Goal: Complete application form

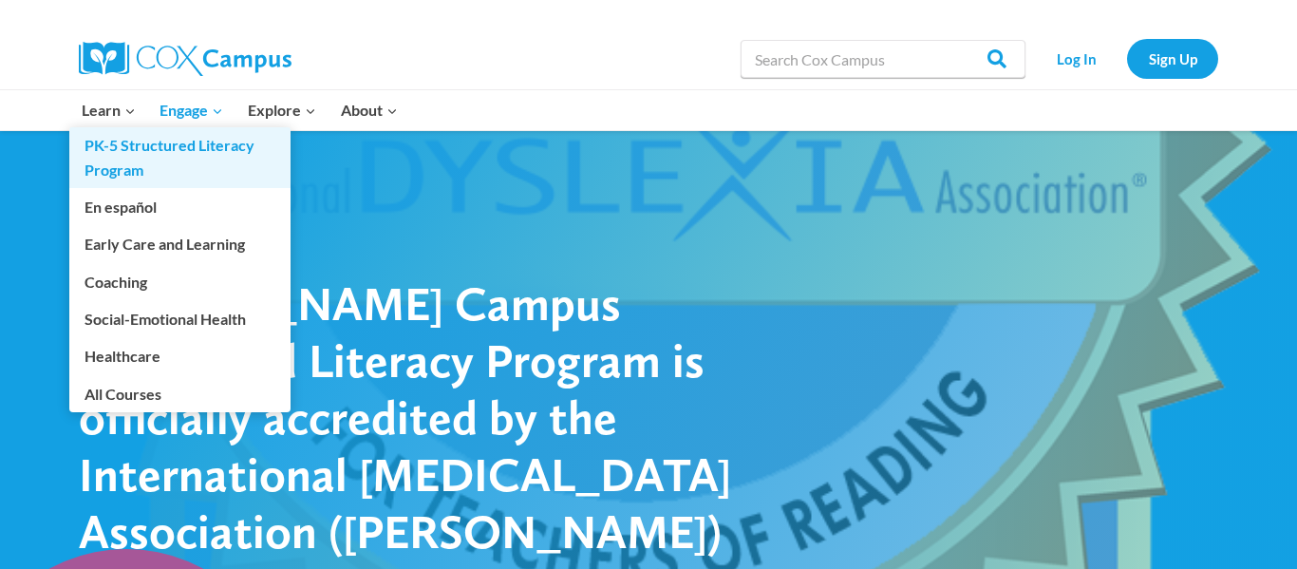
click at [134, 152] on link "PK-5 Structured Literacy Program" at bounding box center [179, 157] width 221 height 61
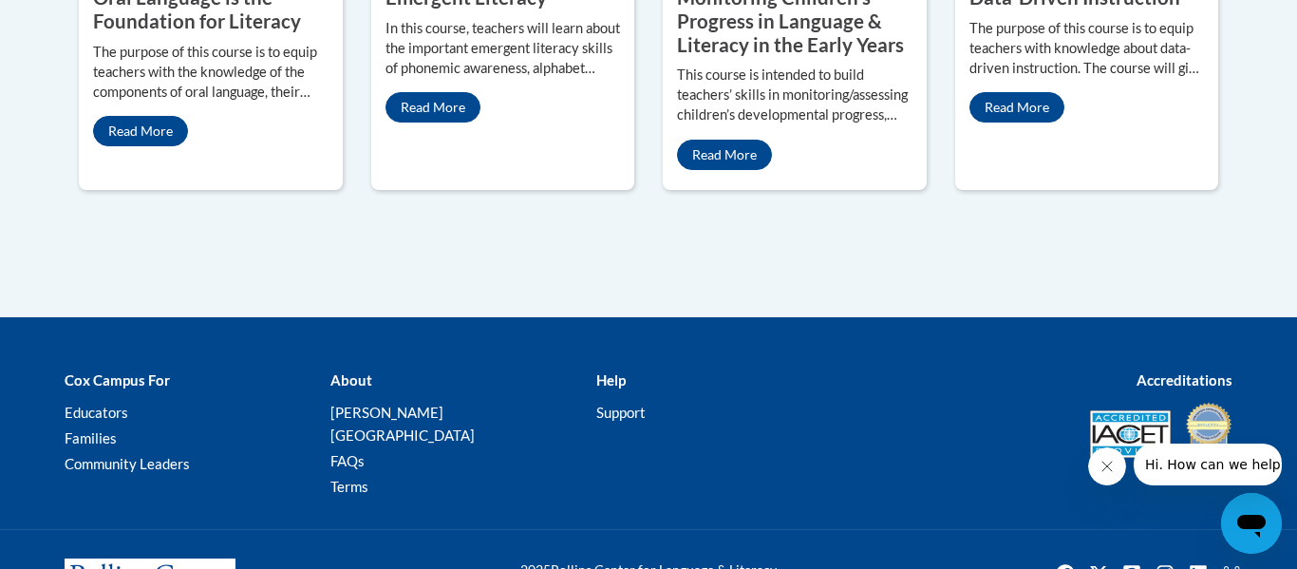
scroll to position [1229, 0]
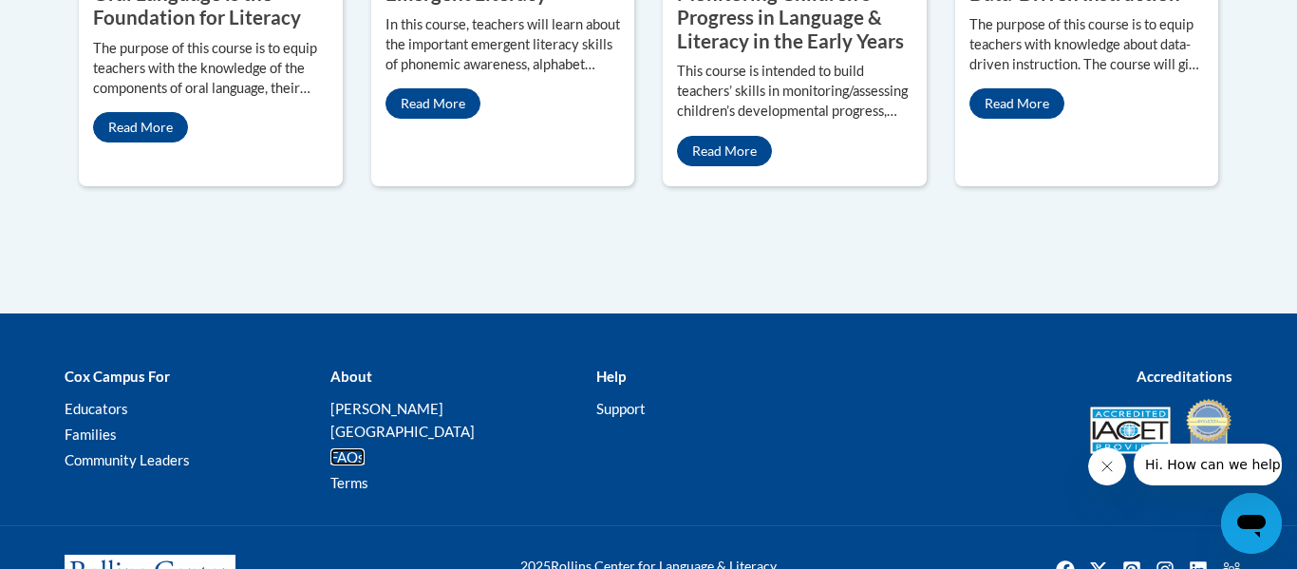
click at [354, 448] on link "FAQs" at bounding box center [347, 456] width 34 height 17
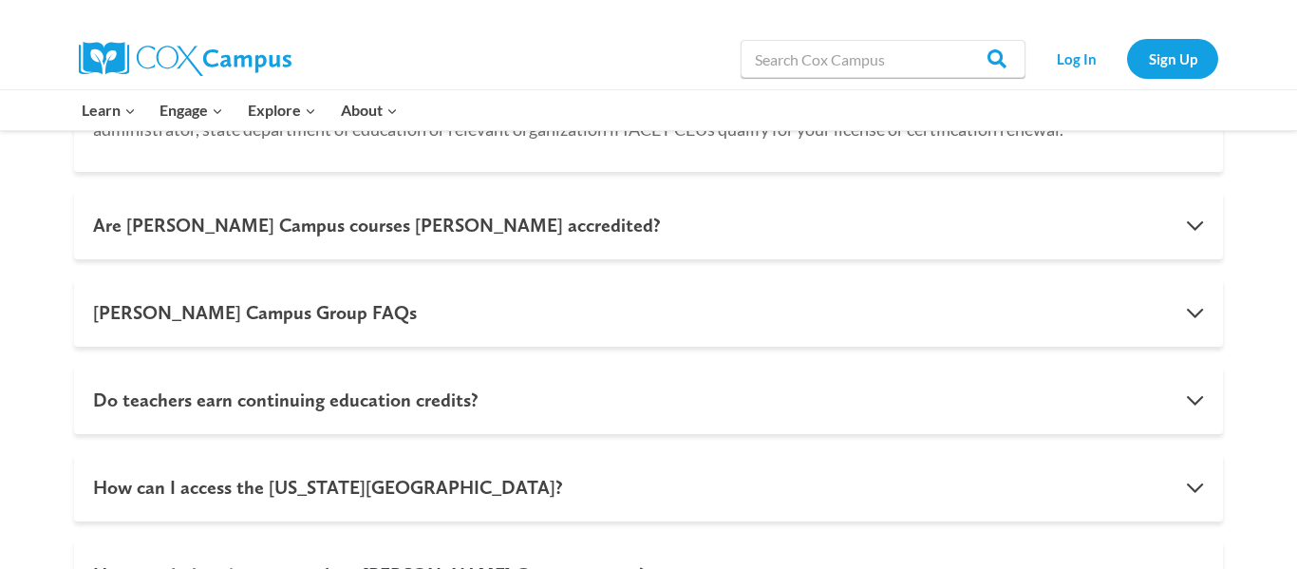
scroll to position [1296, 0]
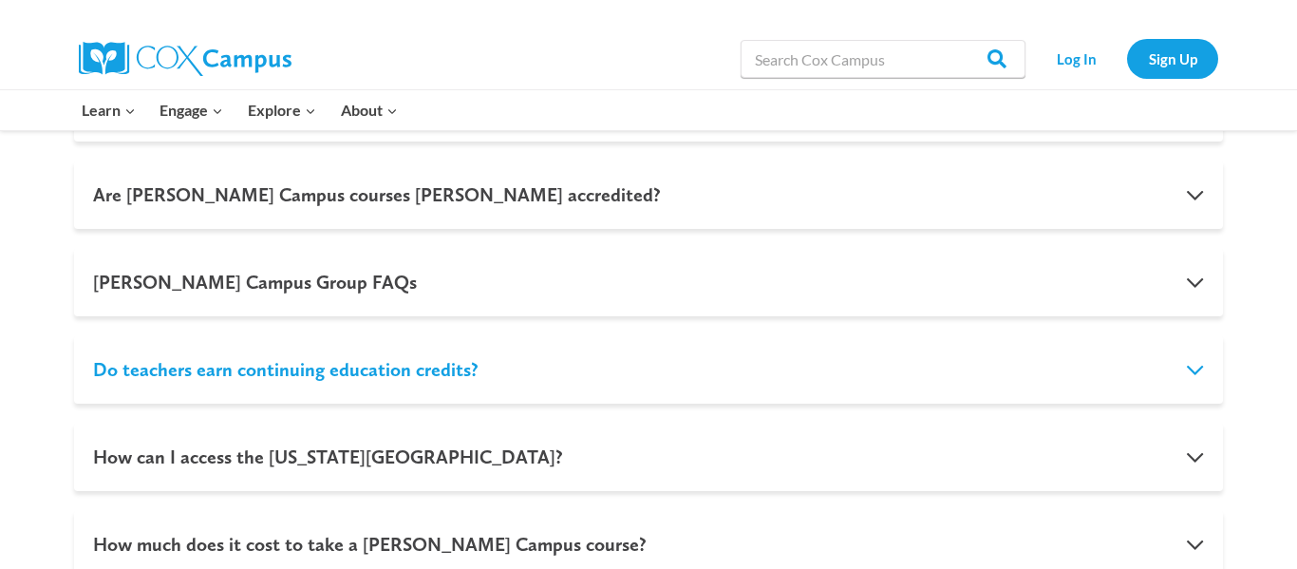
click at [1196, 362] on button "Do teachers earn continuing education credits?" at bounding box center [648, 369] width 1149 height 68
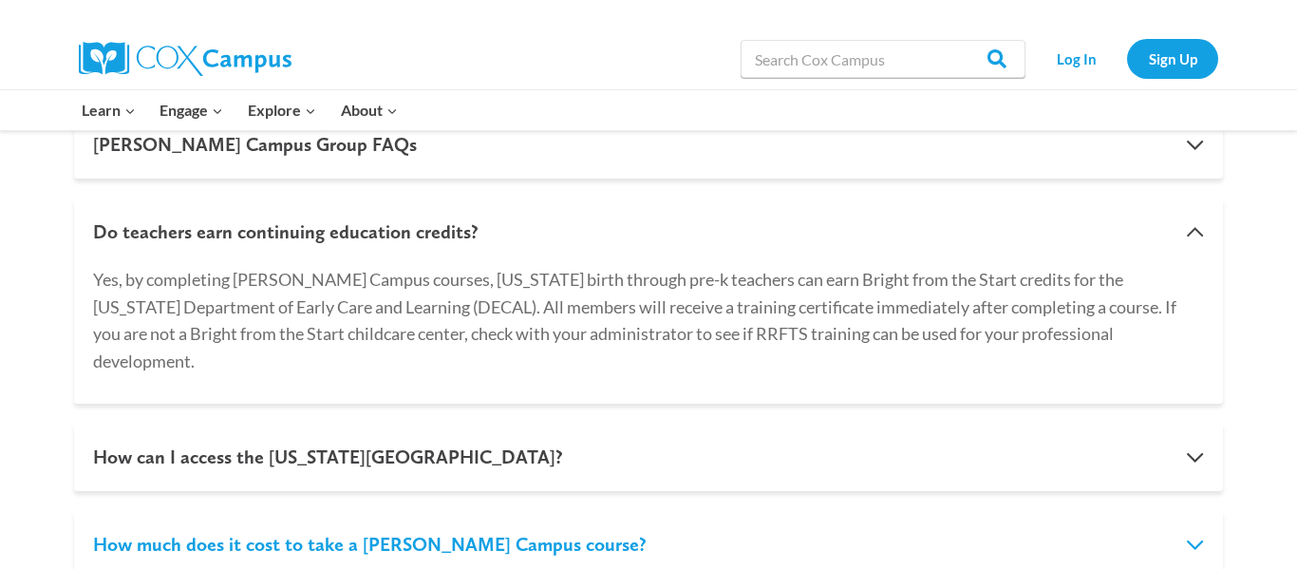
click at [1186, 511] on button "How much does it cost to take a Cox Campus course?" at bounding box center [648, 544] width 1149 height 68
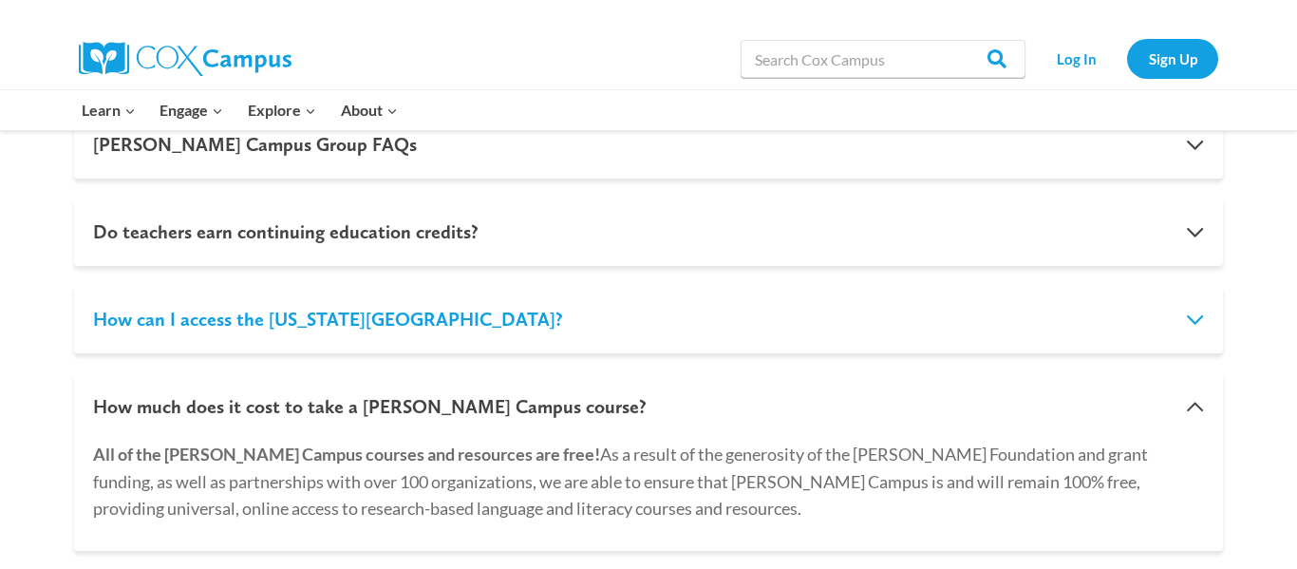
click at [1193, 335] on button "How can I access the Georgia Literacy Academy?" at bounding box center [648, 319] width 1149 height 68
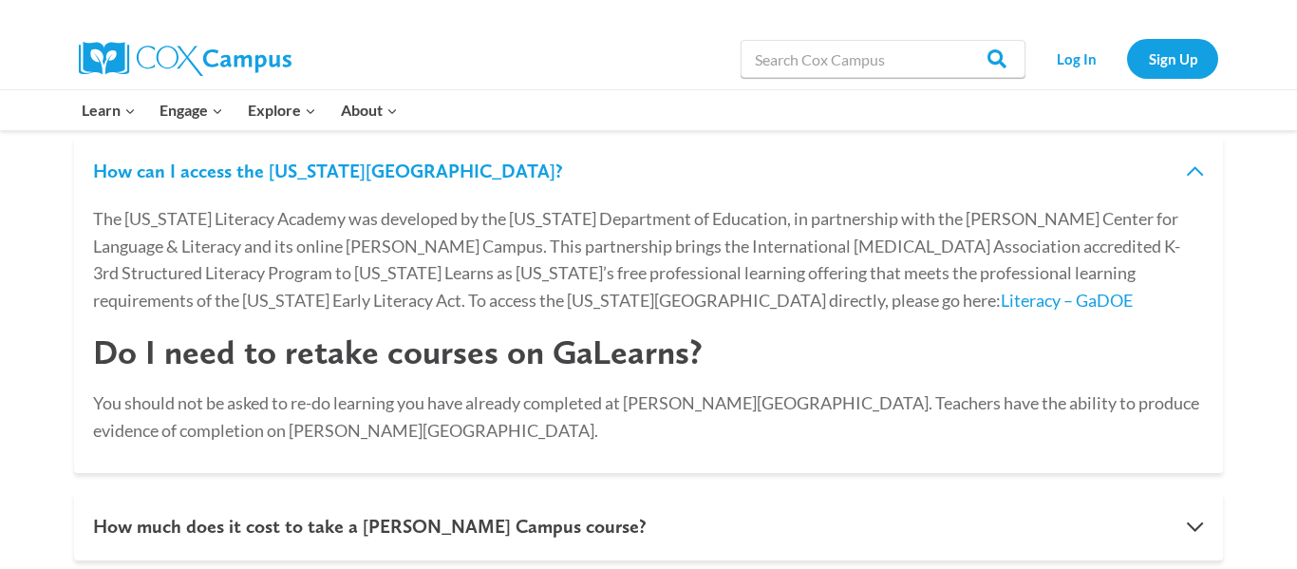
scroll to position [1460, 0]
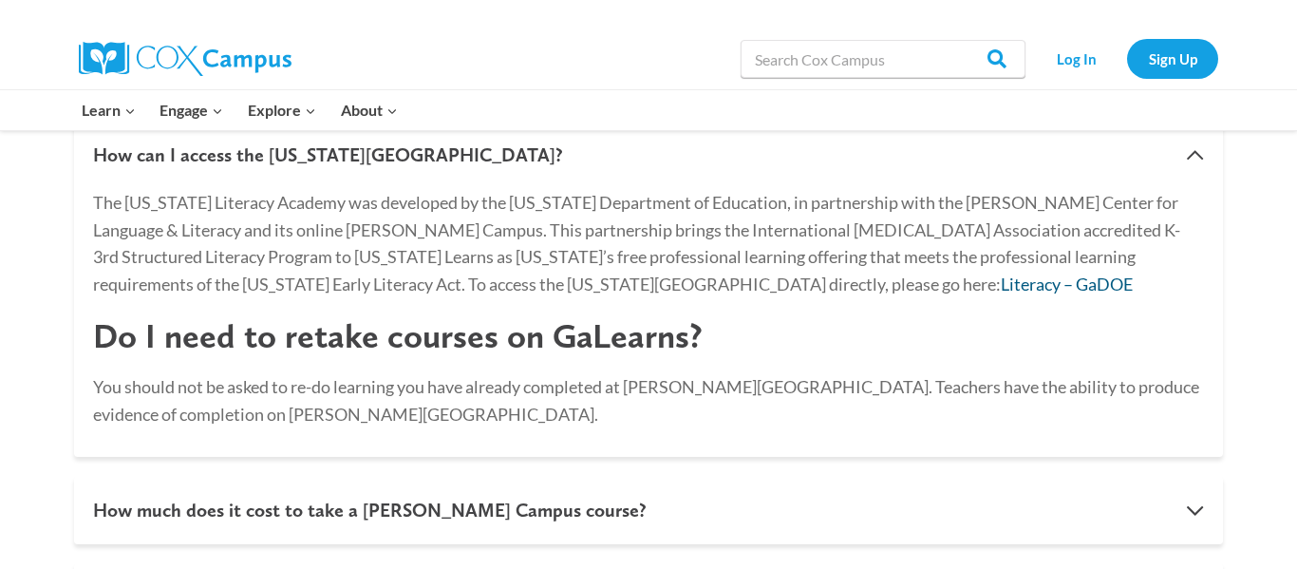
click at [1001, 285] on link "Literacy – GaDOE" at bounding box center [1067, 283] width 132 height 21
click at [1073, 58] on link "Log In" at bounding box center [1076, 58] width 83 height 39
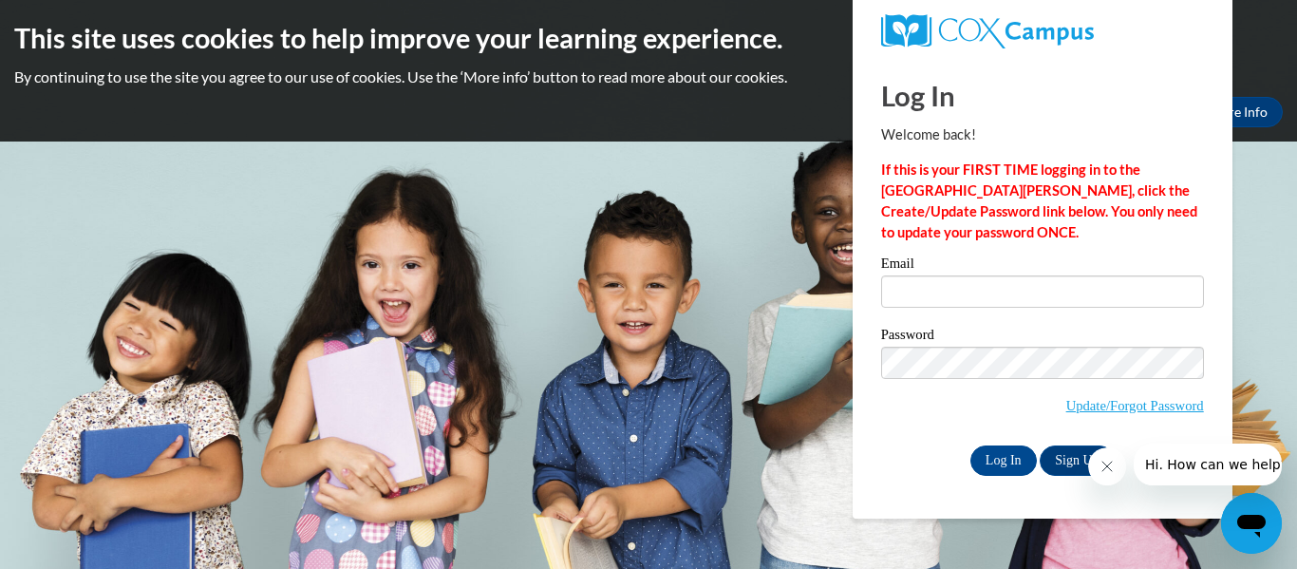
type input "[EMAIL_ADDRESS][DOMAIN_NAME]"
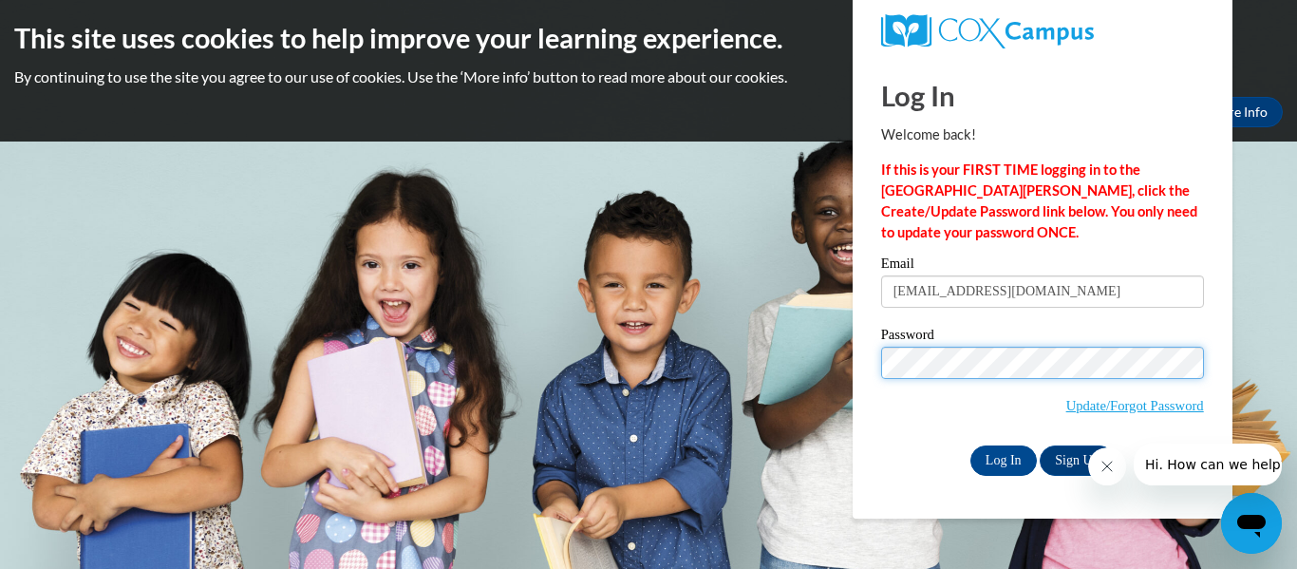
click at [970, 445] on input "Log In" at bounding box center [1003, 460] width 66 height 30
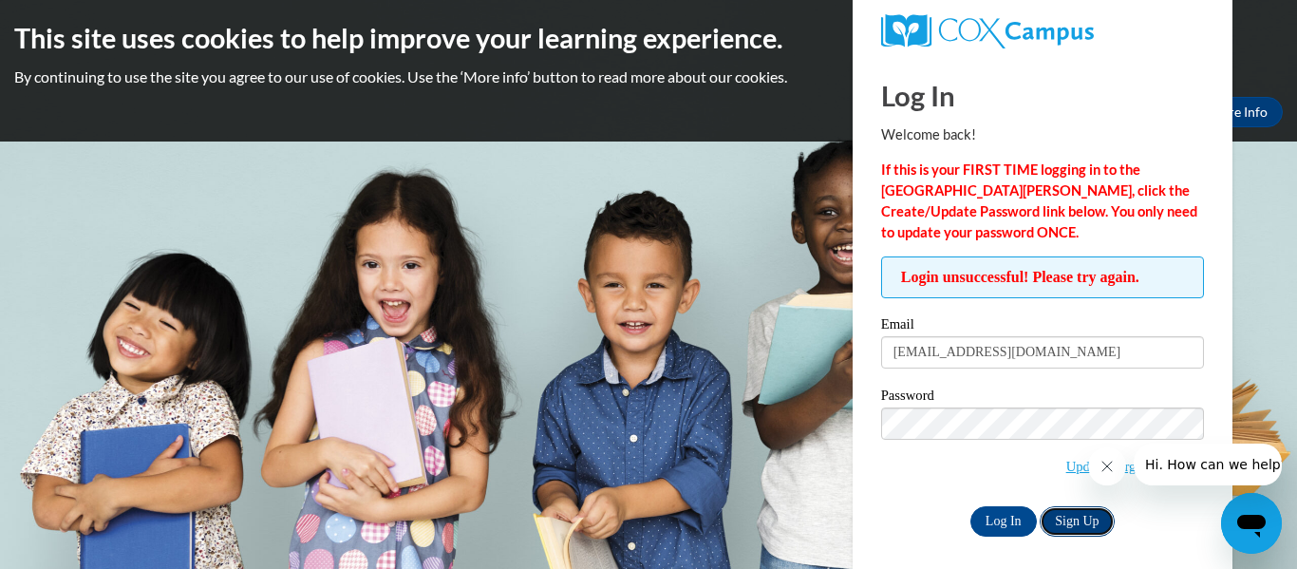
click at [1091, 515] on link "Sign Up" at bounding box center [1077, 521] width 74 height 30
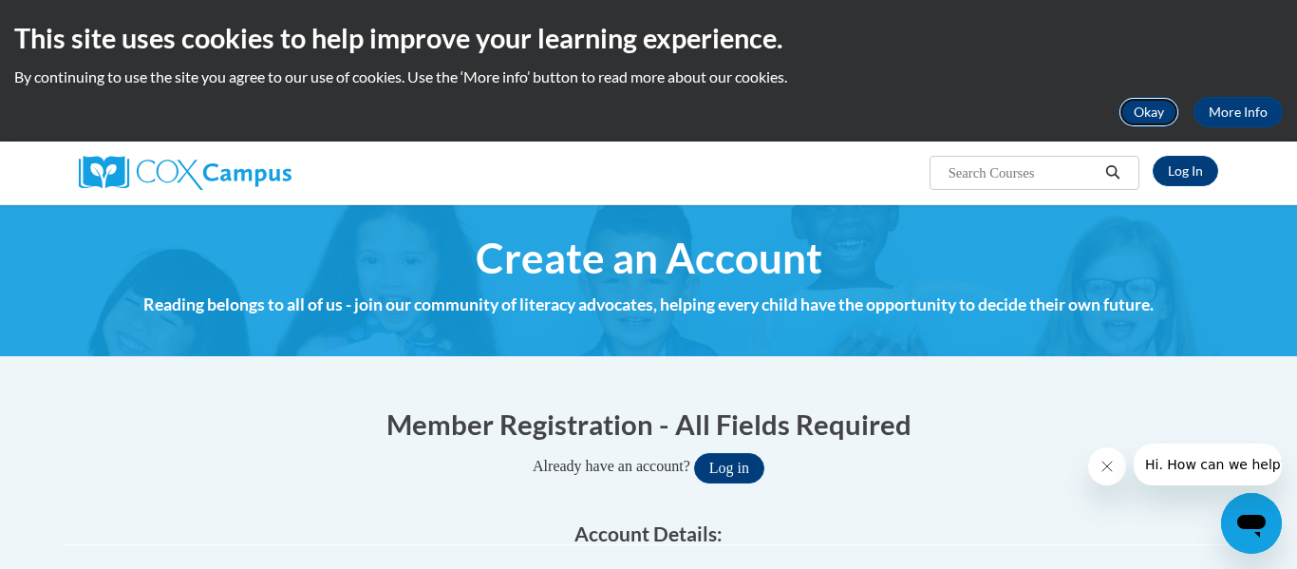
click at [1140, 114] on button "Okay" at bounding box center [1148, 112] width 61 height 30
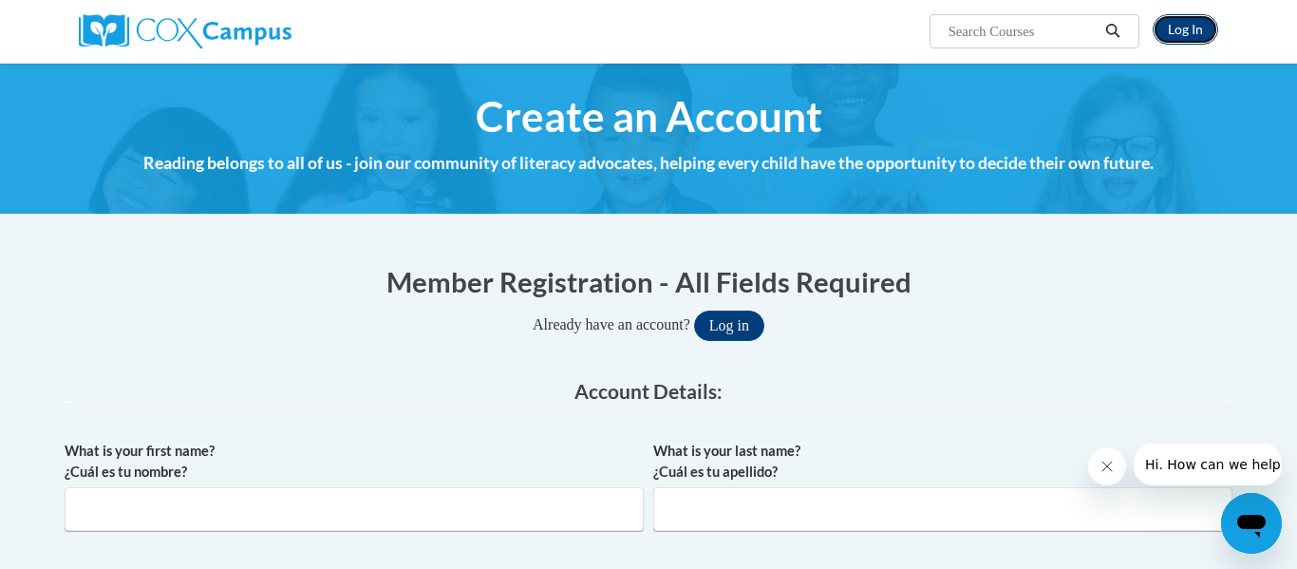
click at [1184, 25] on link "Log In" at bounding box center [1186, 29] width 66 height 30
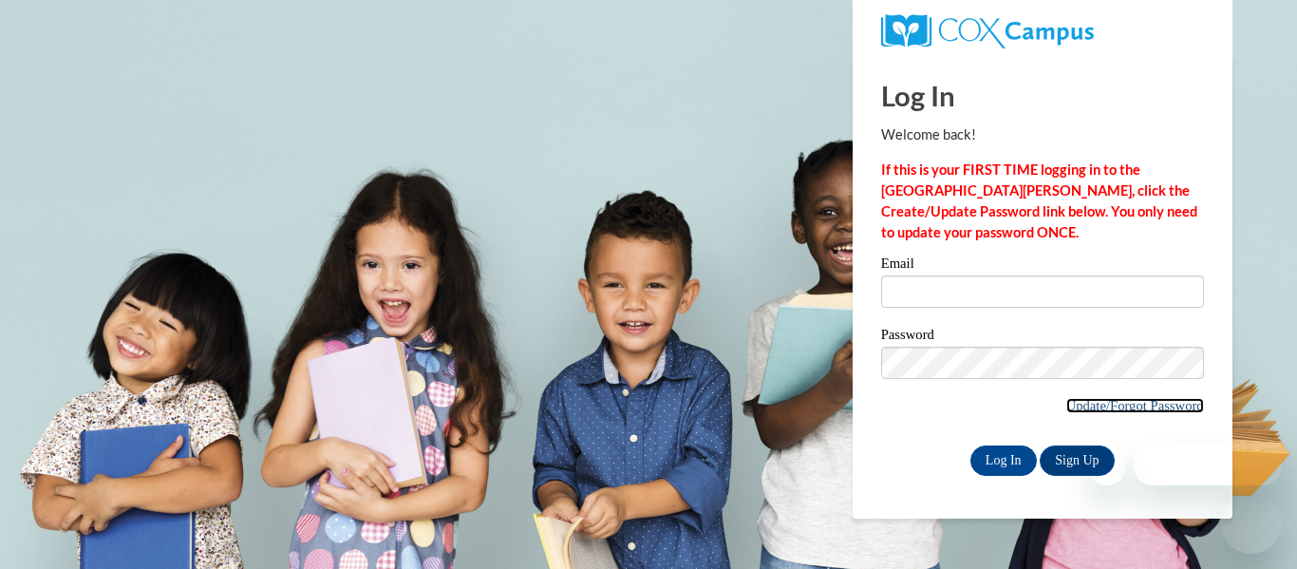
click at [1116, 409] on link "Update/Forgot Password" at bounding box center [1135, 405] width 138 height 15
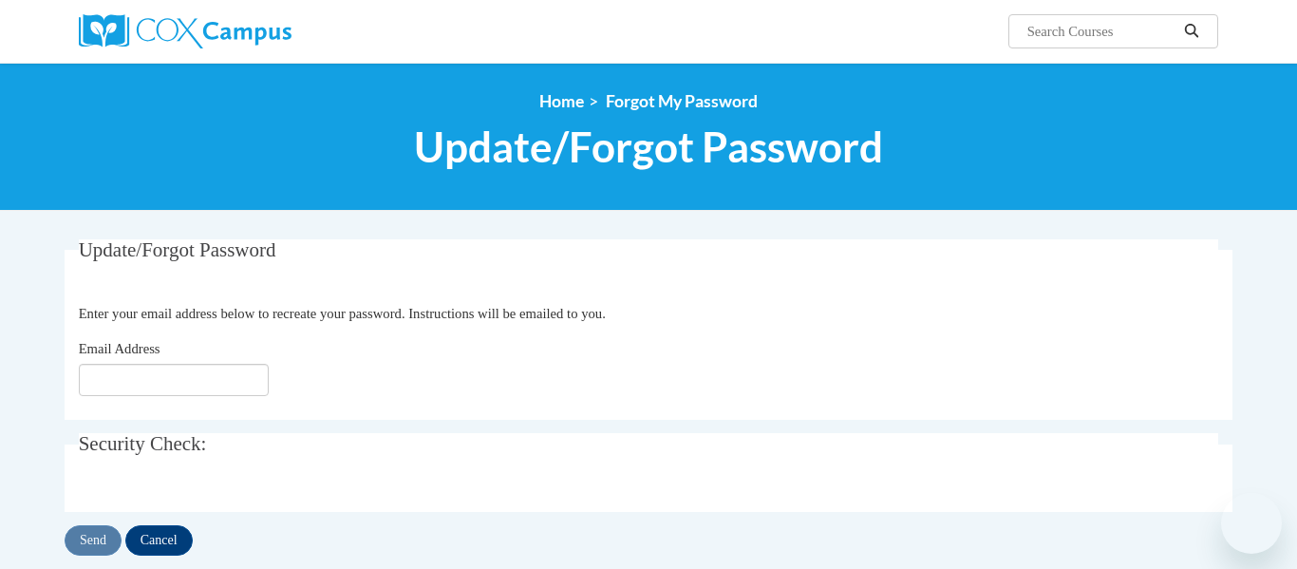
click at [139, 385] on input "Email Address" at bounding box center [174, 380] width 190 height 32
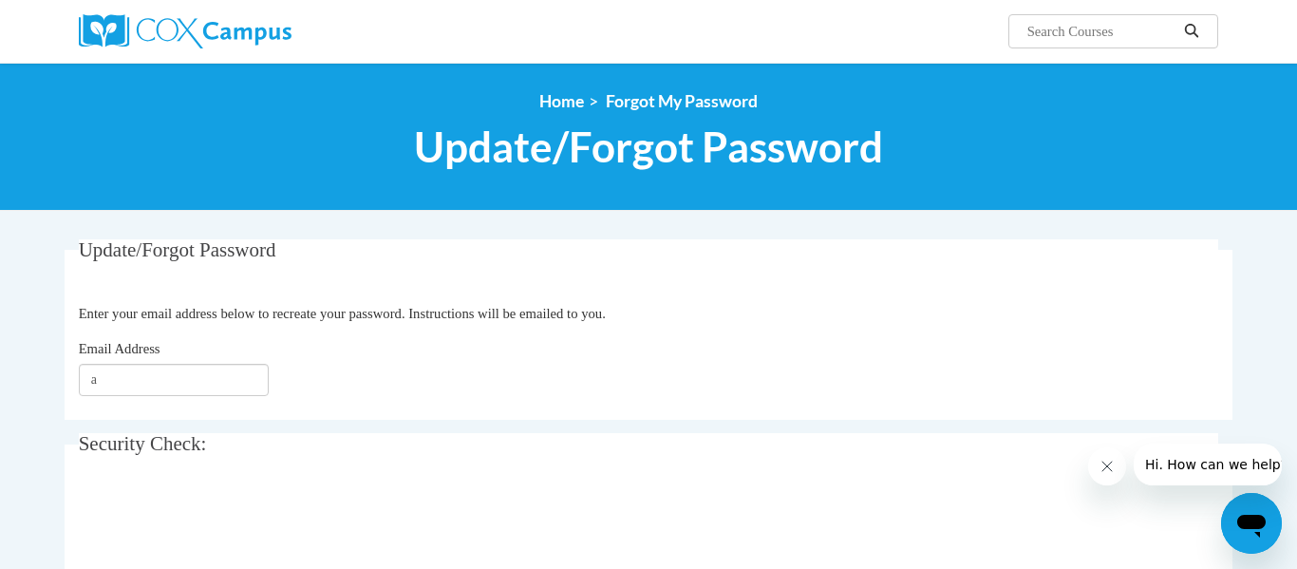
type input "[EMAIL_ADDRESS][DOMAIN_NAME]"
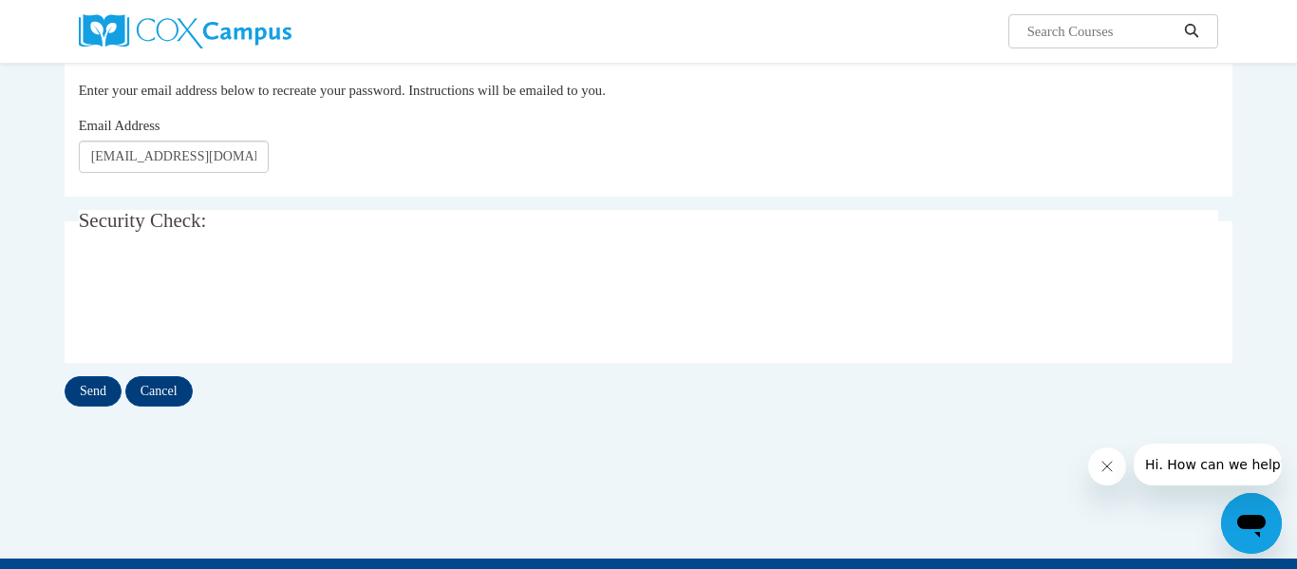
scroll to position [224, 0]
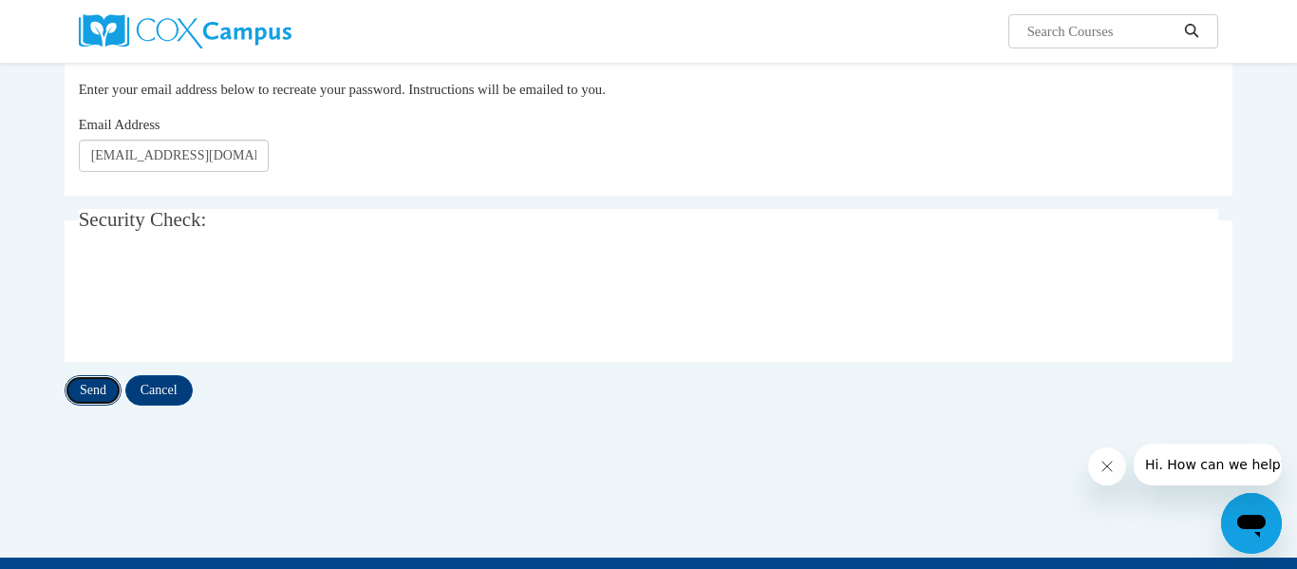
click at [102, 394] on input "Send" at bounding box center [93, 390] width 57 height 30
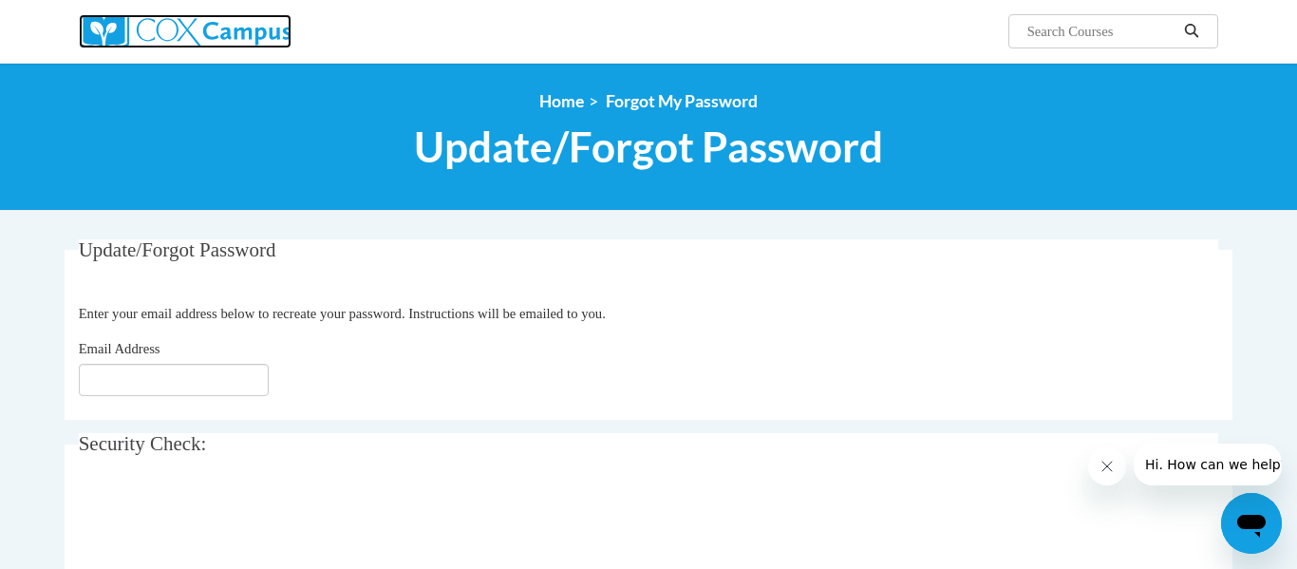
click at [237, 31] on img at bounding box center [185, 31] width 213 height 34
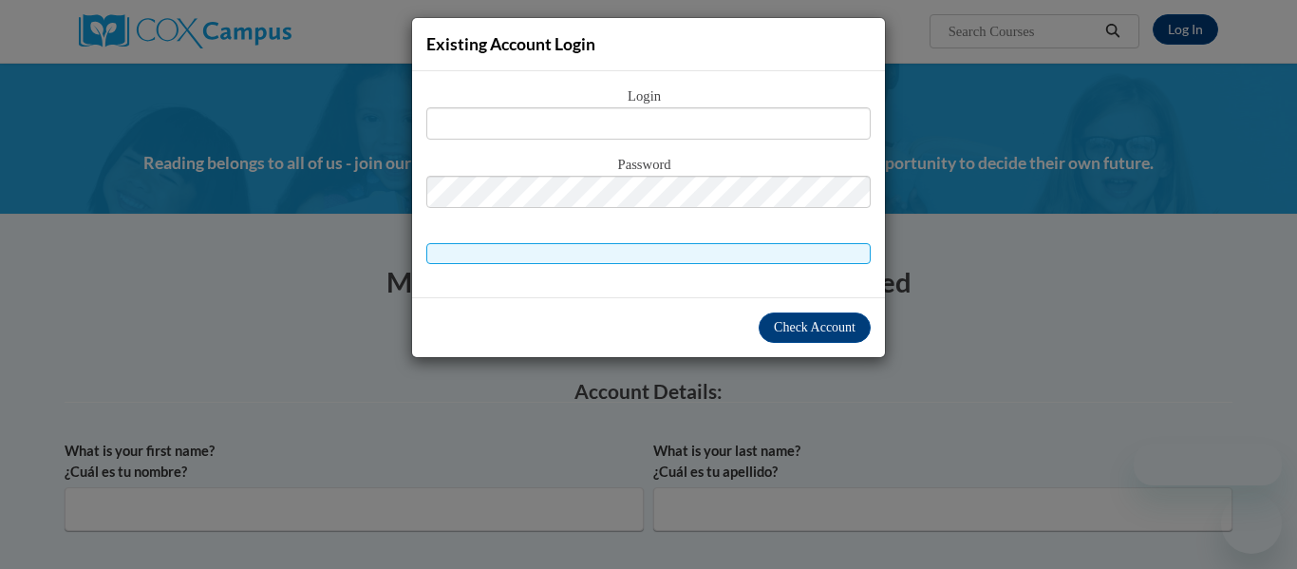
click at [902, 328] on div "Existing Account Login Login Password" at bounding box center [648, 284] width 1297 height 569
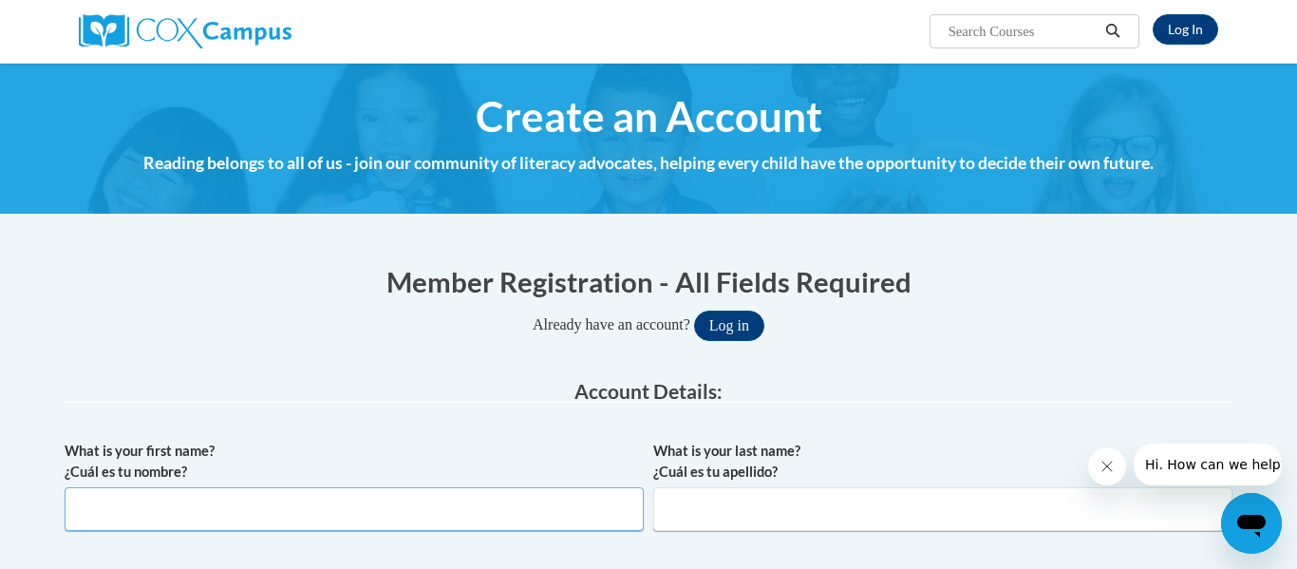
click at [267, 505] on input "What is your first name? ¿Cuál es tu nombre?" at bounding box center [354, 509] width 579 height 44
type input "A"
click at [1248, 518] on icon "Open messaging window" at bounding box center [1251, 526] width 28 height 23
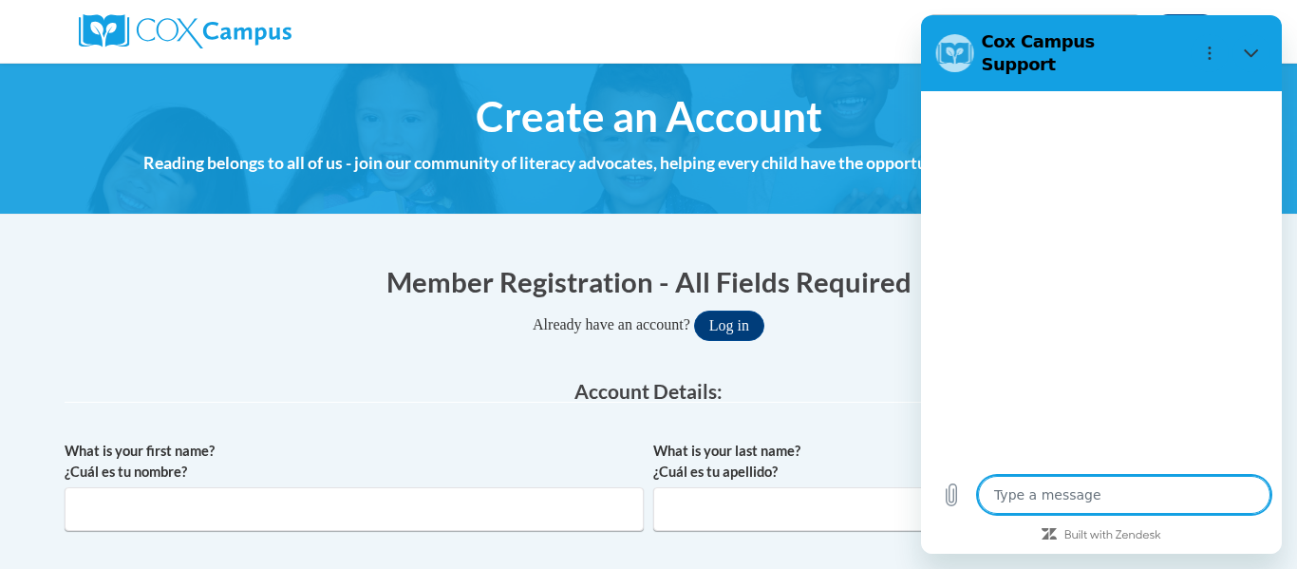
type textarea "x"
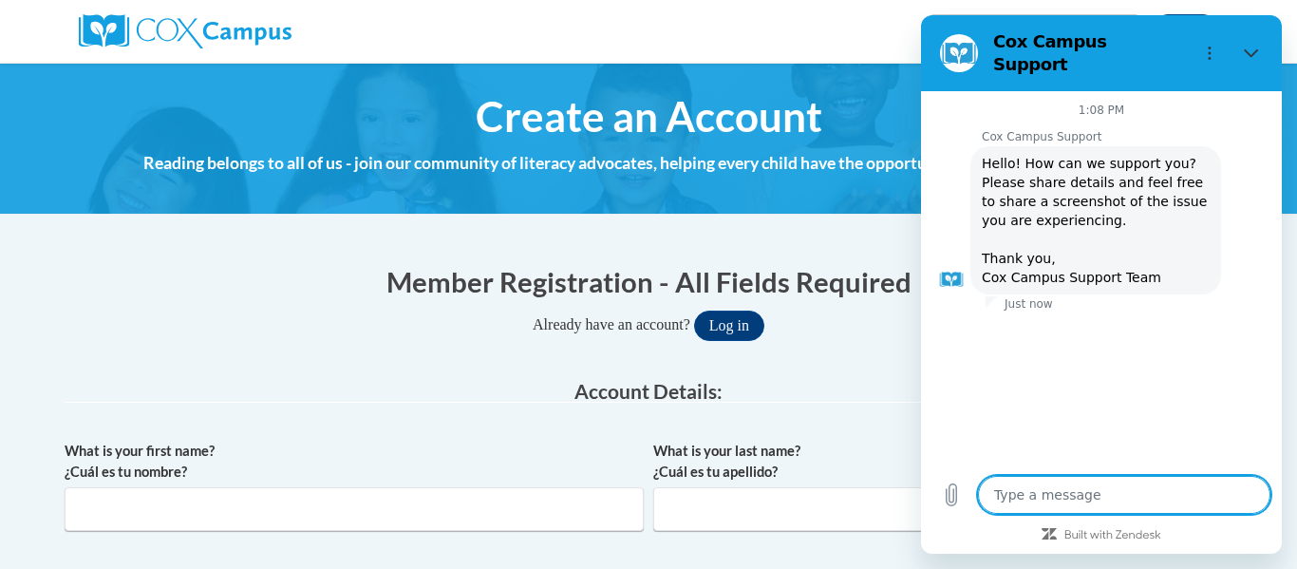
click at [1058, 484] on textarea at bounding box center [1124, 495] width 292 height 38
type textarea "O"
type textarea "x"
type textarea "I"
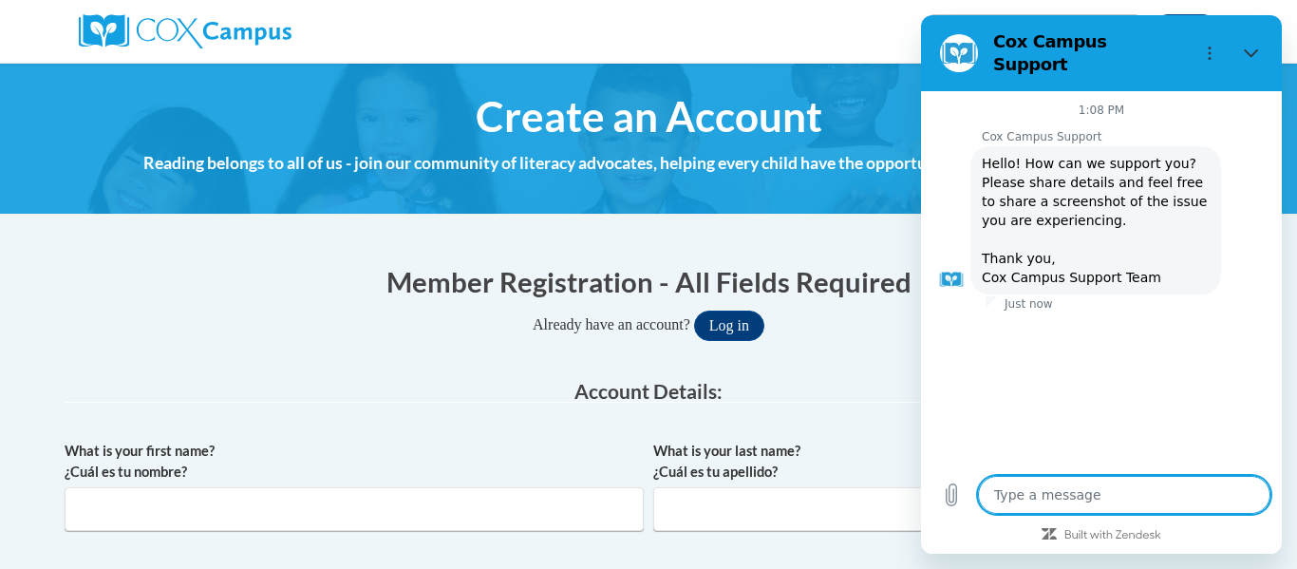
type textarea "x"
type textarea "I'"
type textarea "x"
type textarea "I'm"
type textarea "x"
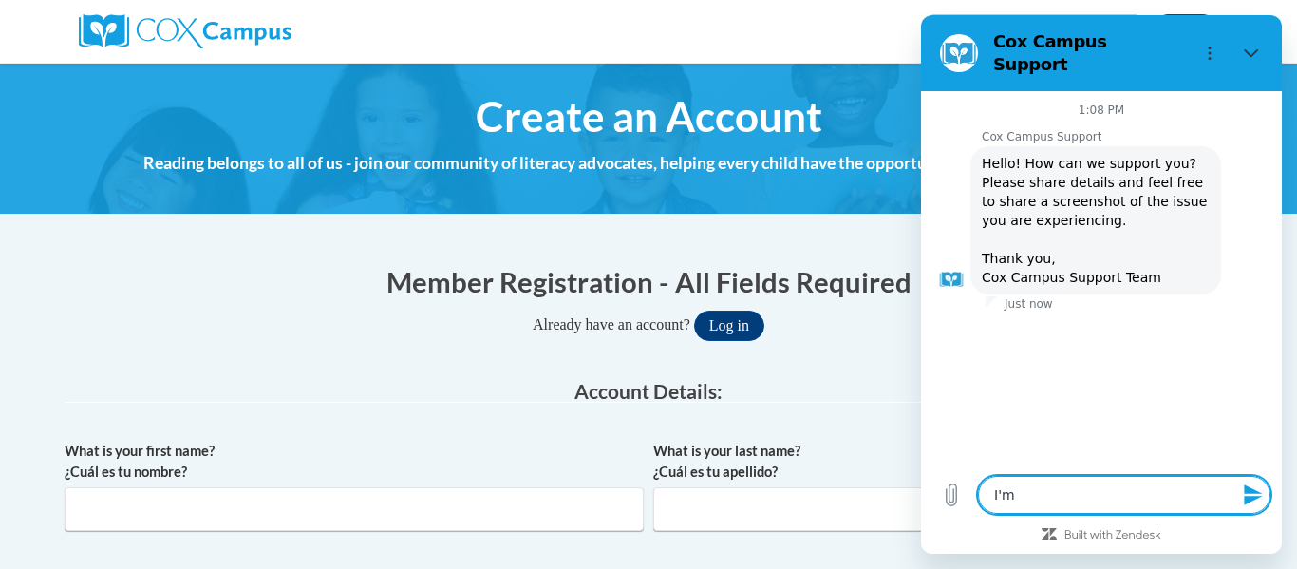
type textarea "I'm"
type textarea "x"
type textarea "I'm t"
type textarea "x"
type textarea "I'm tr"
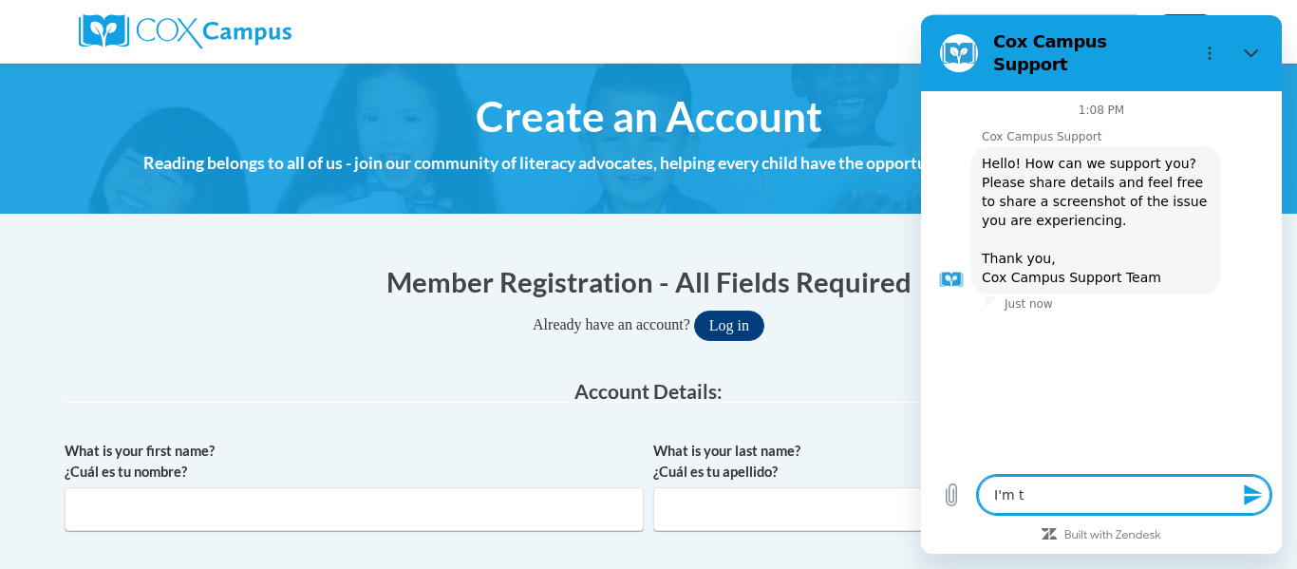
type textarea "x"
type textarea "I'm try"
type textarea "x"
type textarea "I'm tryi"
type textarea "x"
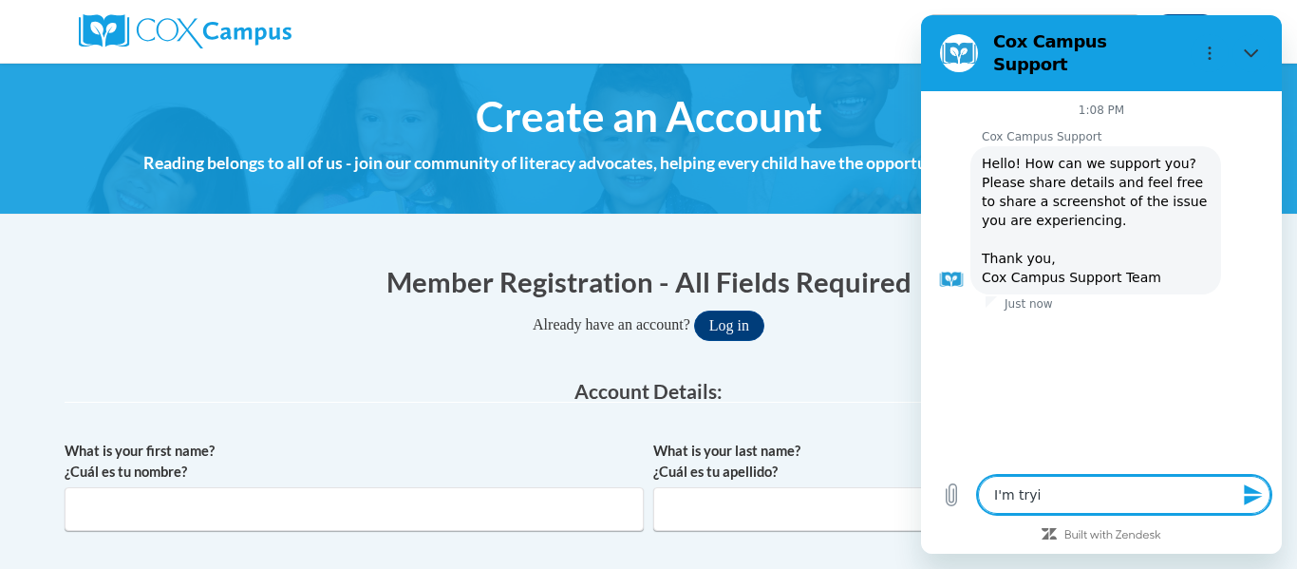
type textarea "I'm tryin"
type textarea "x"
type textarea "I'm trying"
type textarea "x"
type textarea "I'm trying"
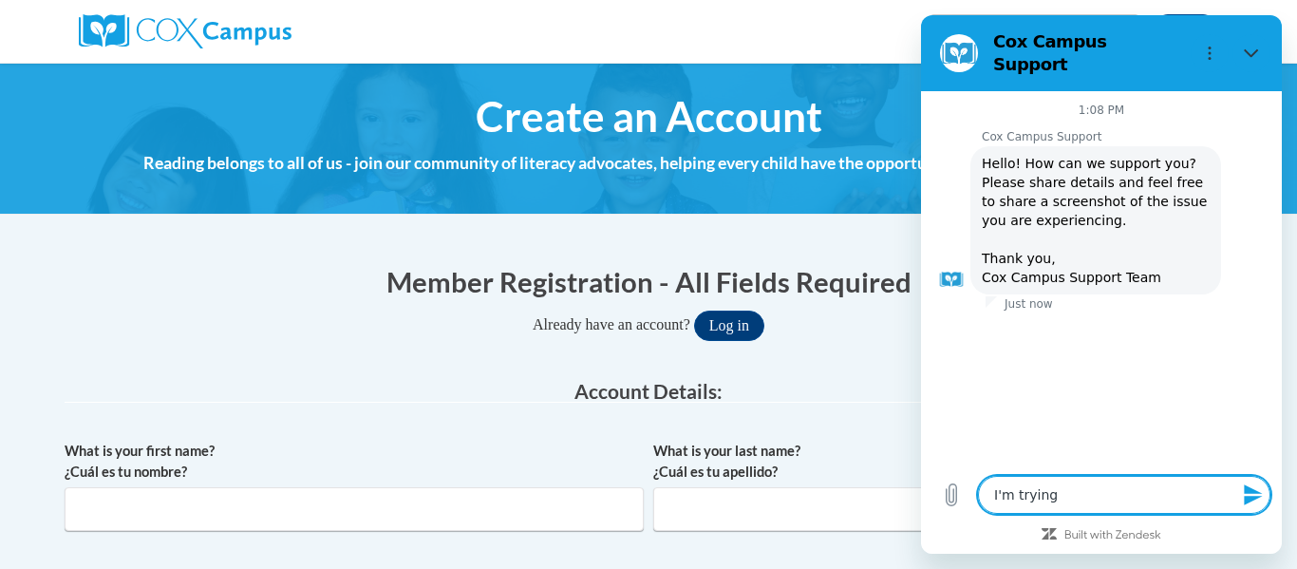
type textarea "x"
type textarea "I'm trying t"
type textarea "x"
type textarea "I'm trying"
type textarea "x"
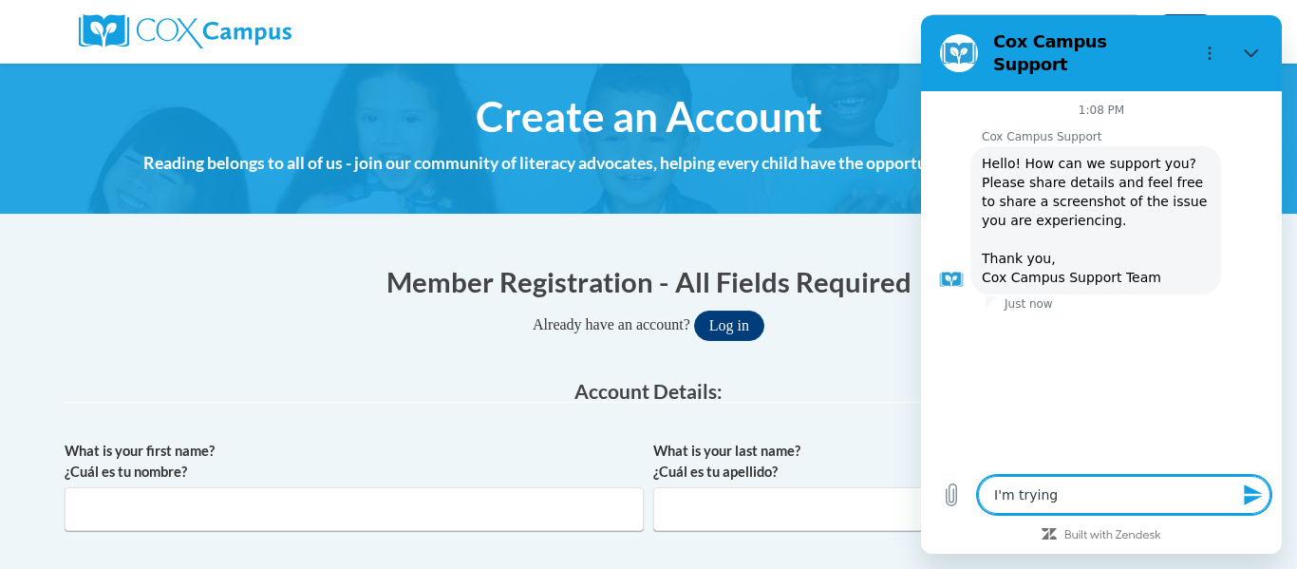
type textarea "I'm trying"
type textarea "x"
type textarea "I'm tryin"
type textarea "x"
type textarea "I'm tryi"
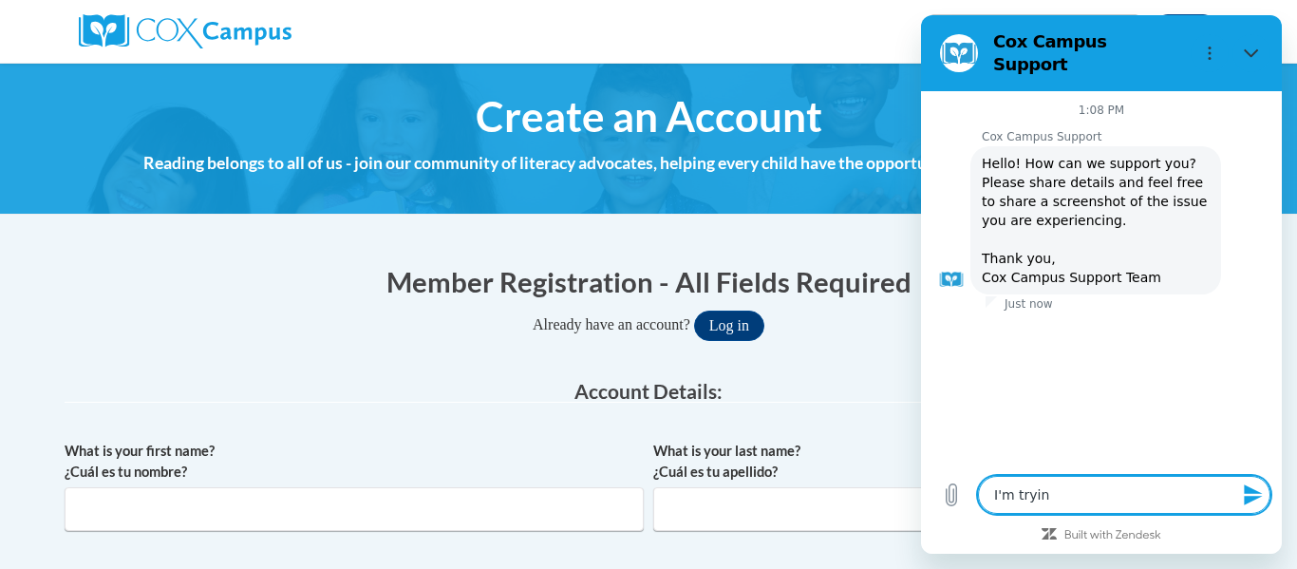
type textarea "x"
type textarea "I'm try"
type textarea "x"
type textarea "I'm tr"
type textarea "x"
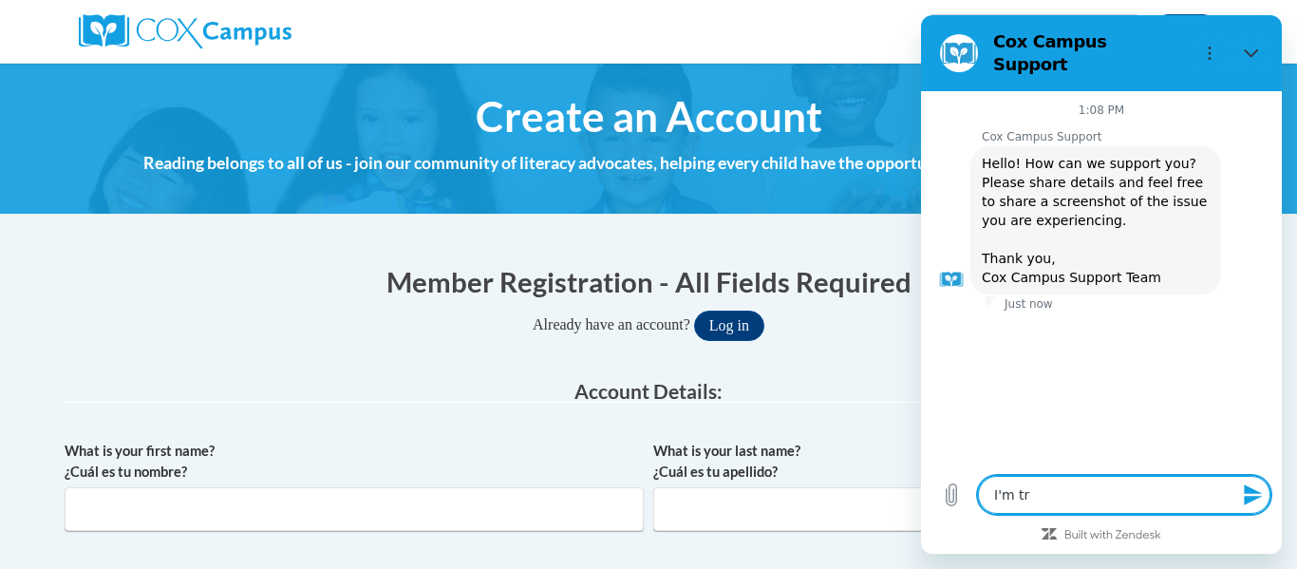
type textarea "I'm t"
type textarea "x"
type textarea "I'm"
type textarea "x"
type textarea "I'm"
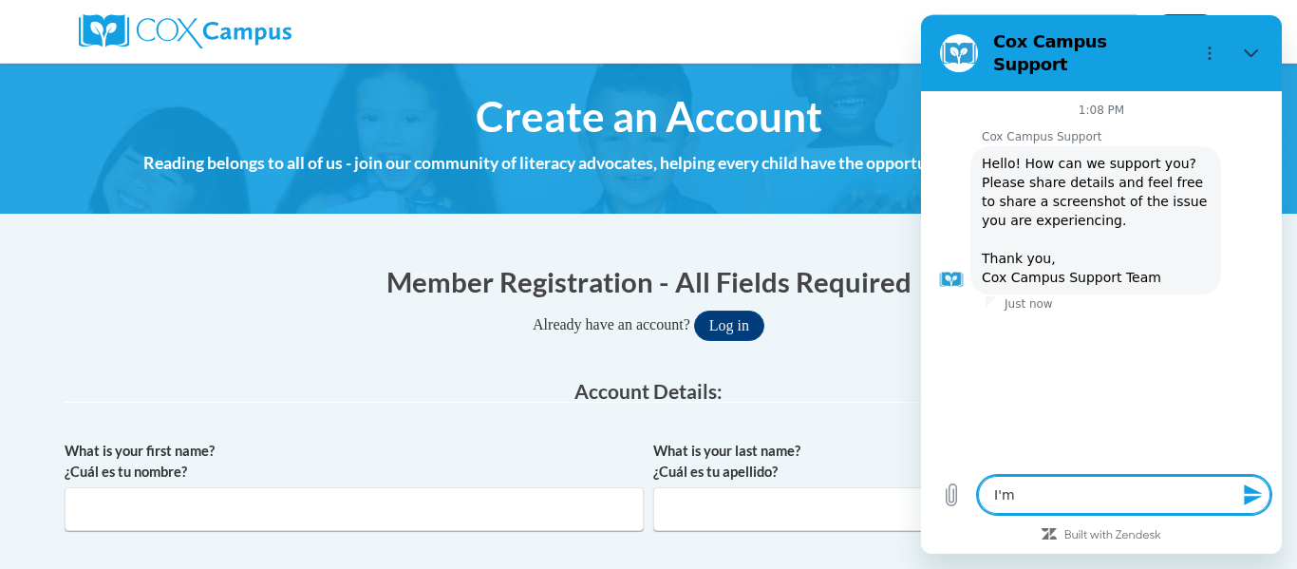
type textarea "x"
type textarea "I'"
type textarea "x"
type textarea "I"
type textarea "x"
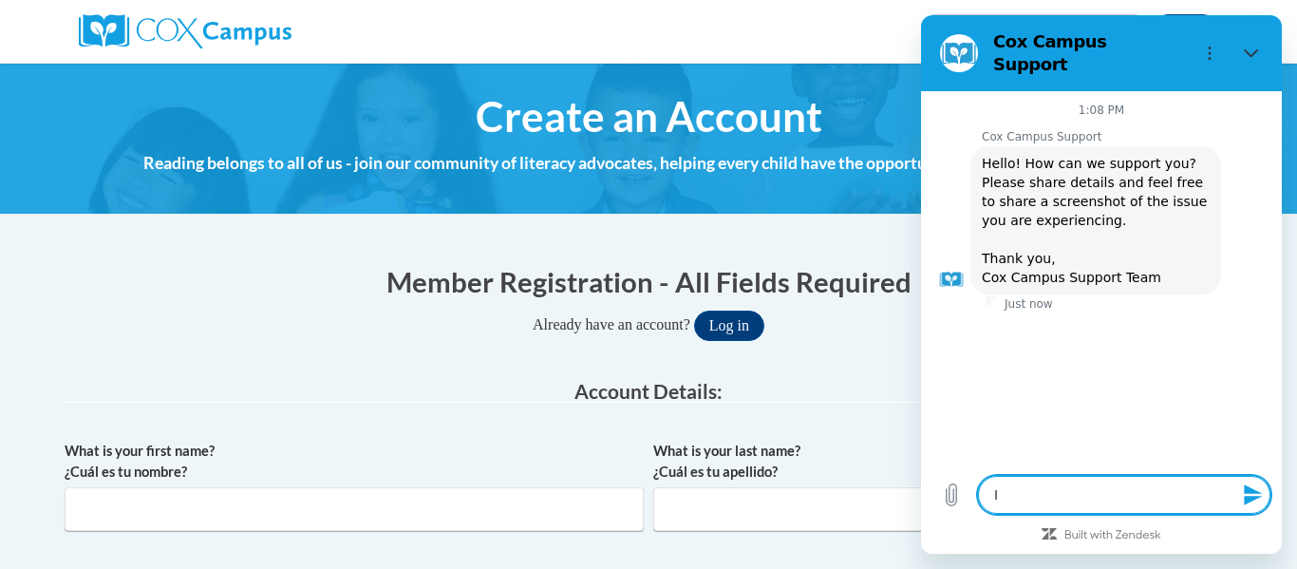
type textarea "I"
type textarea "x"
type textarea "I a"
type textarea "x"
type textarea "I am"
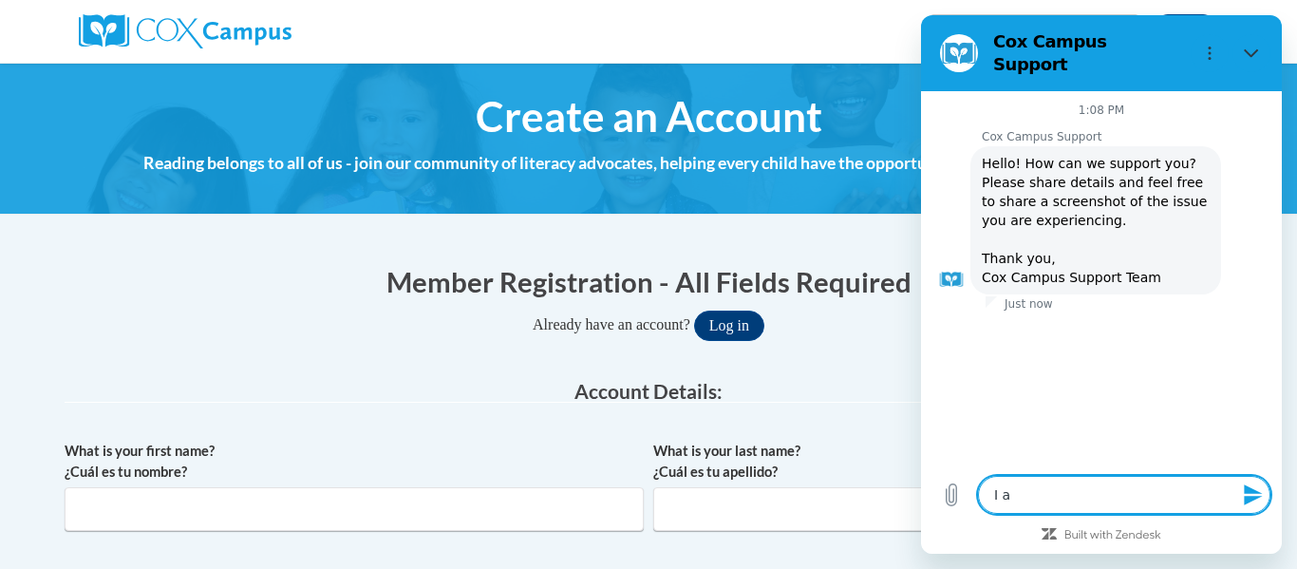
type textarea "x"
type textarea "I am"
type textarea "x"
type textarea "I am a"
type textarea "x"
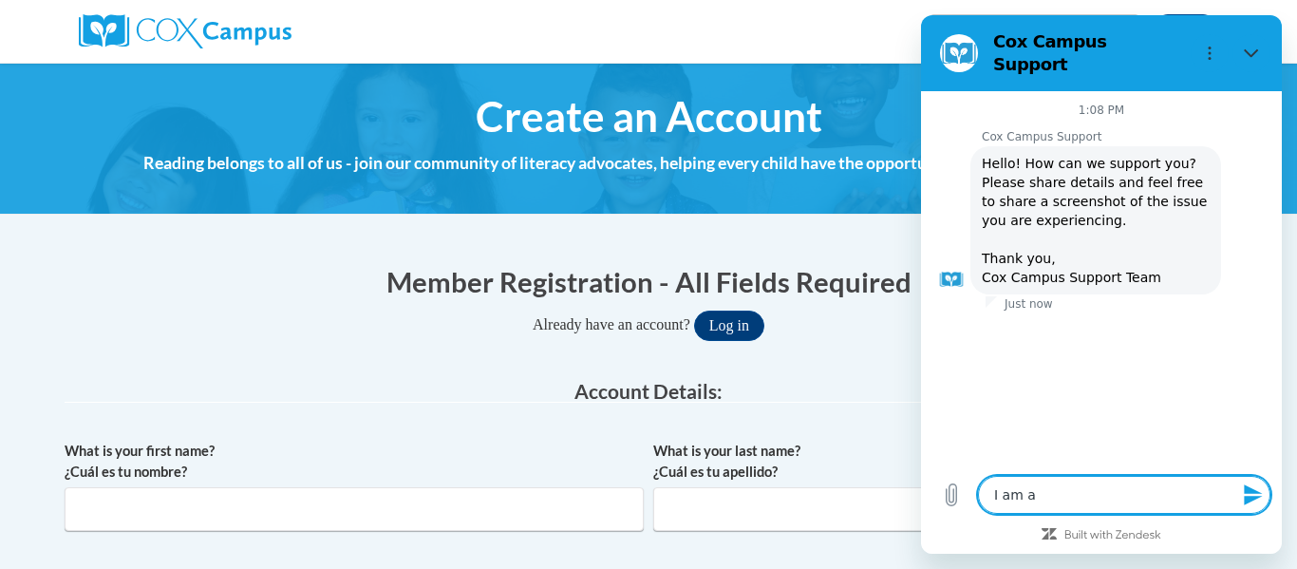
type textarea "I am a"
type textarea "x"
type textarea "I am a t"
type textarea "x"
type textarea "I am a te"
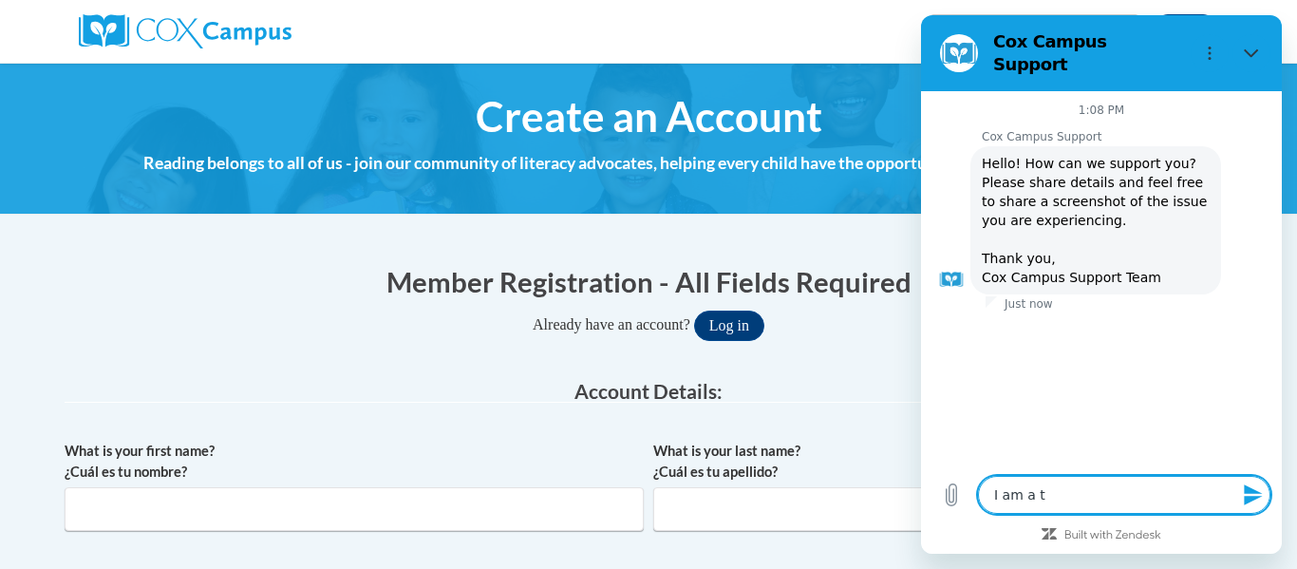
type textarea "x"
type textarea "I am a tea"
type textarea "x"
type textarea "I am a teac"
type textarea "x"
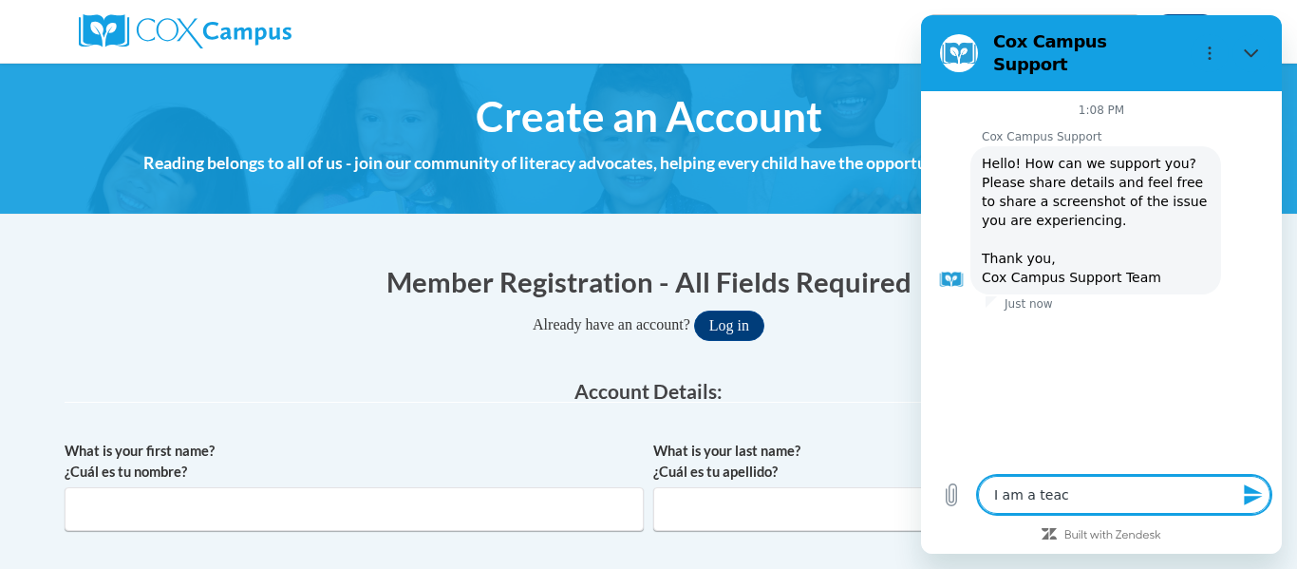
type textarea "I am a teach"
type textarea "x"
type textarea "I am a teache"
type textarea "x"
type textarea "I am a teacher"
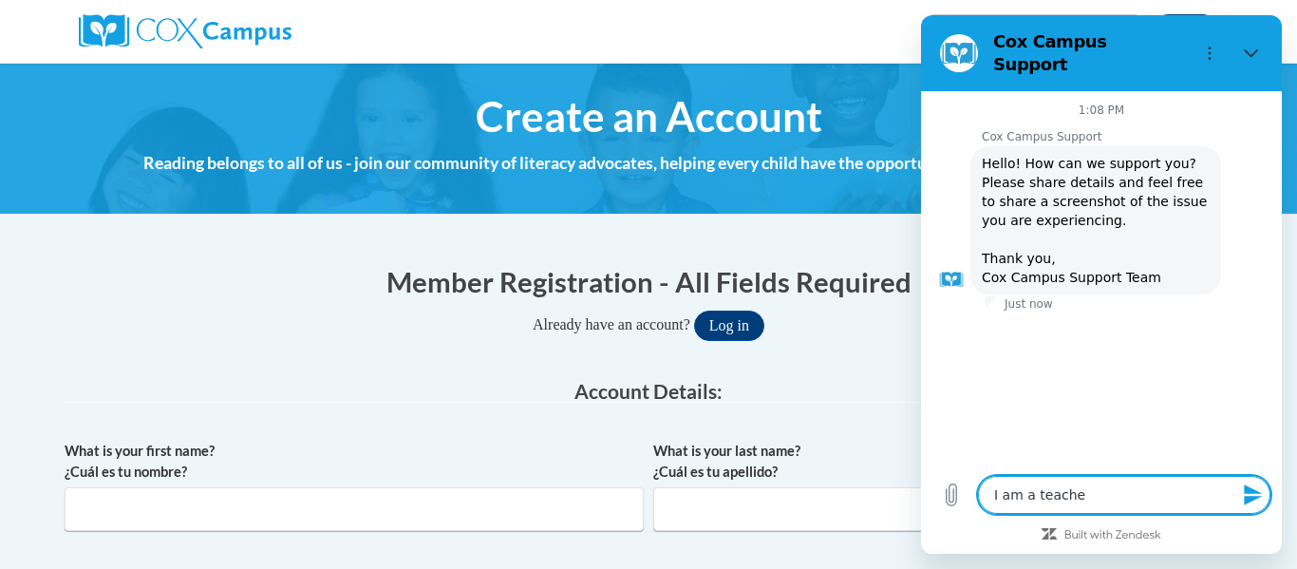
type textarea "x"
type textarea "I am a teacher"
type textarea "x"
type textarea "I am a teacher t"
type textarea "x"
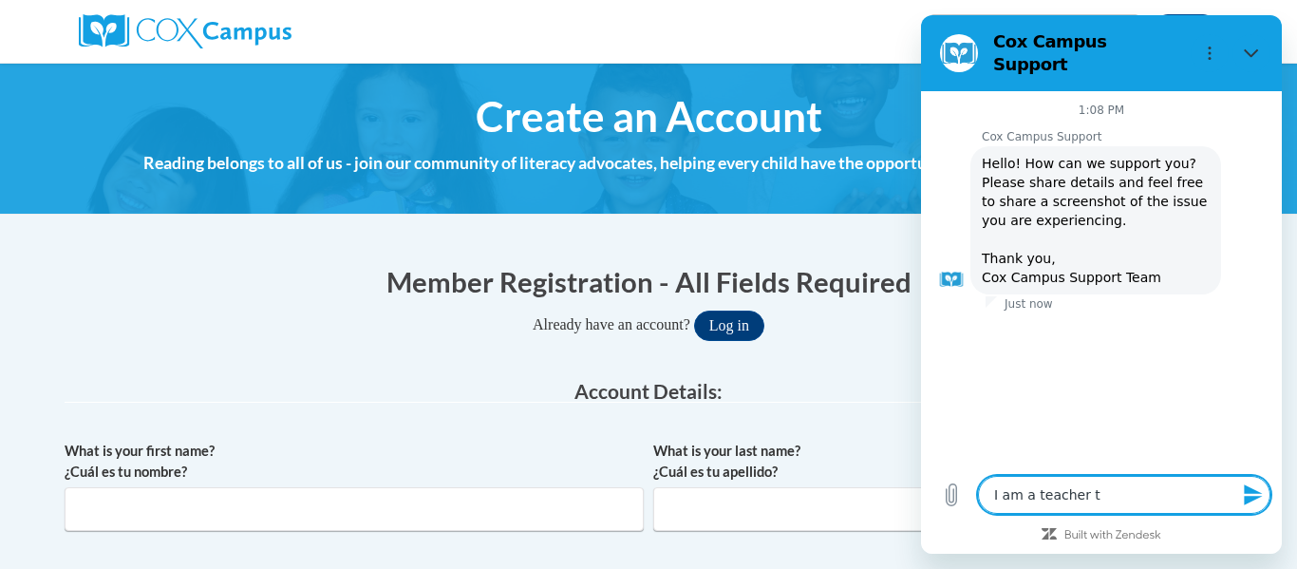
type textarea "I am a teacher tr"
type textarea "x"
type textarea "I am a teacher try"
type textarea "x"
type textarea "I am a teacher tryi"
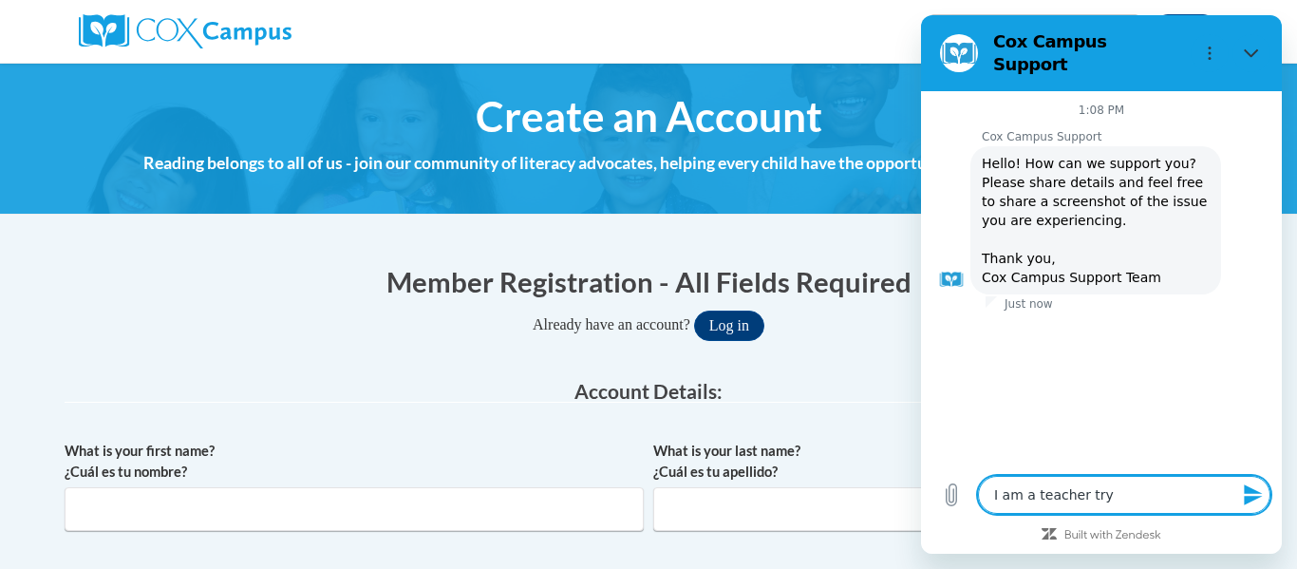
type textarea "x"
type textarea "I am a teacher tryin"
type textarea "x"
type textarea "I am a teacher trying"
type textarea "x"
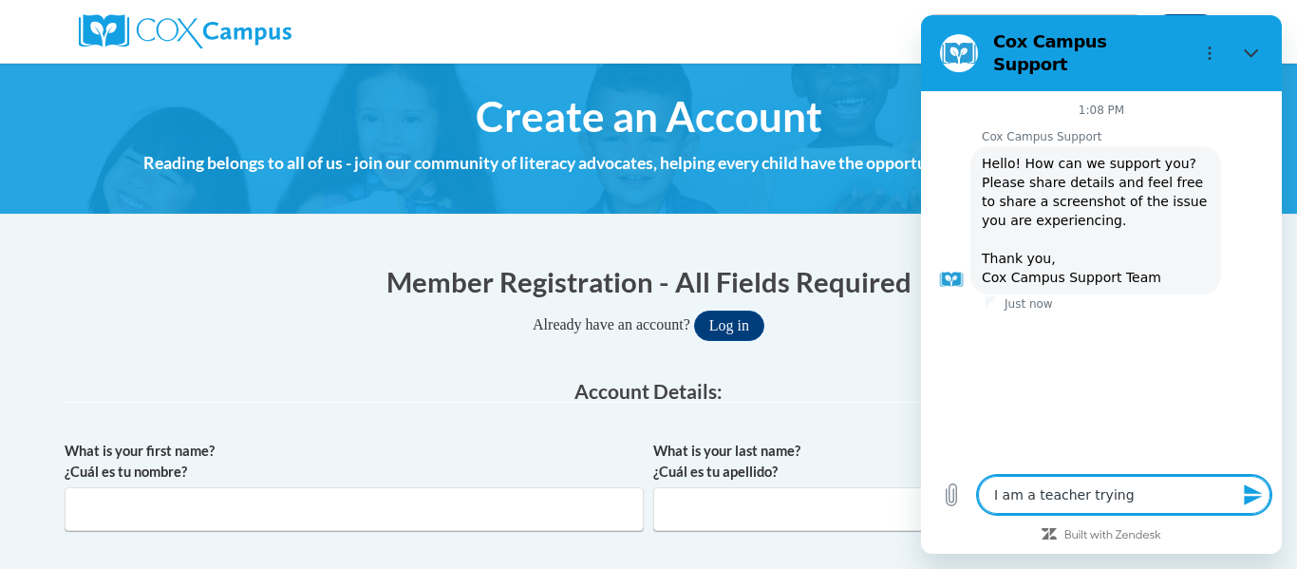
type textarea "I am a teacher trying"
type textarea "x"
type textarea "I am a teacher trying t"
type textarea "x"
type textarea "I am a teacher trying to"
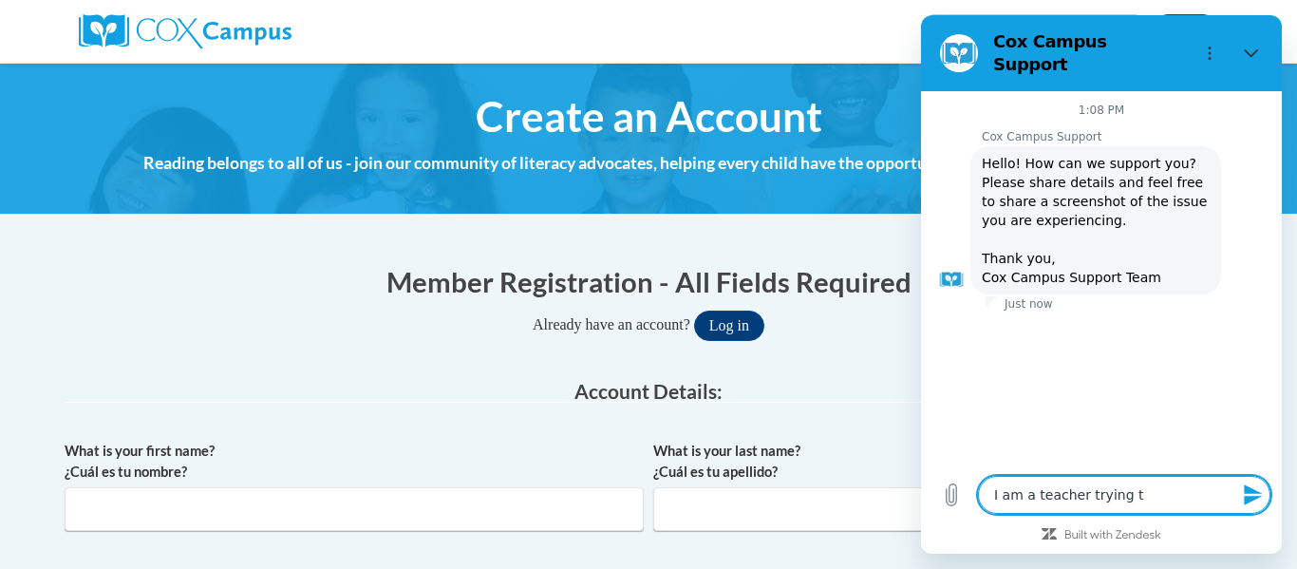
type textarea "x"
type textarea "I am a teacher trying to"
type textarea "x"
type textarea "I am a teacher trying to r"
type textarea "x"
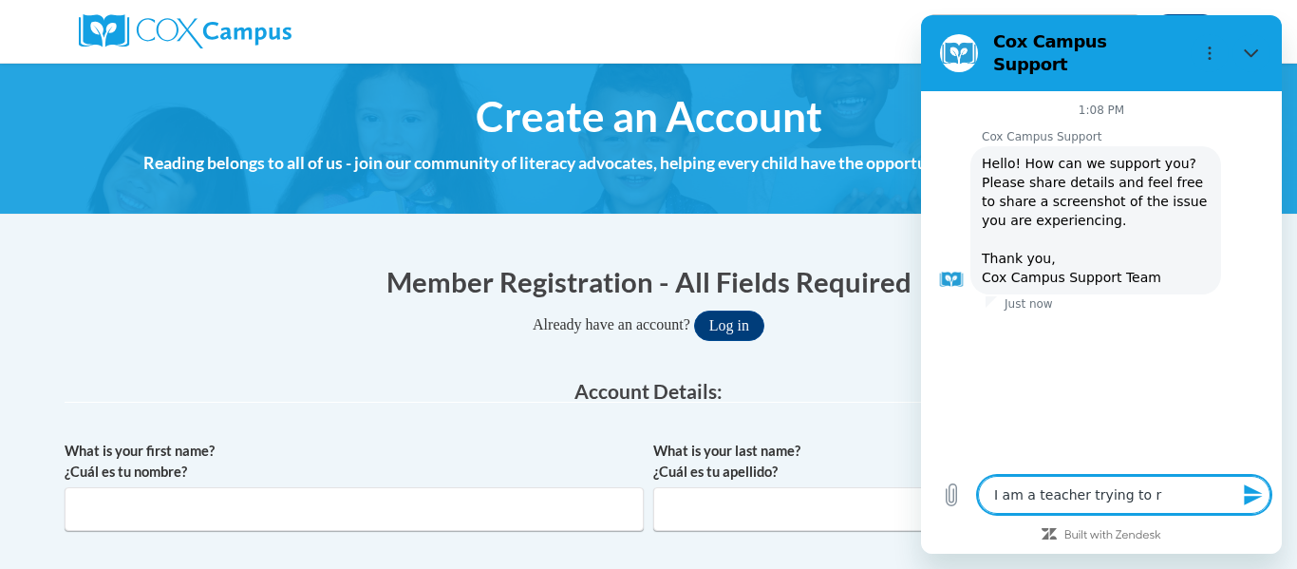
type textarea "I am a teacher trying to re"
type textarea "x"
type textarea "I am a teacher trying to ren"
type textarea "x"
type textarea "I am a teacher trying to rene"
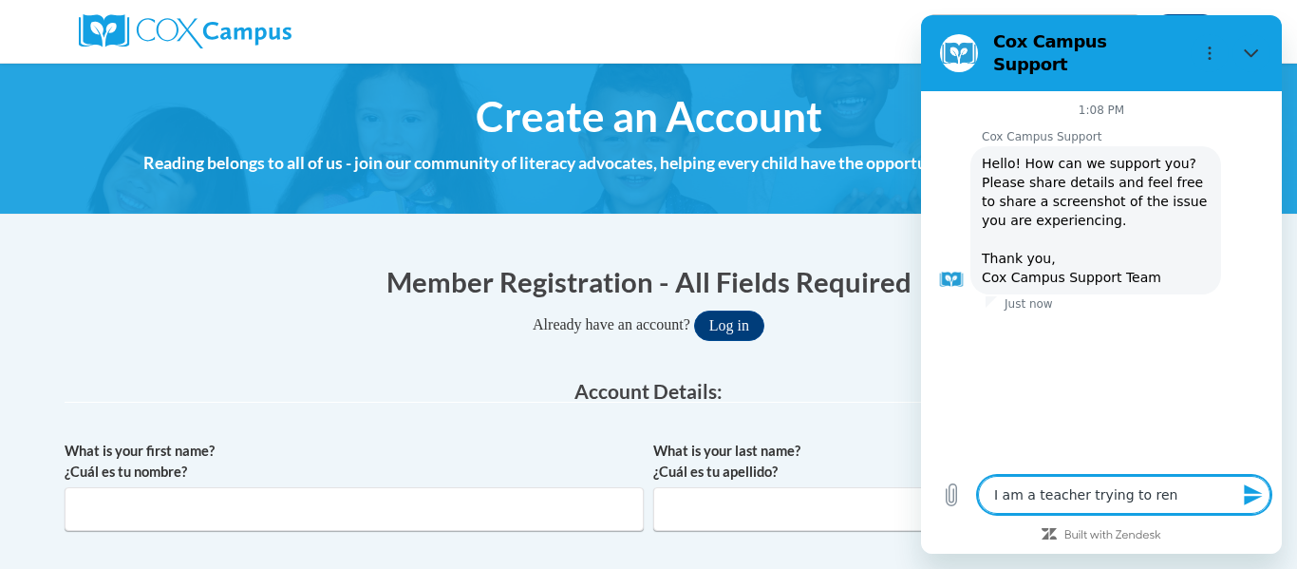
type textarea "x"
type textarea "I am a teacher trying to renew"
type textarea "x"
type textarea "I am a teacher trying to renew"
type textarea "x"
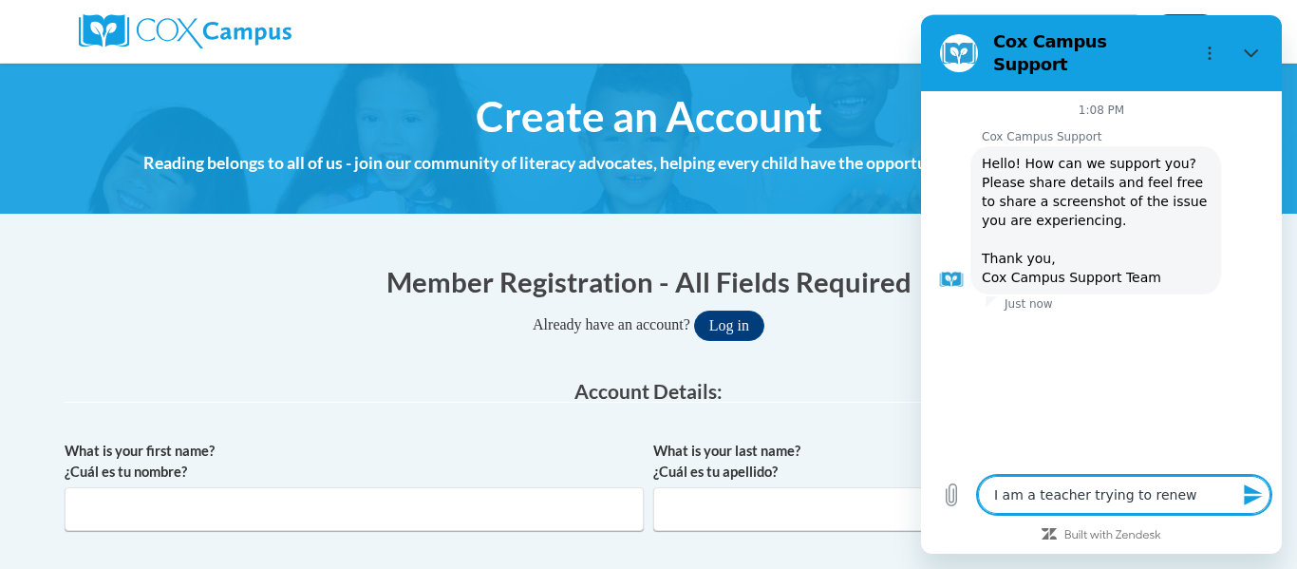
type textarea "I am a teacher trying to renew m"
type textarea "x"
type textarea "I am a teacher trying to renew my"
type textarea "x"
type textarea "I am a teacher trying to renew my"
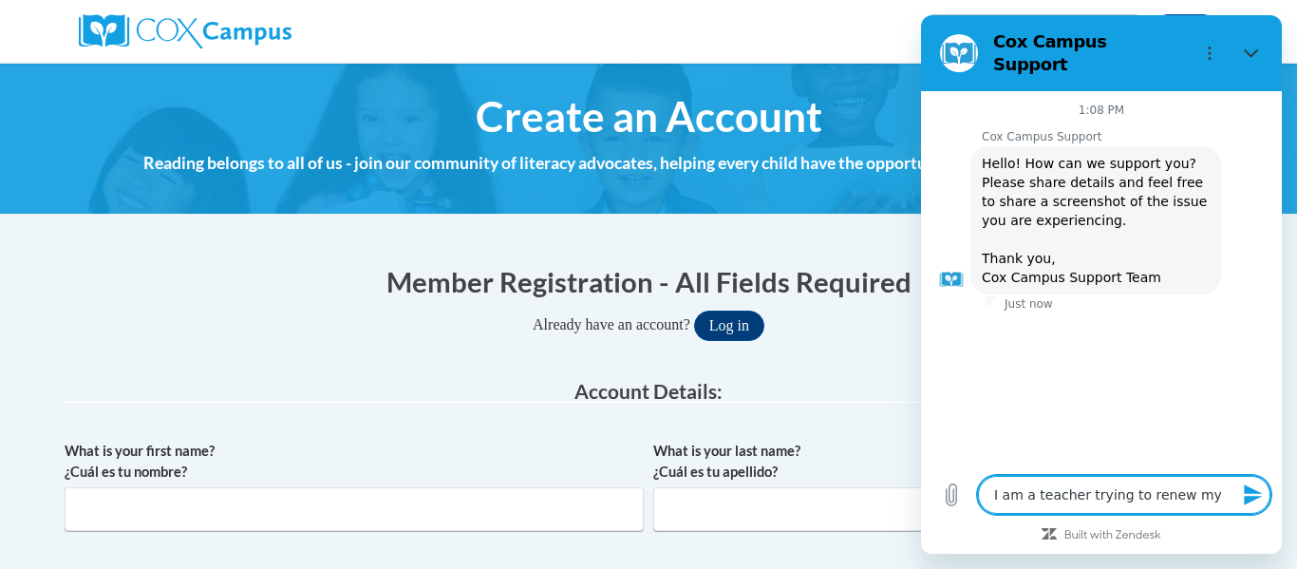
type textarea "x"
type textarea "I am a teacher trying to renew my c"
type textarea "x"
type textarea "I am a teacher trying to renew my ce"
type textarea "x"
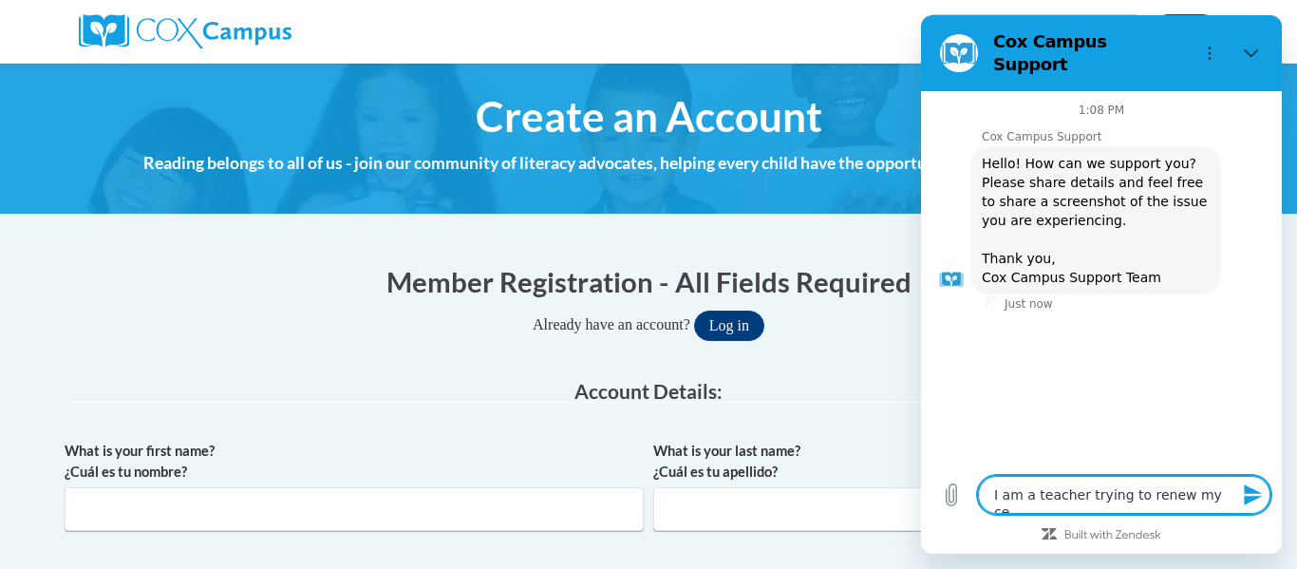
type textarea "I am a teacher trying to renew my cer"
type textarea "x"
type textarea "I am a teacher trying to renew my cert"
type textarea "x"
type textarea "I am a teacher trying to renew my certi"
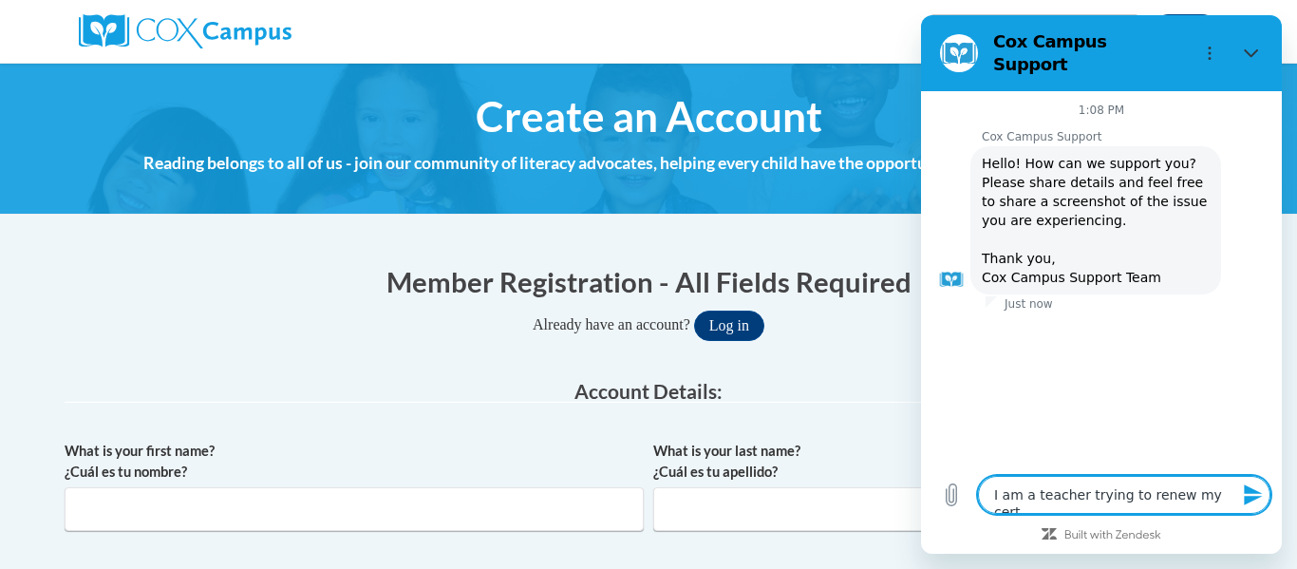
type textarea "x"
type textarea "I am a teacher trying to renew my certif"
type textarea "x"
type textarea "I am a teacher trying to renew my certifi"
type textarea "x"
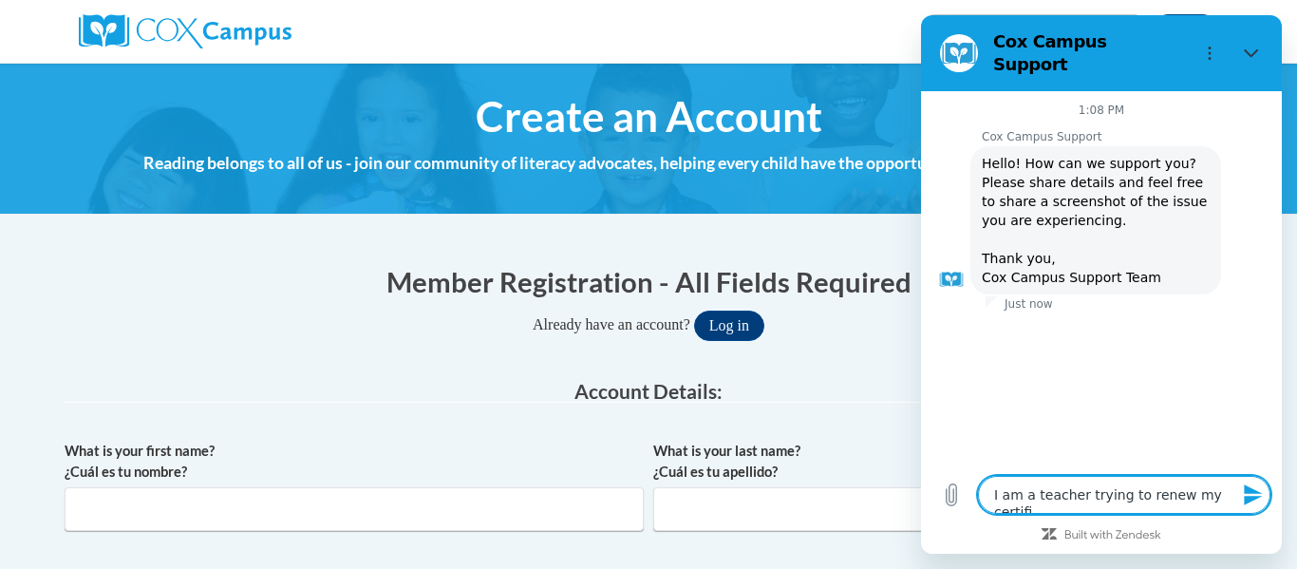
type textarea "I am a teacher trying to renew my certific"
type textarea "x"
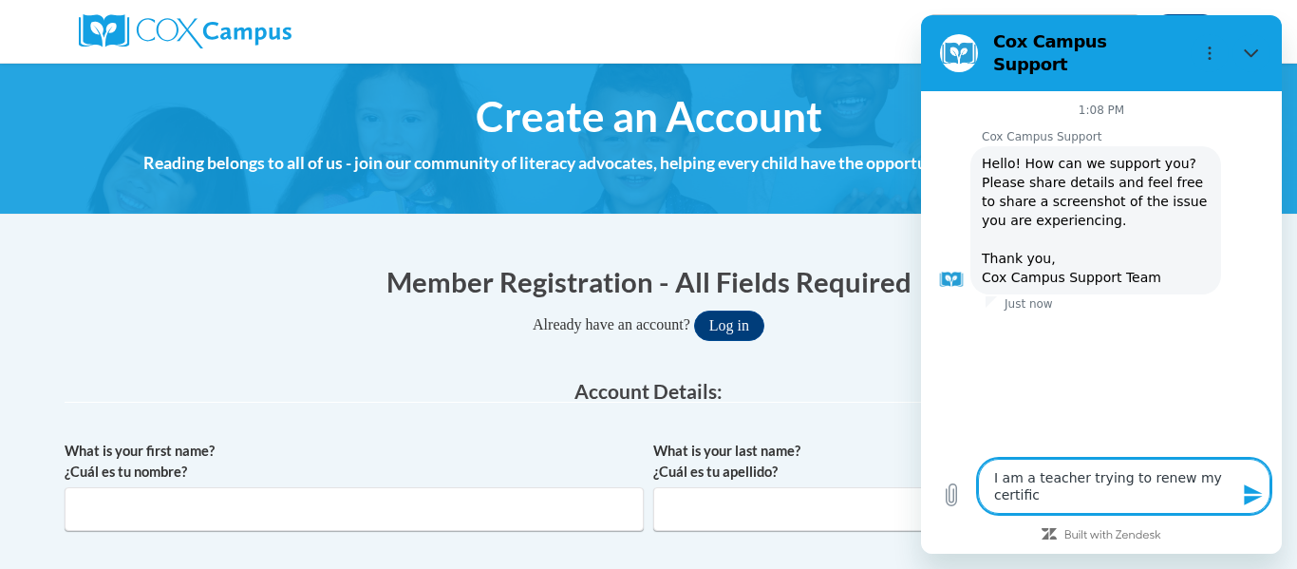
type textarea "I am a teacher trying to renew my certifica"
type textarea "x"
type textarea "I am a teacher trying to renew my certificat"
type textarea "x"
type textarea "I am a teacher trying to renew my certificate"
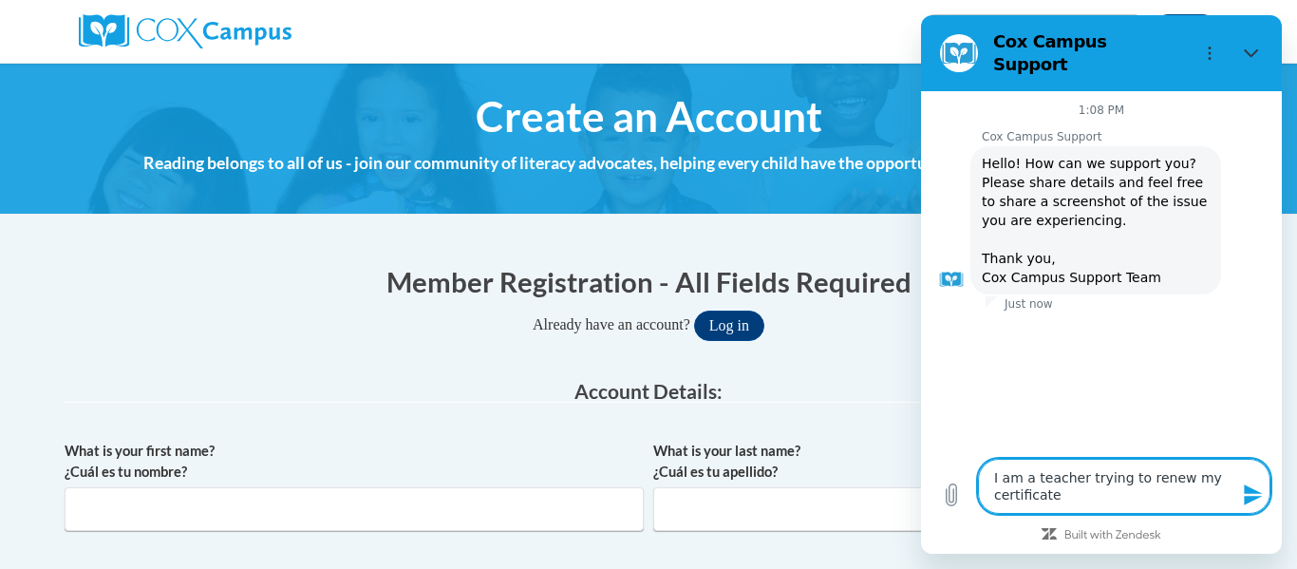
type textarea "x"
type textarea "I am a teacher trying to renew my certificate."
type textarea "x"
type textarea "I am a teacher trying to renew my certificate."
type textarea "x"
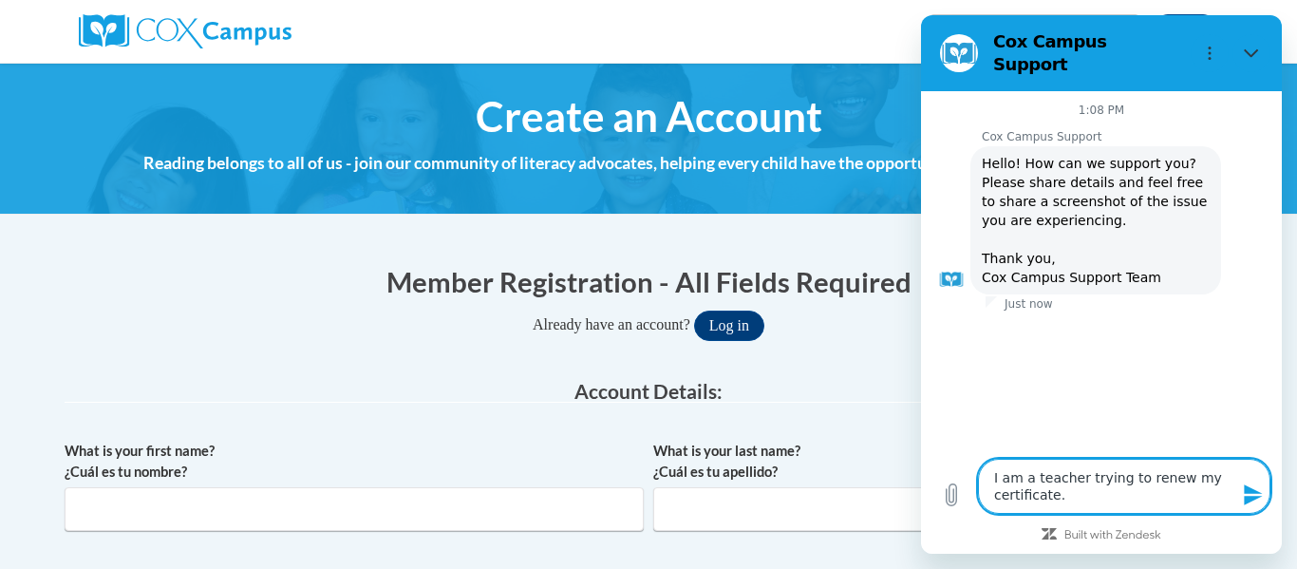
type textarea "I am a teacher trying to renew my certificate. I"
type textarea "x"
type textarea "I am a teacher trying to renew my certificate. I"
type textarea "x"
type textarea "I am a teacher trying to renew my certificate. I h"
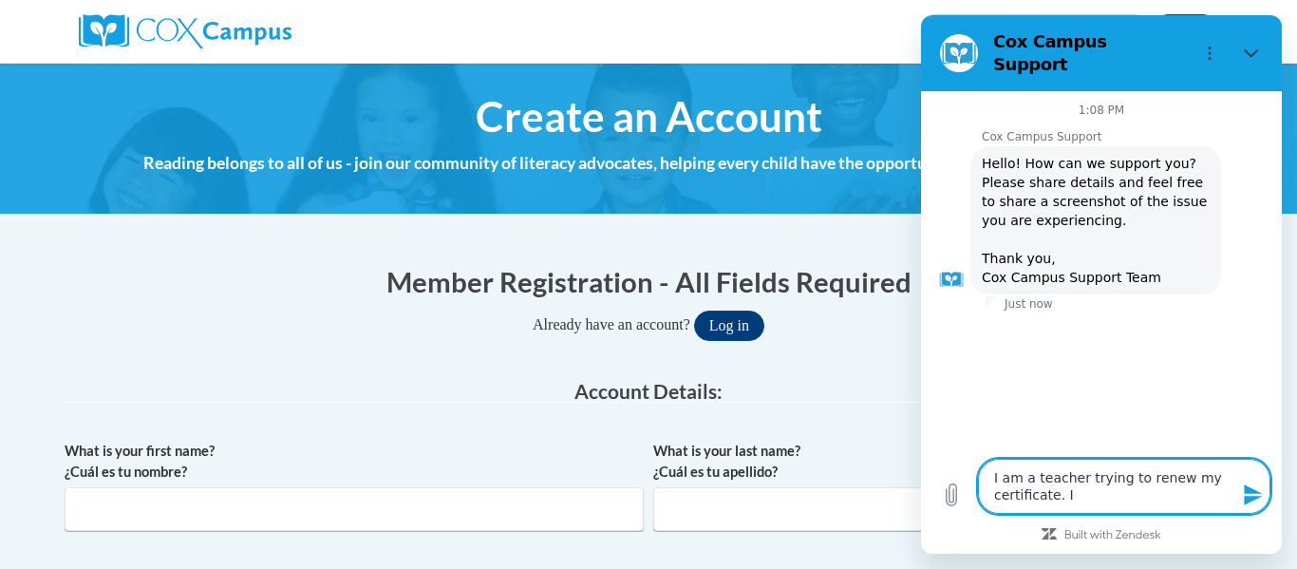
type textarea "x"
type textarea "I am a teacher trying to renew my certificate. I ha"
type textarea "x"
type textarea "I am a teacher trying to renew my certificate. I hav"
type textarea "x"
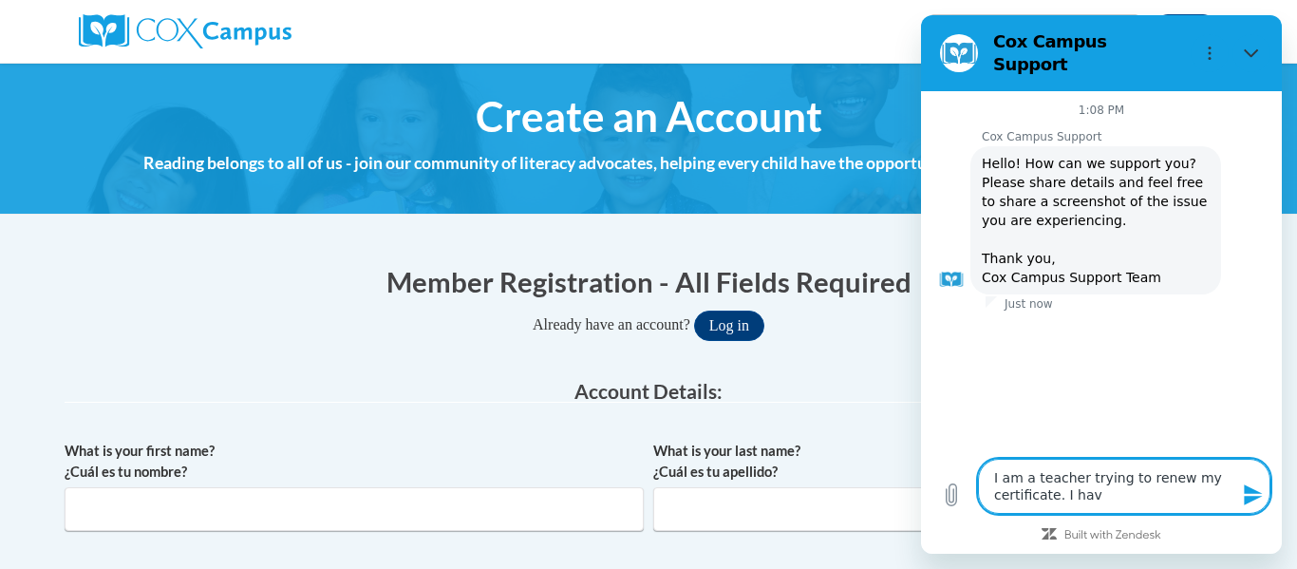
type textarea "I am a teacher trying to renew my certificate. I have"
type textarea "x"
type textarea "I am a teacher trying to renew my certificate. I have"
type textarea "x"
type textarea "I am a teacher trying to renew my certificate. I have n"
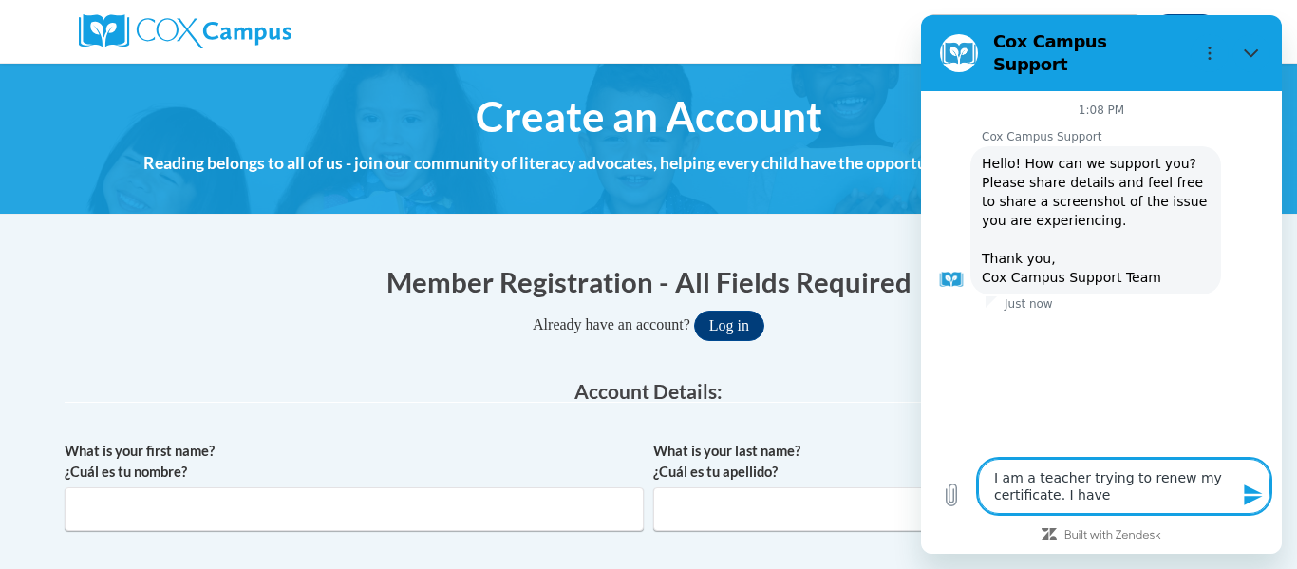
type textarea "x"
type textarea "I am a teacher trying to renew my certificate. I have nto"
type textarea "x"
type textarea "I am a teacher trying to renew my certificate. I have not"
type textarea "x"
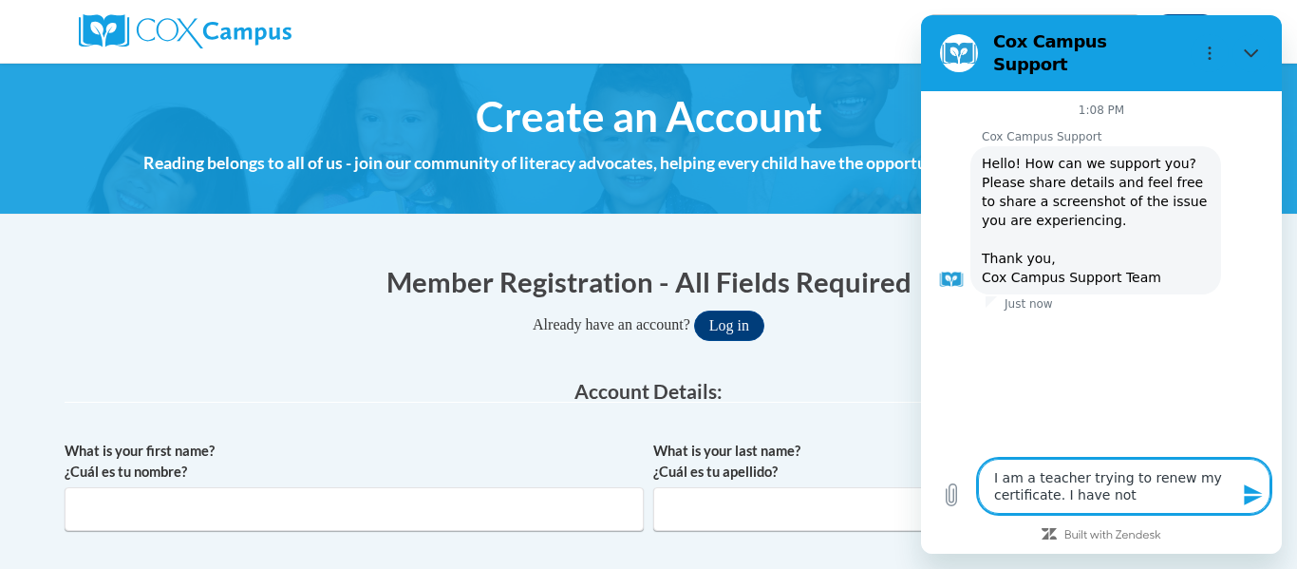
type textarea "I am a teacher trying to renew my certificate. I have not b"
type textarea "x"
type textarea "I am a teacher trying to renew my certificate. I have not be"
type textarea "x"
type textarea "I am a teacher trying to renew my certificate. I have not bee"
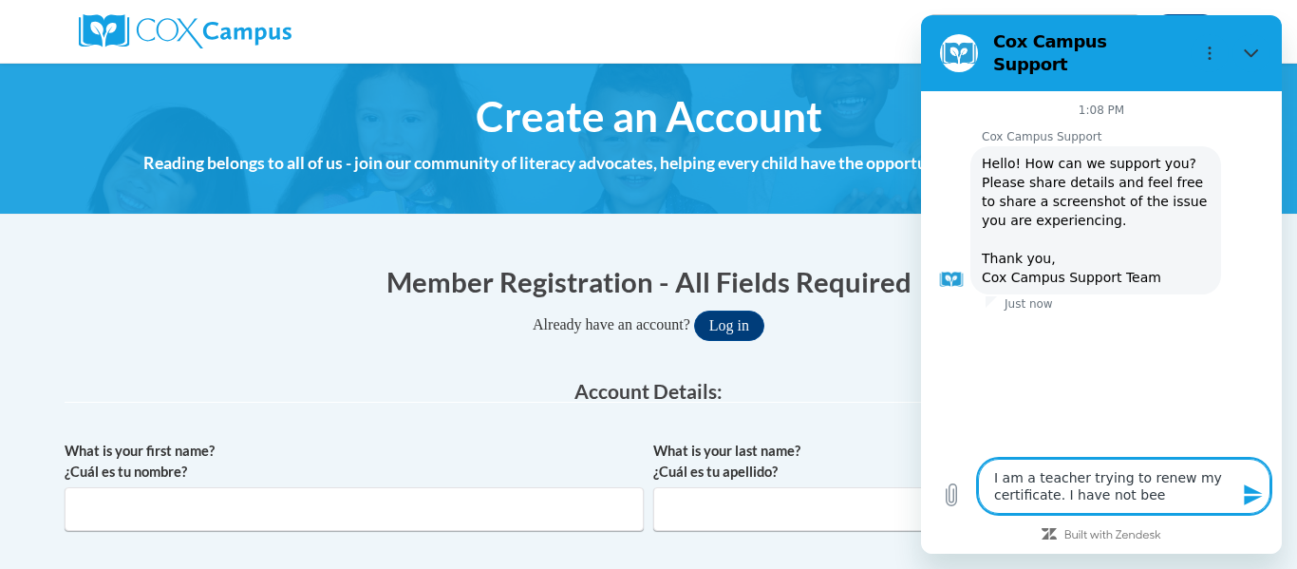
type textarea "x"
type textarea "I am a teacher trying to renew my certificate. I have not been"
type textarea "x"
type textarea "I am a teacher trying to renew my certificate. I have not been"
type textarea "x"
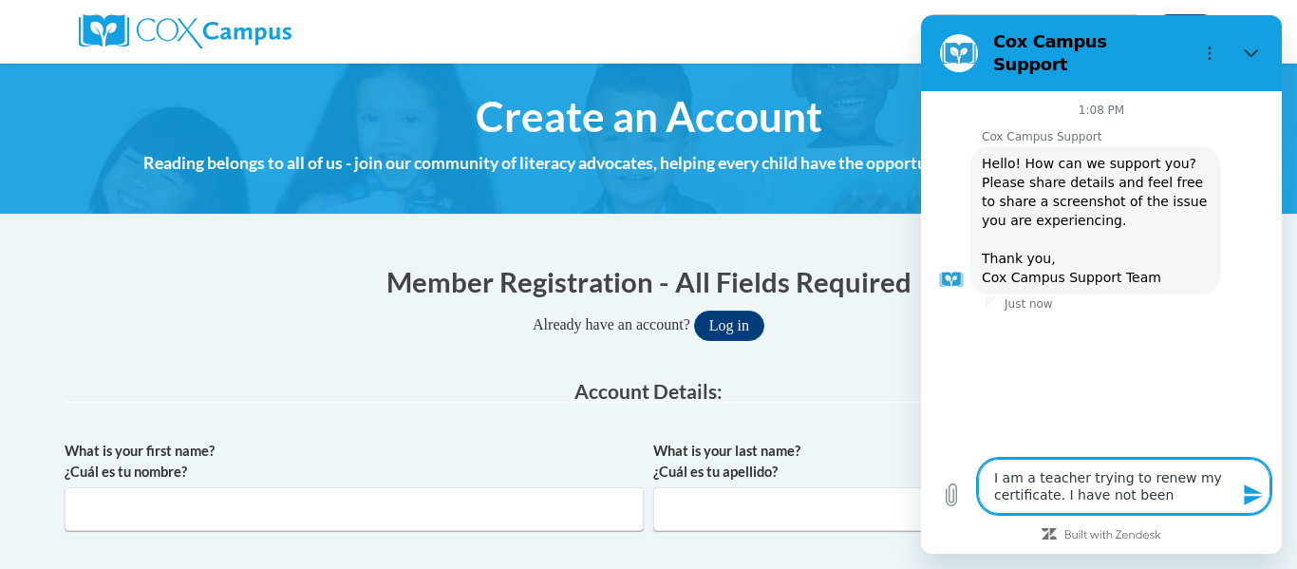
type textarea "I am a teacher trying to renew my certificate. I have not been t"
type textarea "x"
type textarea "I am a teacher trying to renew my certificate. I have not been te"
type textarea "x"
type textarea "I am a teacher trying to renew my certificate. I have not been tea"
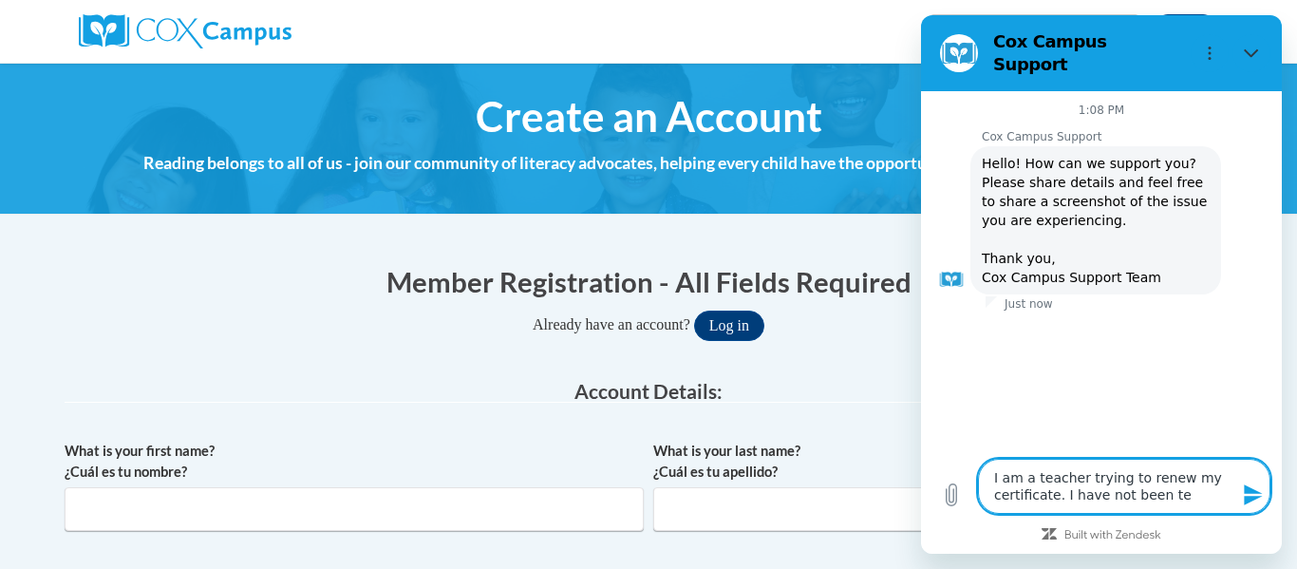
type textarea "x"
type textarea "I am a teacher trying to renew my certificate. I have not been te"
type textarea "x"
type textarea "I am a teacher trying to renew my certificate. I have not been t"
type textarea "x"
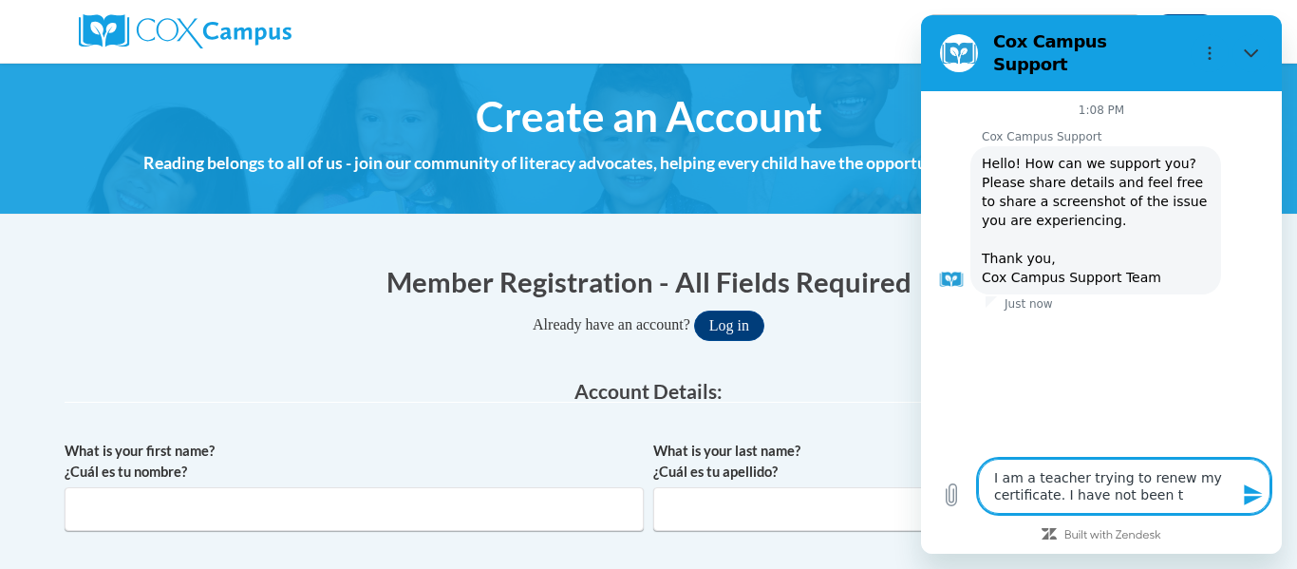
type textarea "I am a teacher trying to renew my certificate. I have not been"
type textarea "x"
type textarea "I am a teacher trying to renew my certificate. I have not been"
type textarea "x"
type textarea "I am a teacher trying to renew my certificate. I have not bee"
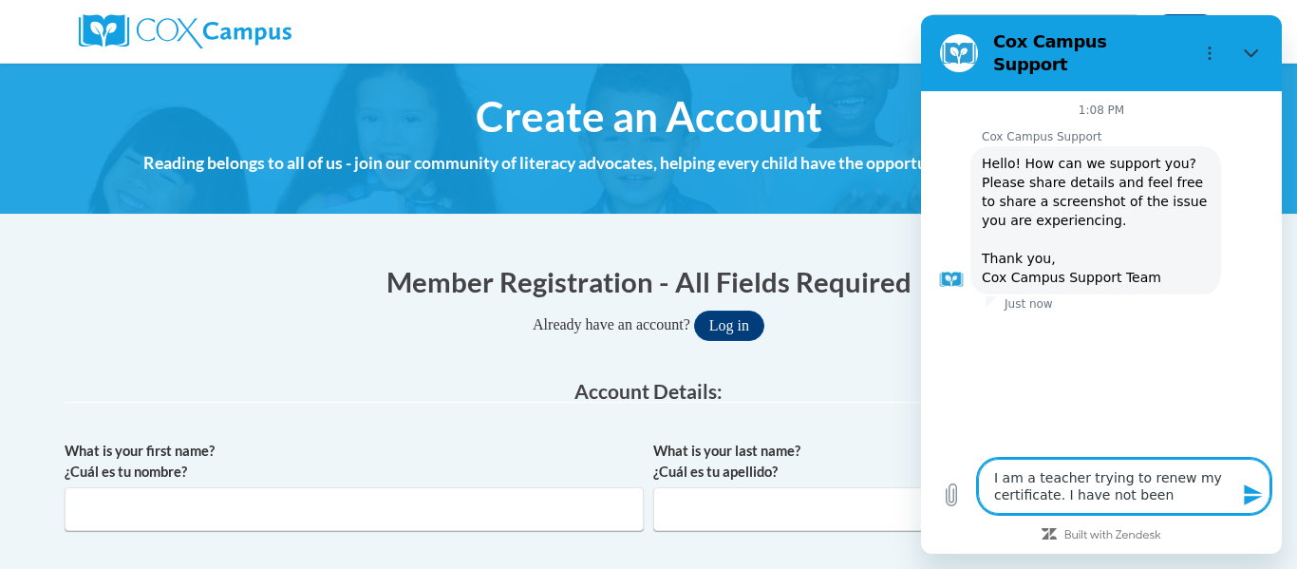
type textarea "x"
type textarea "I am a teacher trying to renew my certificate. I have not be"
type textarea "x"
type textarea "I am a teacher trying to renew my certificate. I have not b"
type textarea "x"
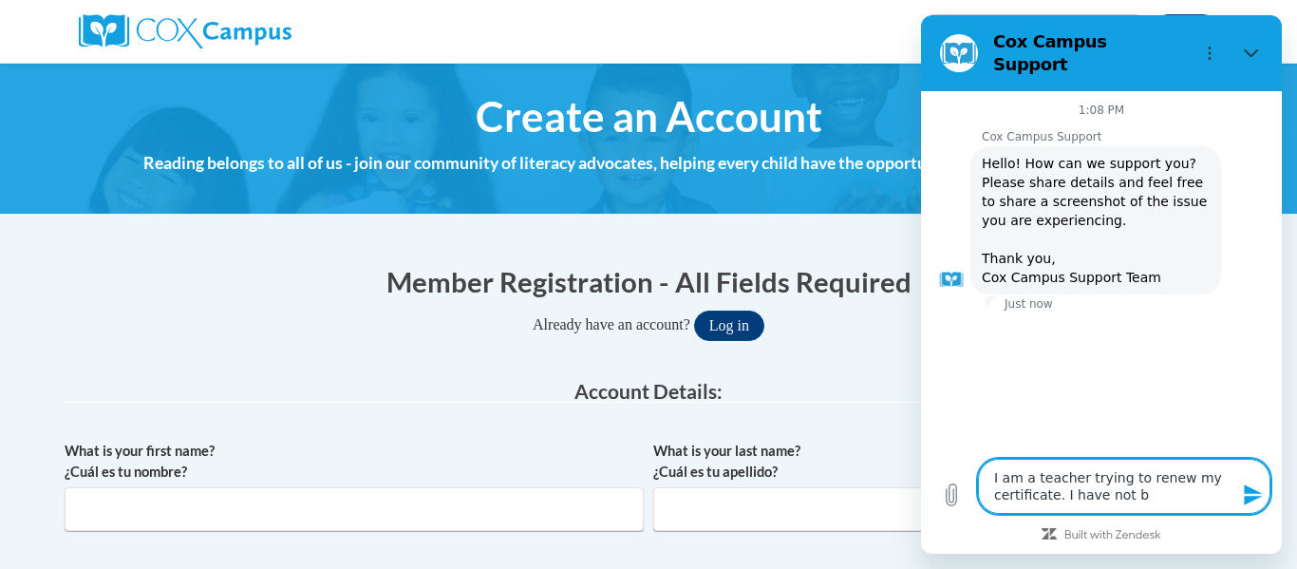
type textarea "I am a teacher trying to renew my certificate. I have not"
type textarea "x"
type textarea "I am a teacher trying to renew my certificate. I have not"
type textarea "x"
type textarea "I am a teacher trying to renew my certificate. I have no"
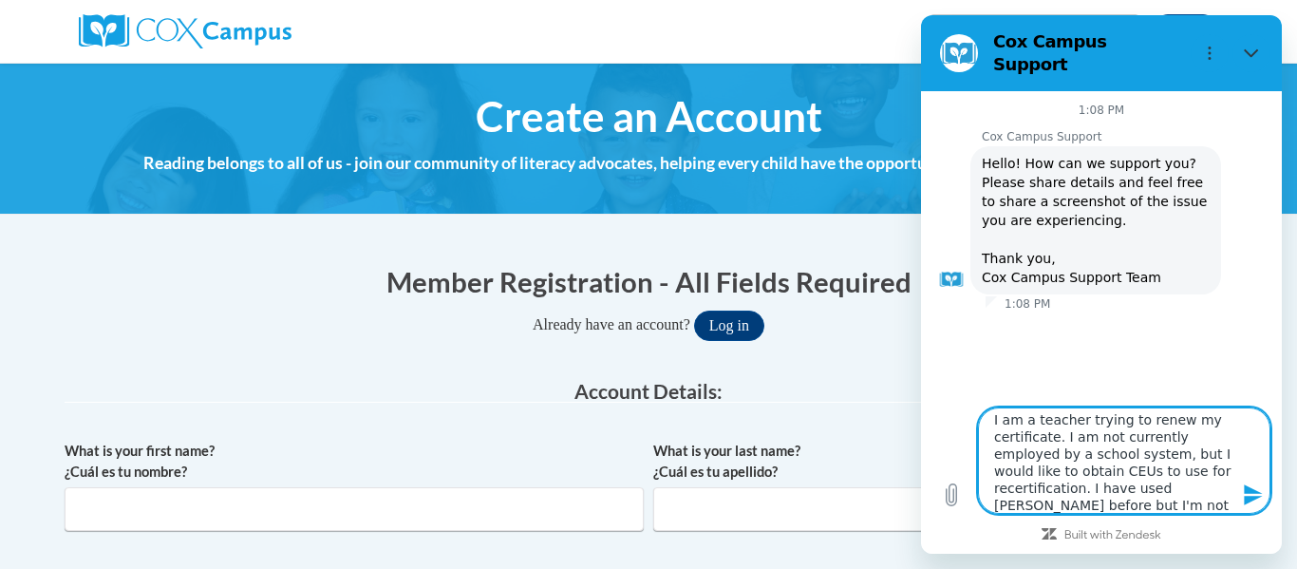
scroll to position [24, 0]
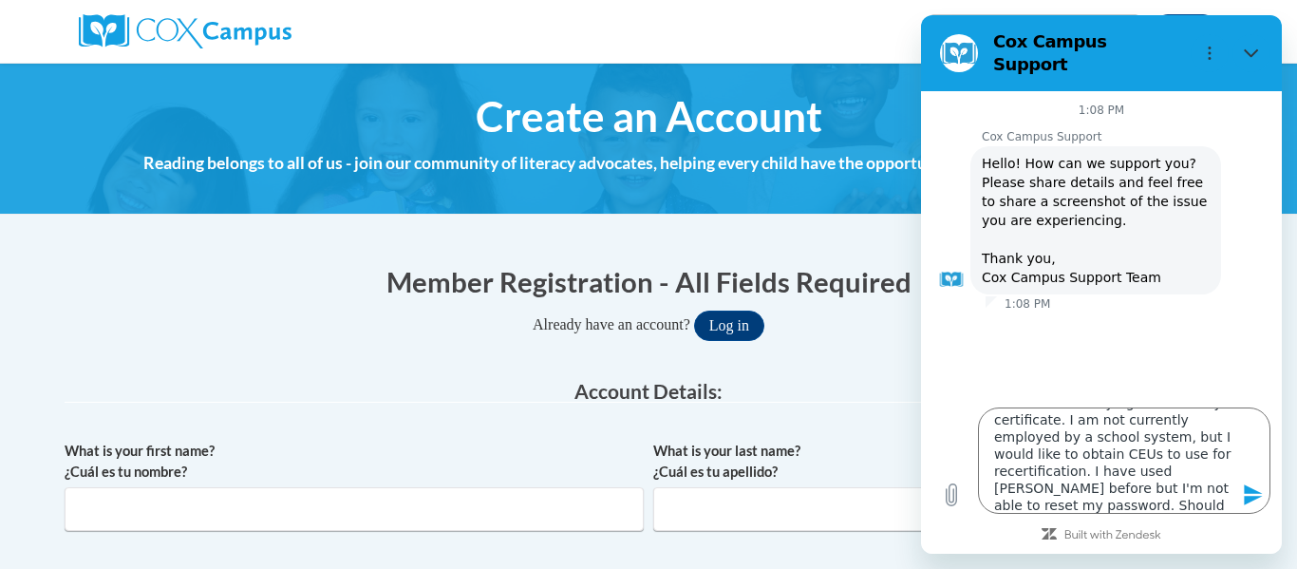
click at [1257, 494] on icon "Send message" at bounding box center [1253, 494] width 23 height 23
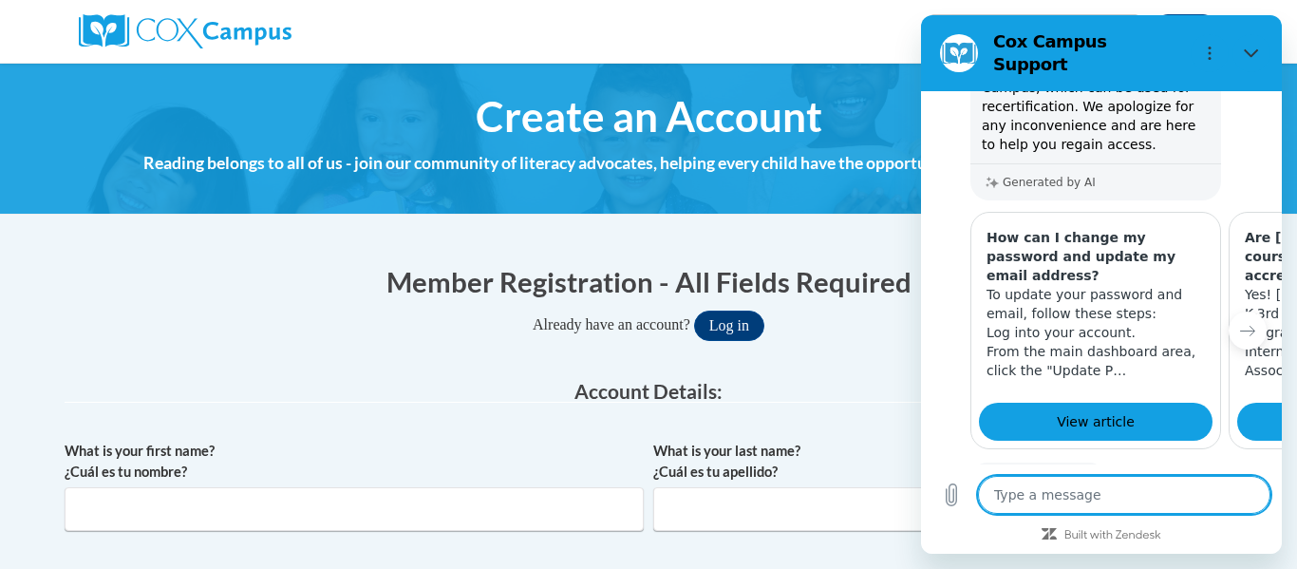
scroll to position [571, 0]
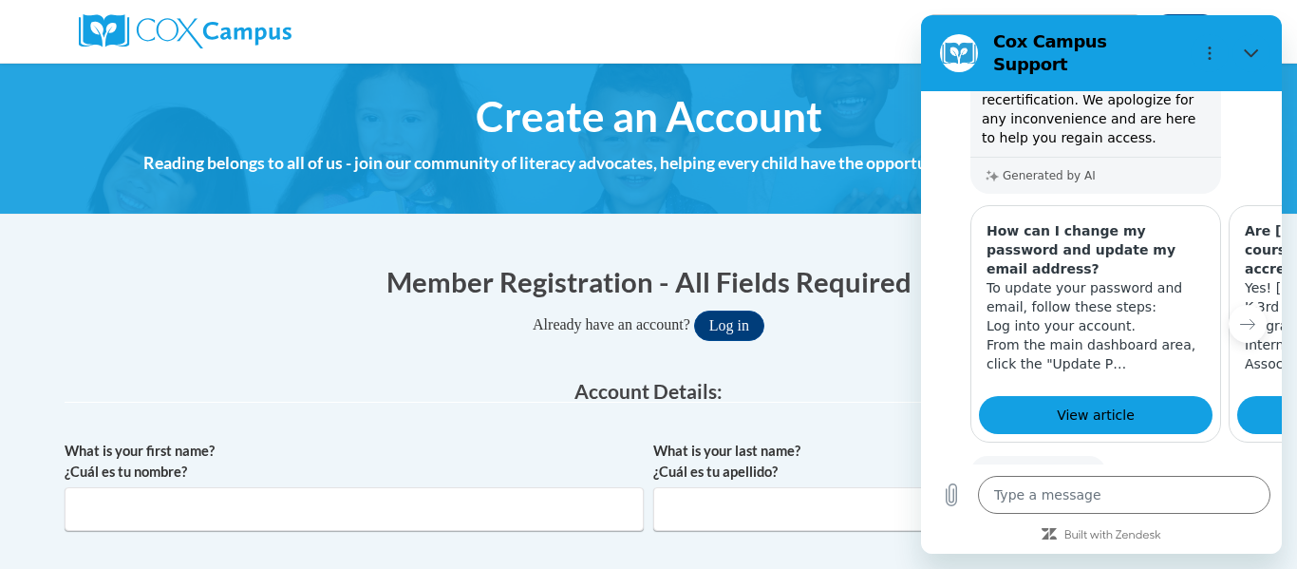
click at [1182, 515] on button "Yes" at bounding box center [1181, 533] width 54 height 36
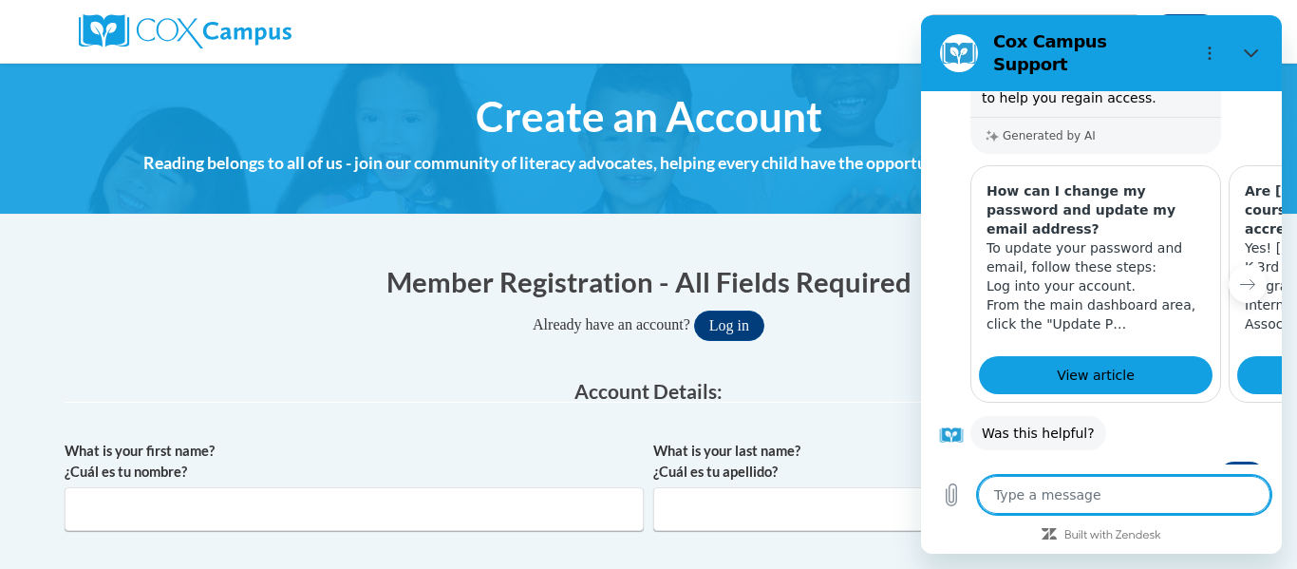
scroll to position [609, 0]
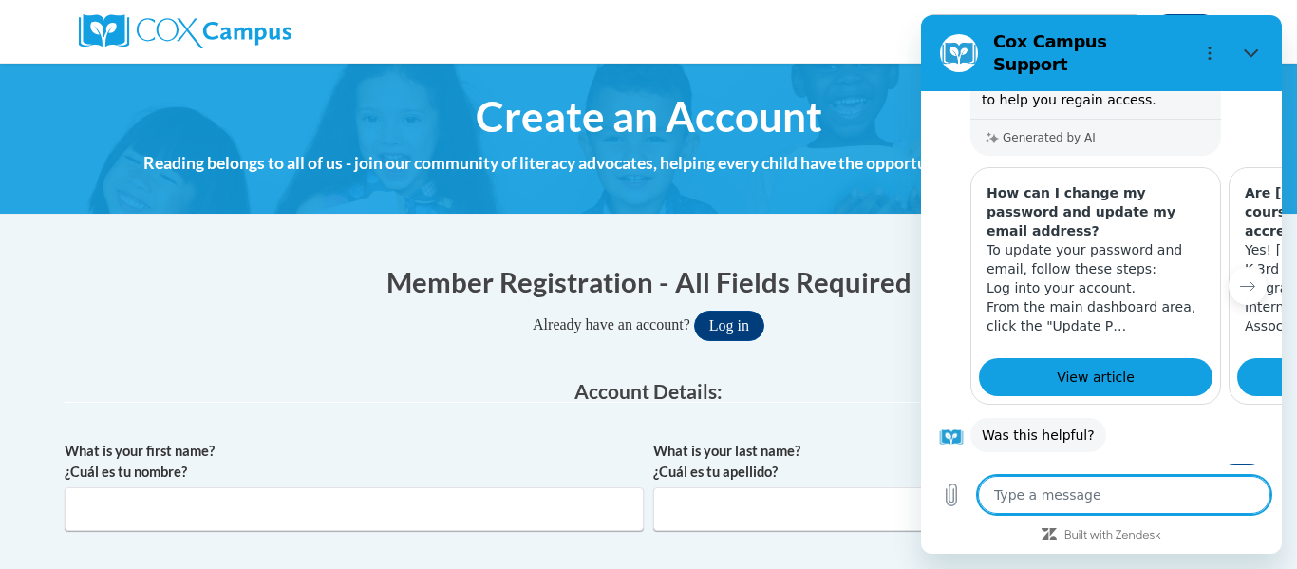
click at [1051, 500] on textarea at bounding box center [1124, 495] width 292 height 38
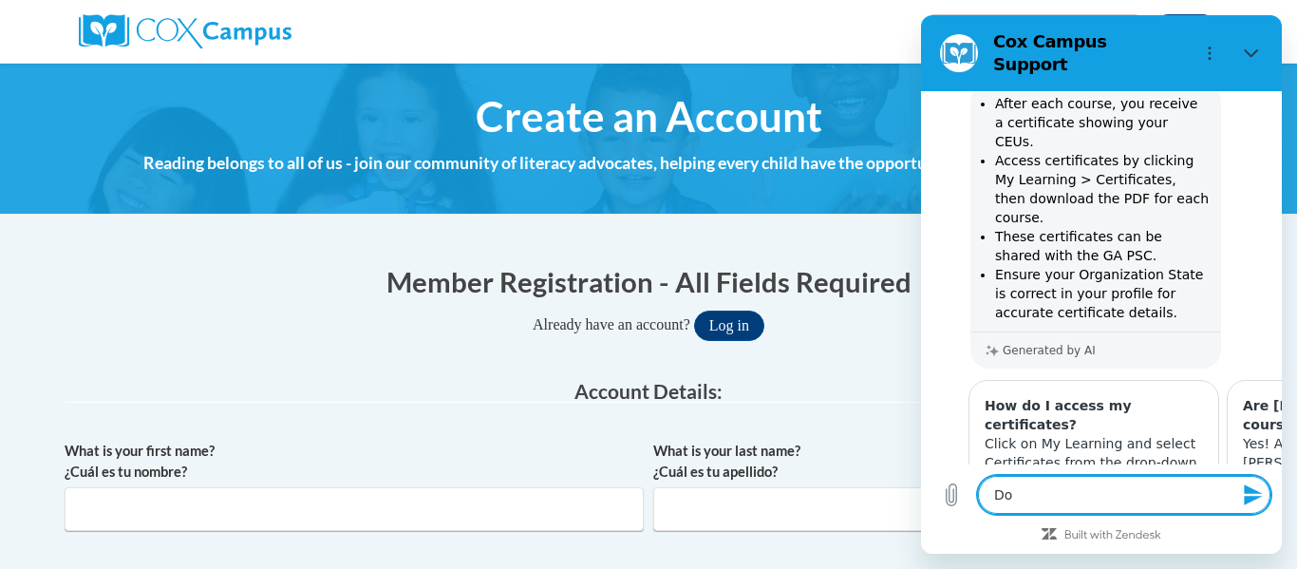
scroll to position [0, 0]
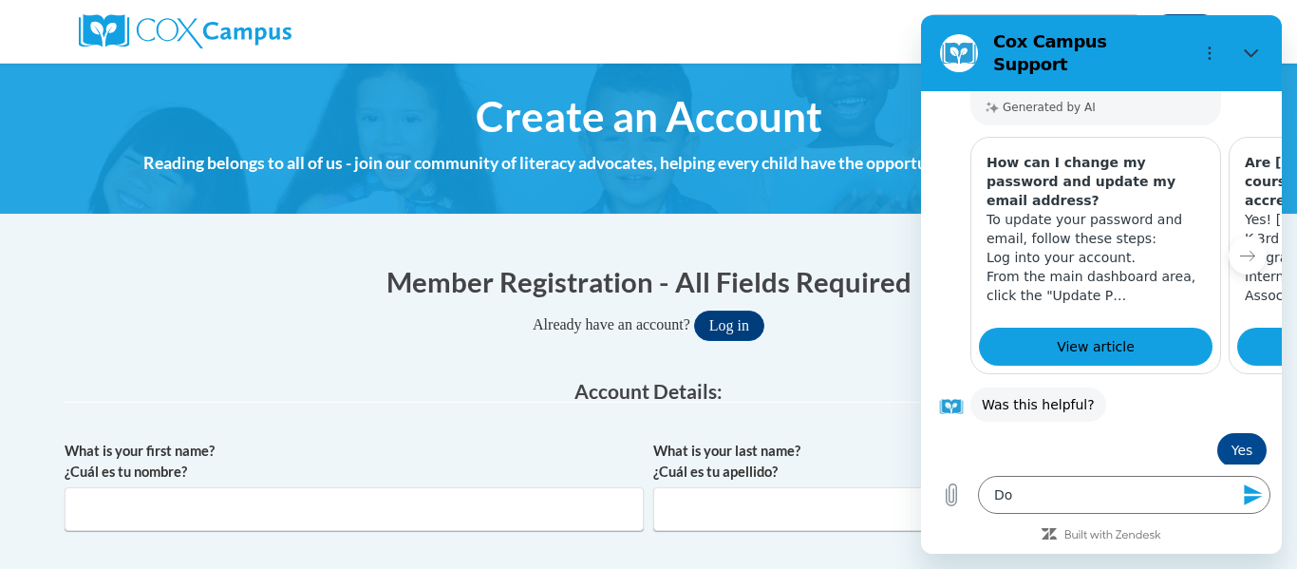
click at [1184, 503] on span "Great! Please let us know if we can further support you. Thank you for choosing…" at bounding box center [1096, 541] width 228 height 76
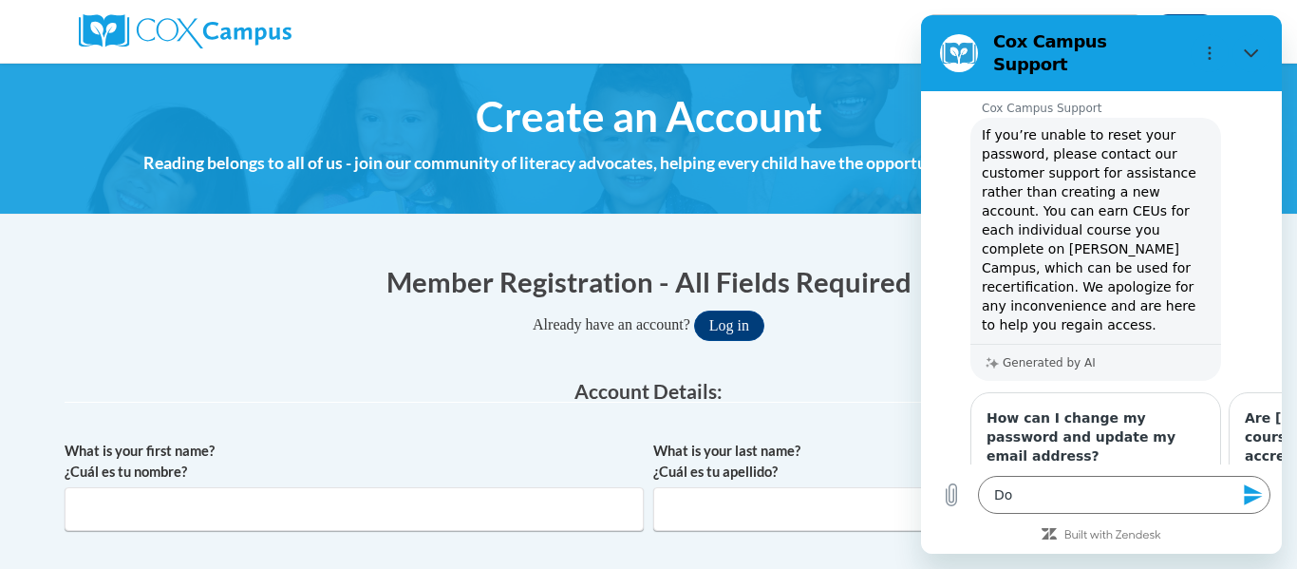
scroll to position [349, 0]
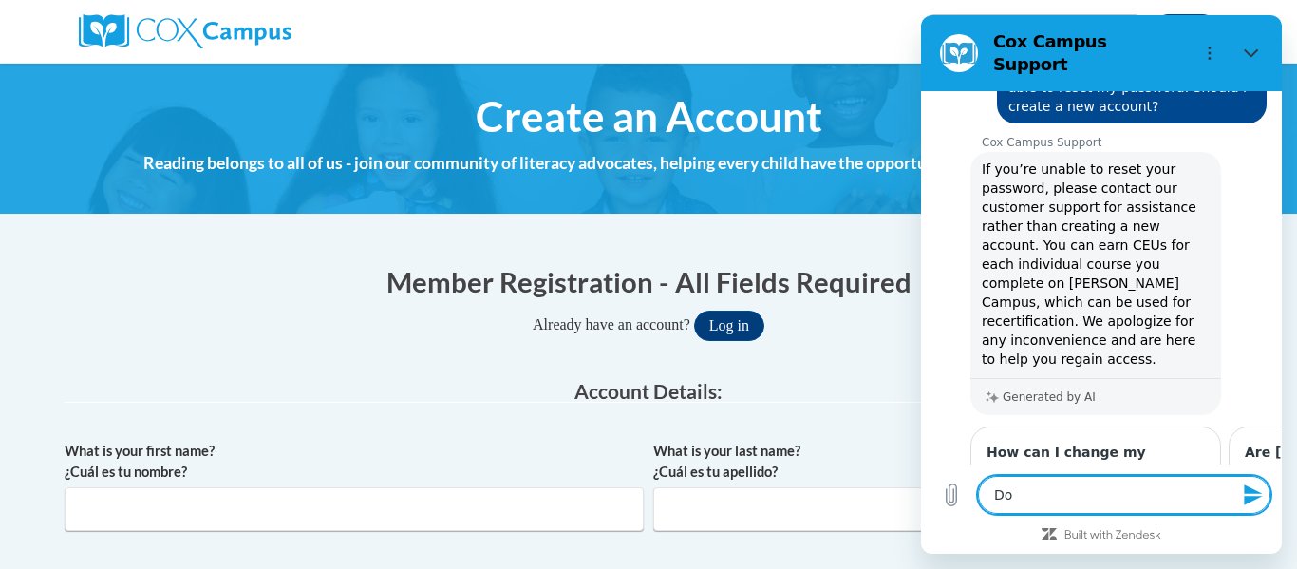
drag, startPoint x: 1051, startPoint y: 499, endPoint x: 988, endPoint y: 504, distance: 62.8
click at [988, 504] on textarea "Do" at bounding box center [1124, 495] width 292 height 38
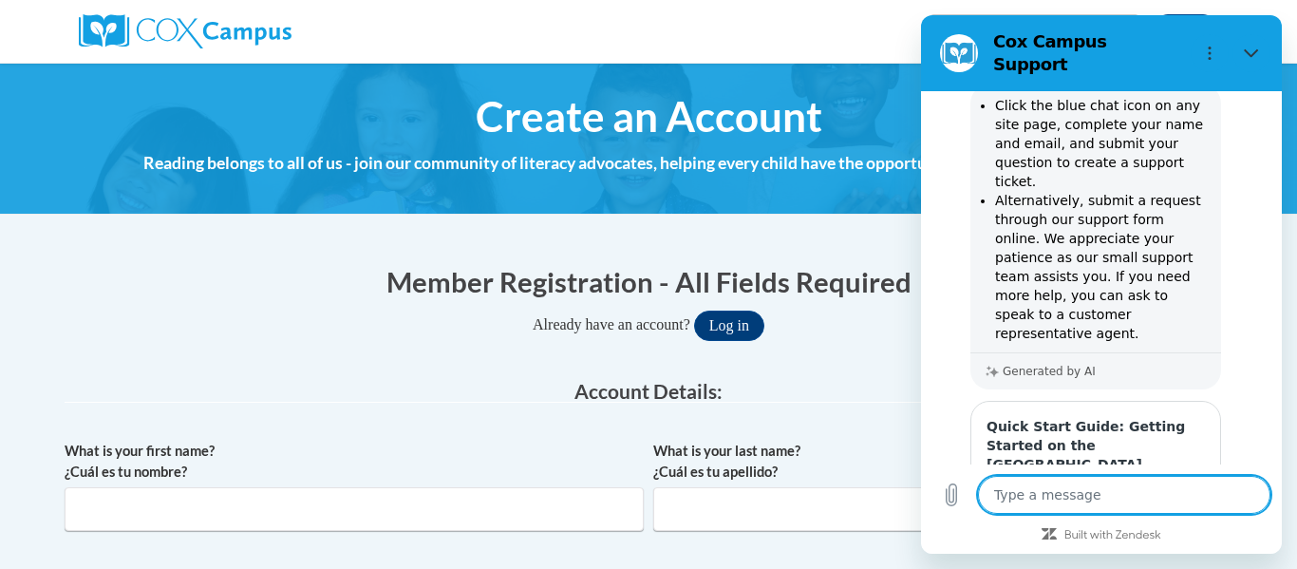
scroll to position [1934, 0]
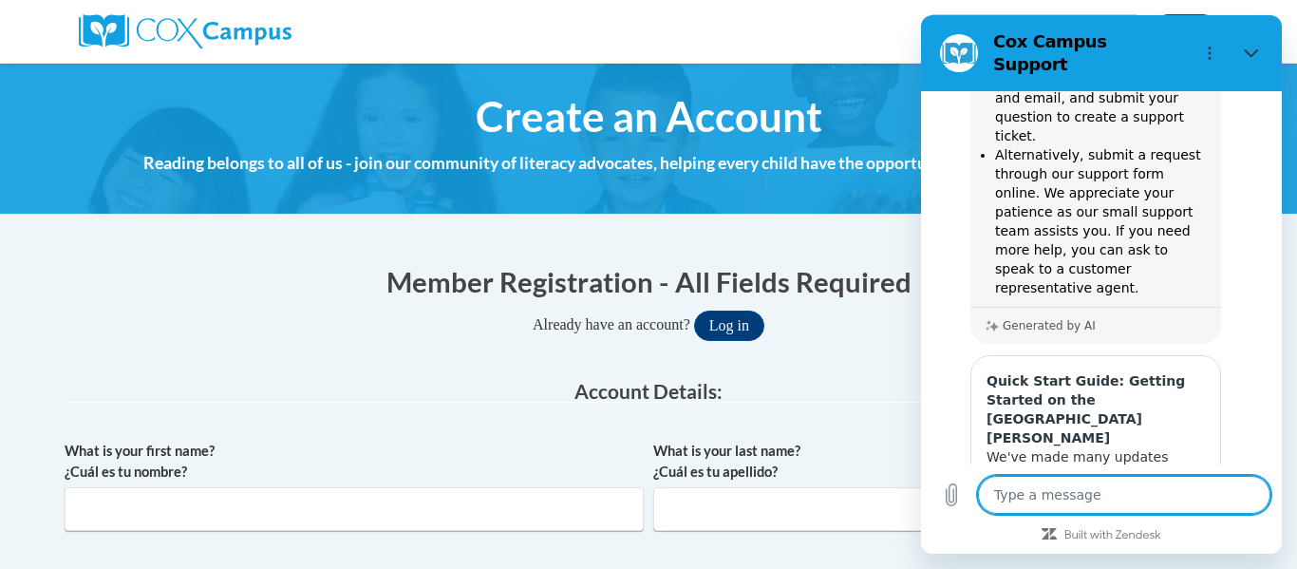
scroll to position [2036, 0]
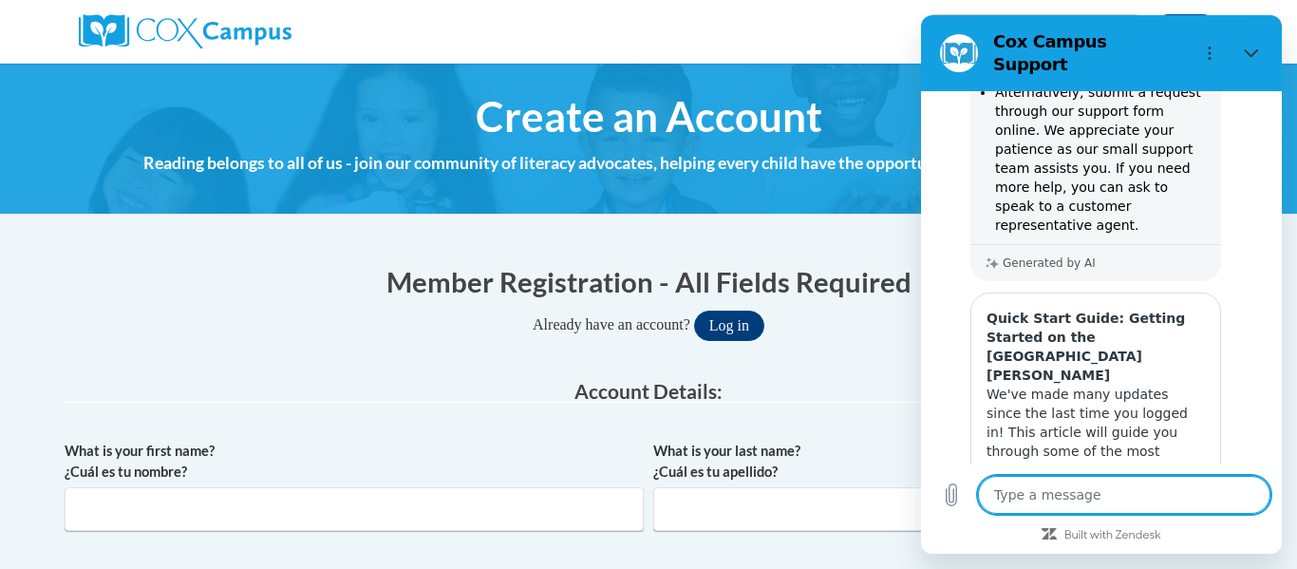
click at [1018, 500] on textarea at bounding box center [1124, 495] width 292 height 38
click at [1257, 46] on icon "Close" at bounding box center [1251, 53] width 15 height 15
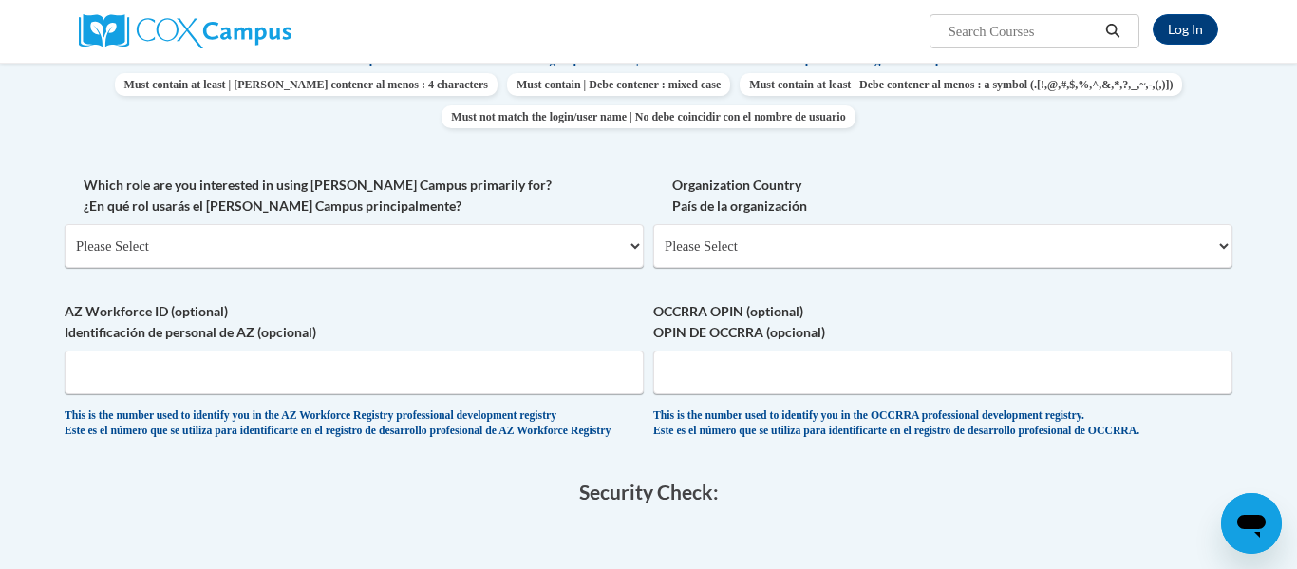
scroll to position [830, 0]
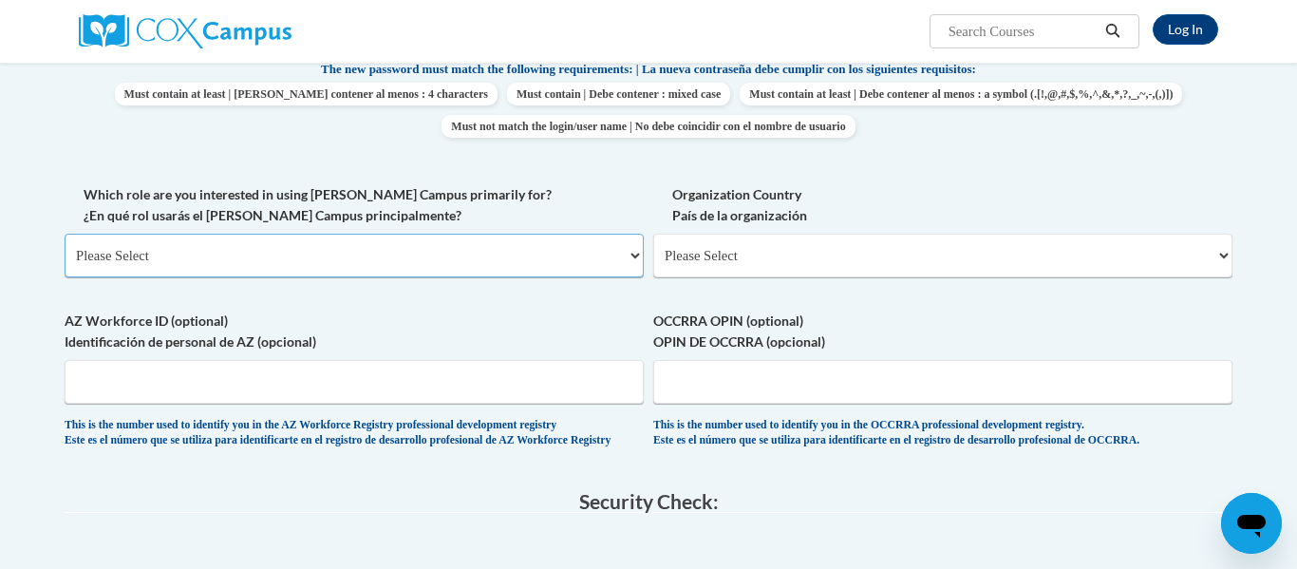
click at [582, 252] on select "Please Select College/University | Colegio/Universidad Community/Nonprofit Part…" at bounding box center [354, 256] width 579 height 44
click at [65, 234] on select "Please Select College/University | Colegio/Universidad Community/Nonprofit Part…" at bounding box center [354, 256] width 579 height 44
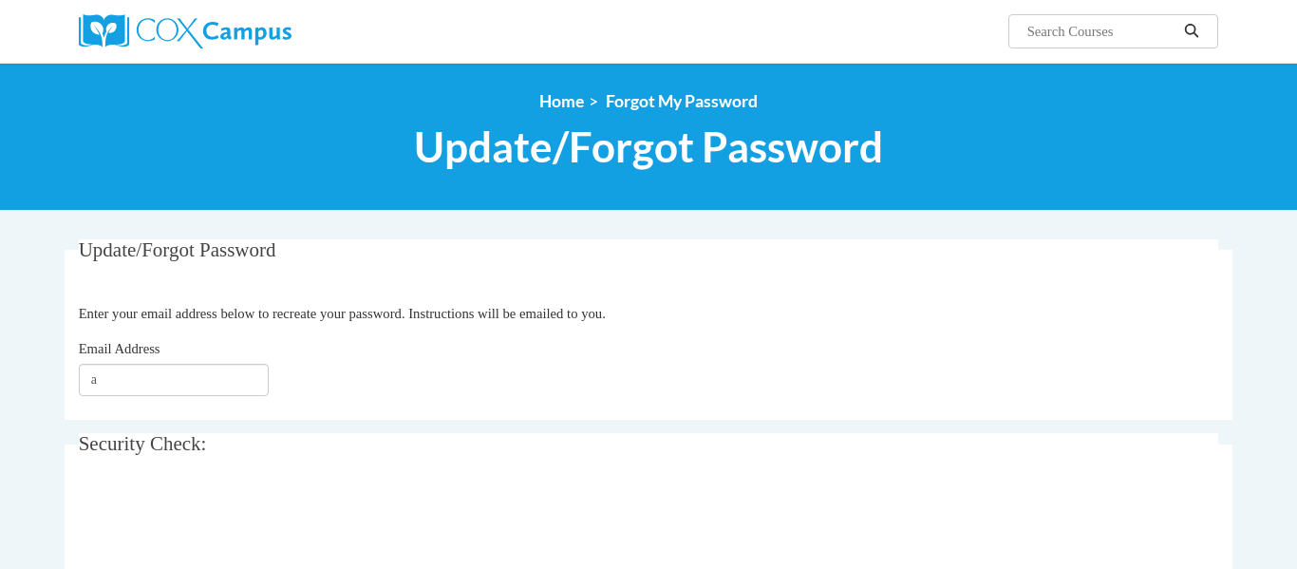
type input "[EMAIL_ADDRESS][DOMAIN_NAME]"
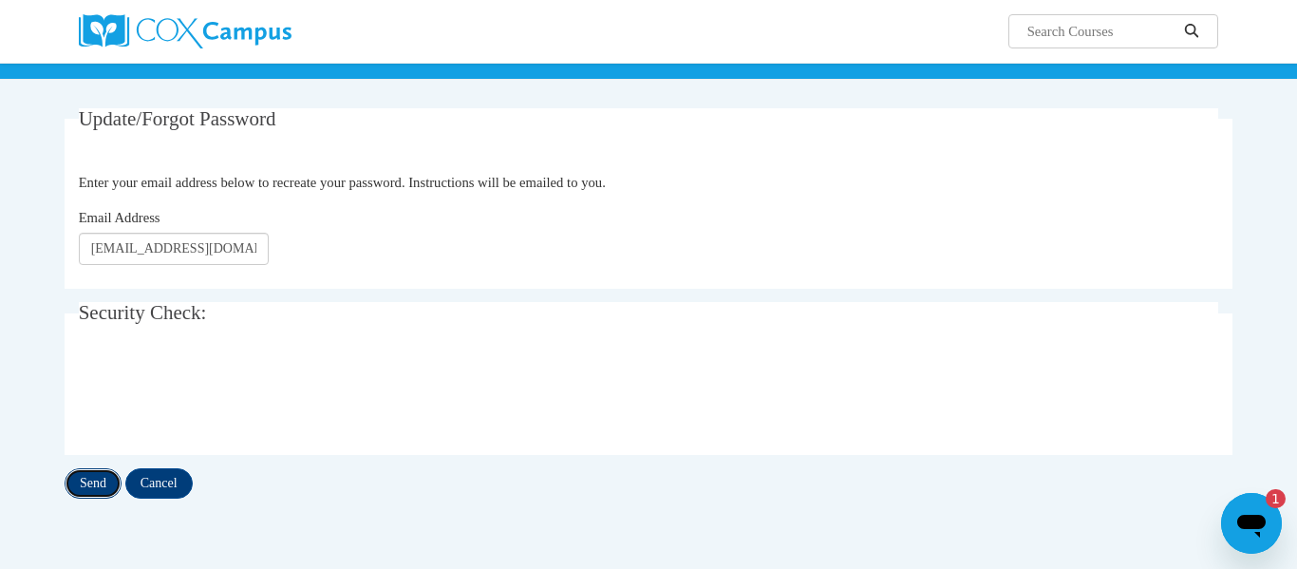
click at [103, 494] on input "Send" at bounding box center [93, 483] width 57 height 30
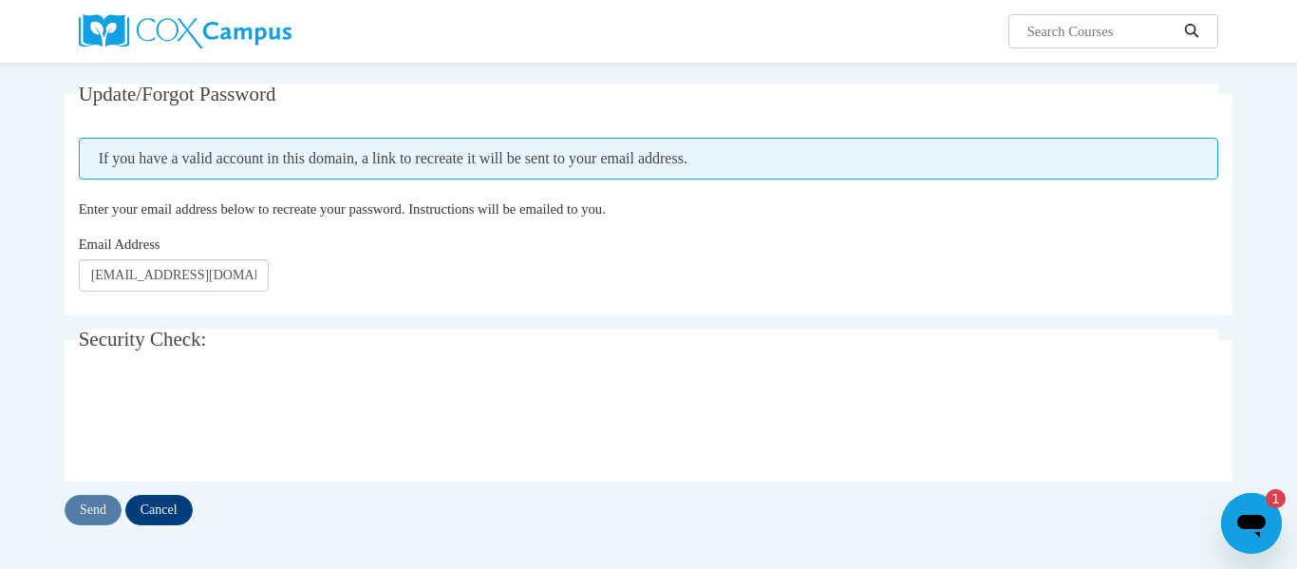
scroll to position [153, 0]
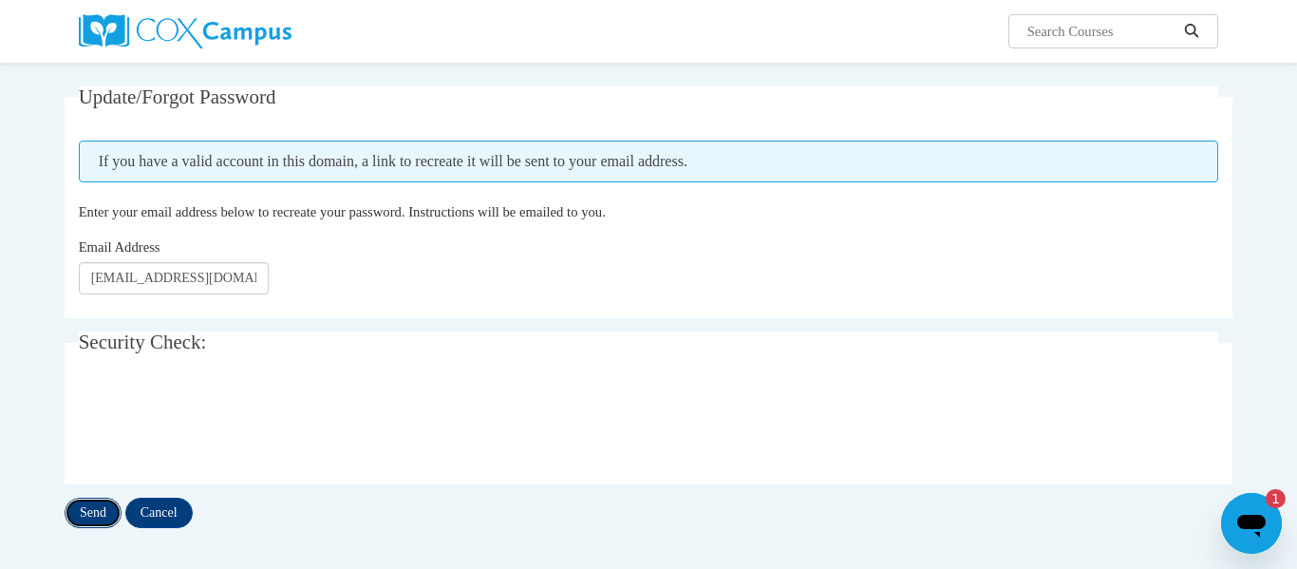
click at [104, 502] on input "Send" at bounding box center [93, 512] width 57 height 30
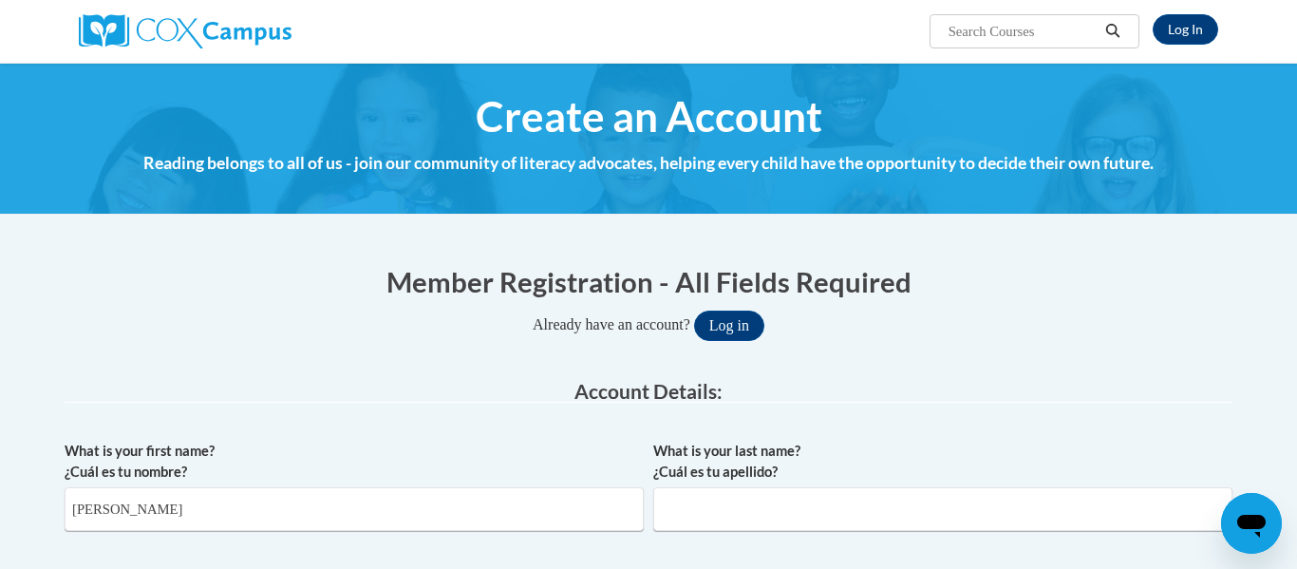
type input "[PERSON_NAME]"
click at [678, 518] on input "What is your last name? ¿Cuál es tu apellido?" at bounding box center [942, 509] width 579 height 44
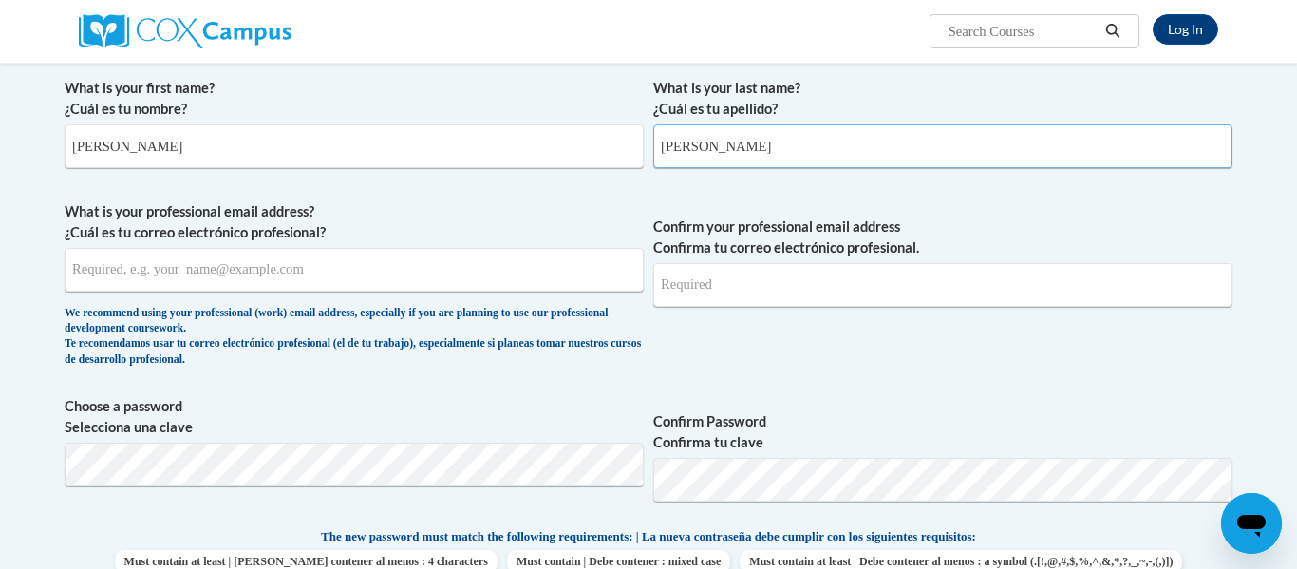
scroll to position [374, 0]
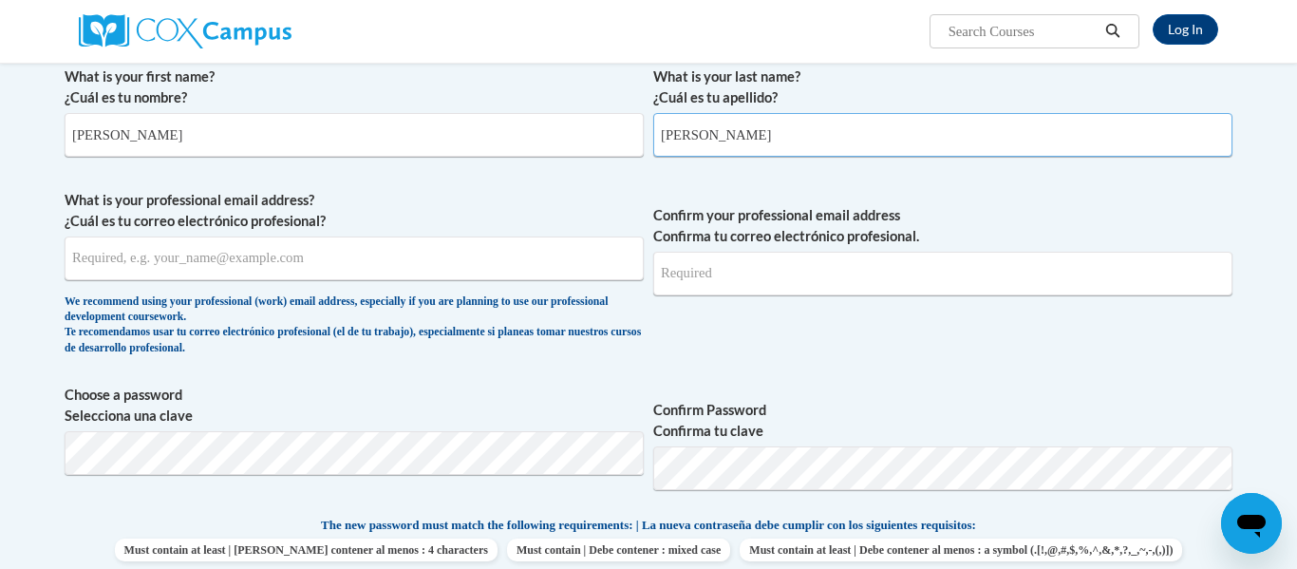
type input "[PERSON_NAME]"
click at [385, 262] on input "What is your professional email address? ¿Cuál es tu correo electrónico profesi…" at bounding box center [354, 258] width 579 height 44
type input "[EMAIL_ADDRESS][DOMAIN_NAME]"
click at [863, 270] on input "Confirm your professional email address Confirma tu correo electrónico profesio…" at bounding box center [942, 274] width 579 height 44
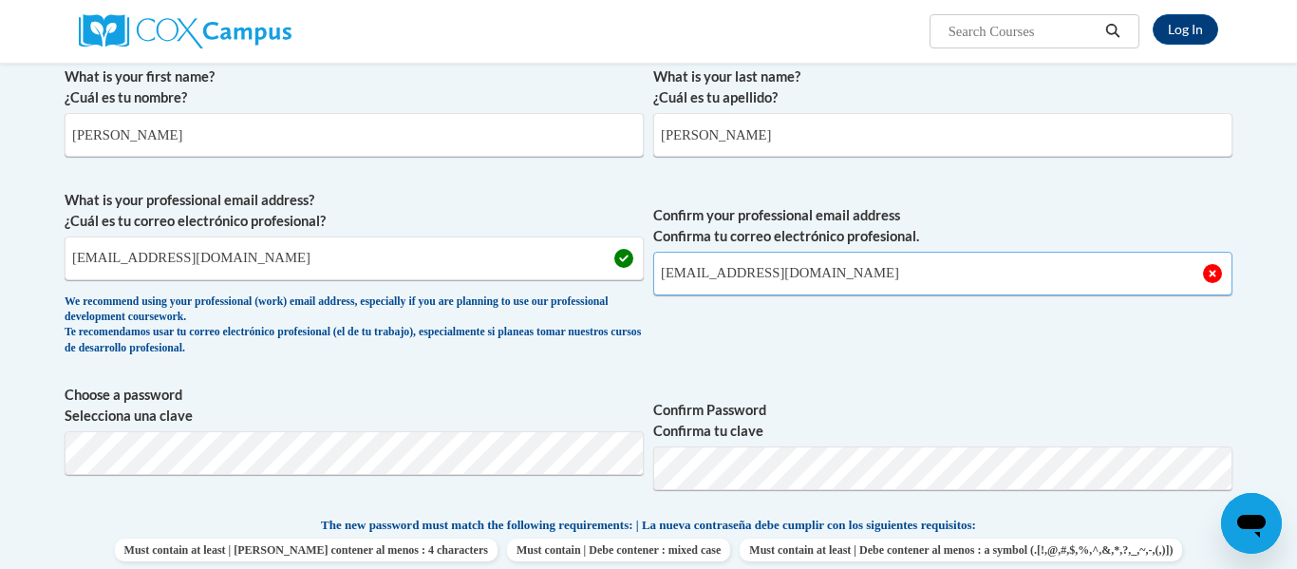
type input "[EMAIL_ADDRESS][DOMAIN_NAME]"
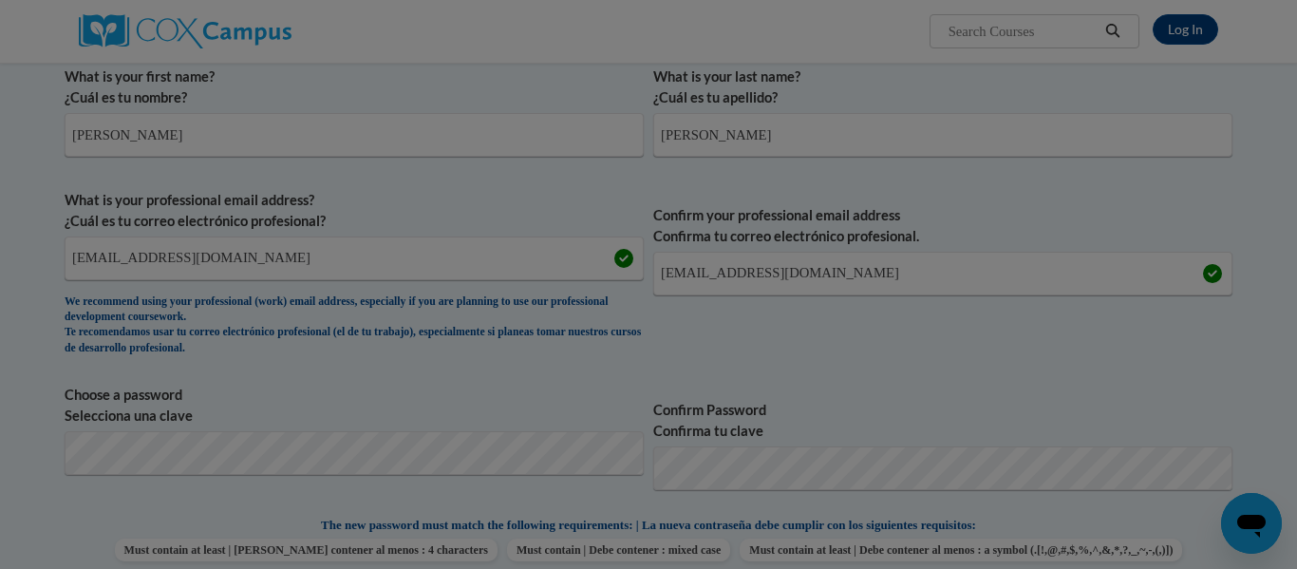
scroll to position [538, 0]
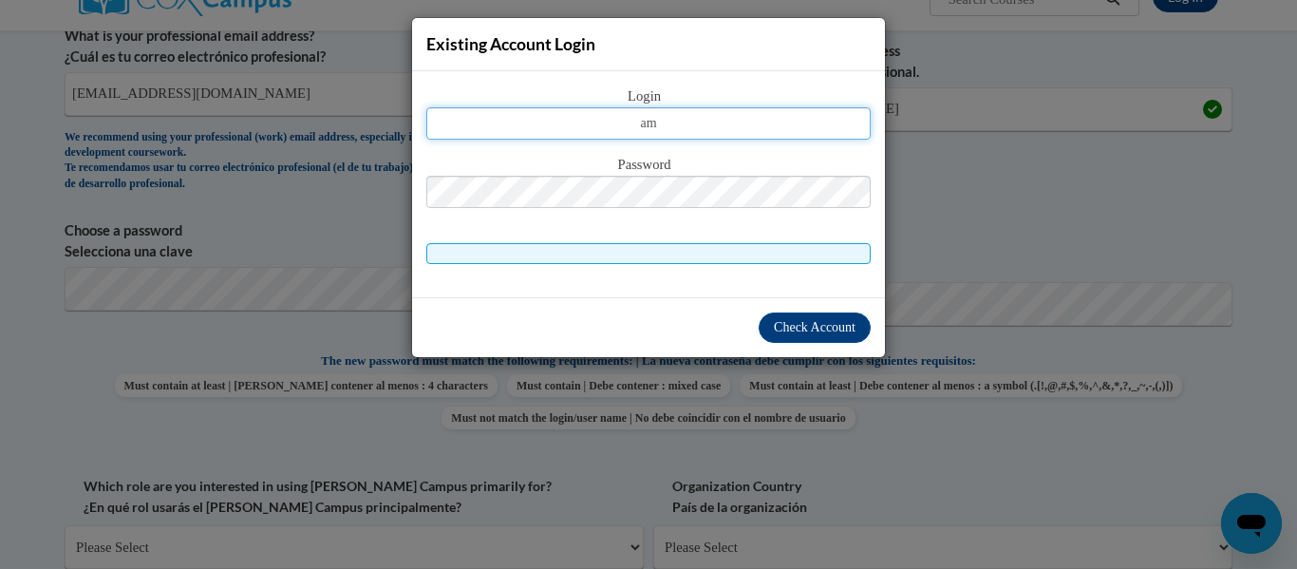
type input "a"
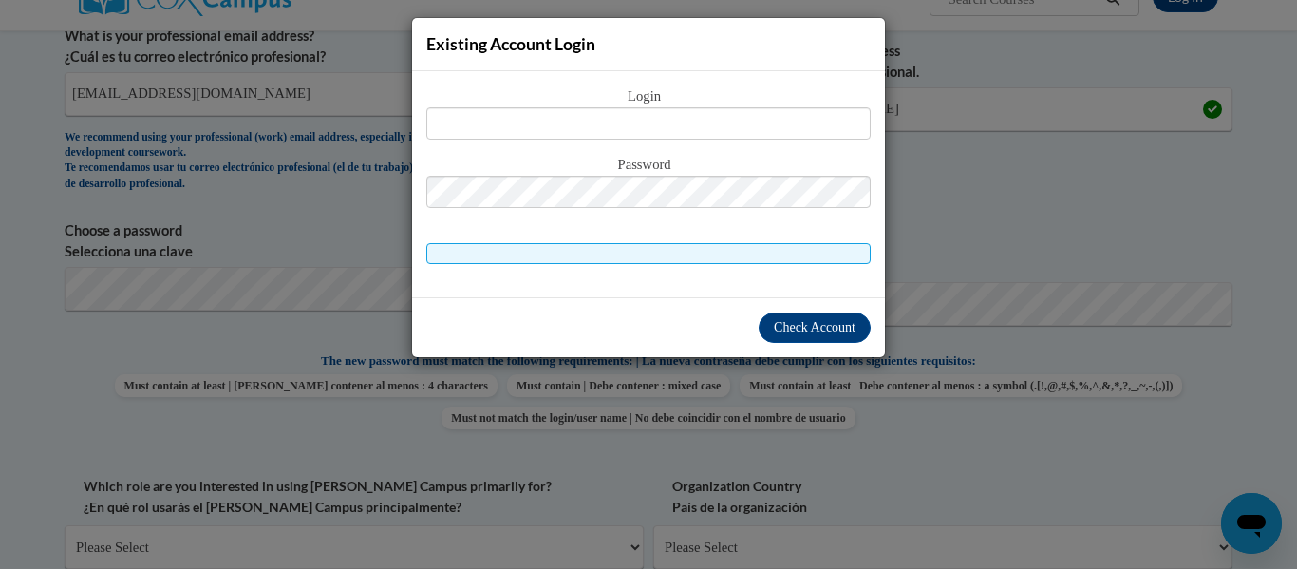
click at [947, 183] on div "Existing Account Login Login Password" at bounding box center [648, 284] width 1297 height 569
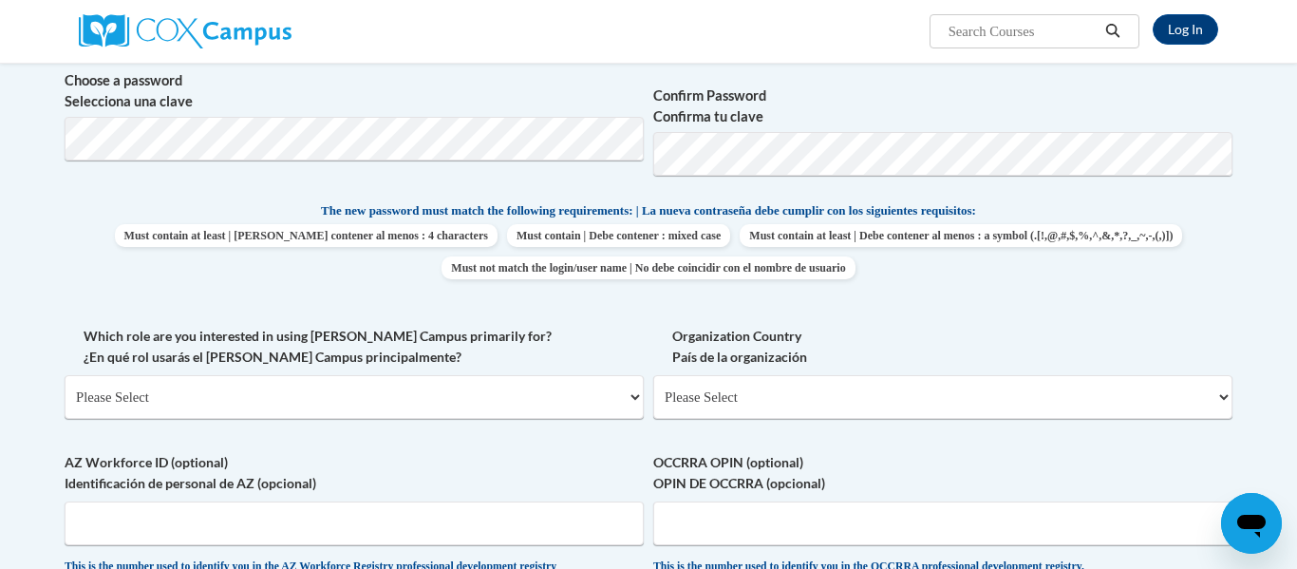
scroll to position [691, 0]
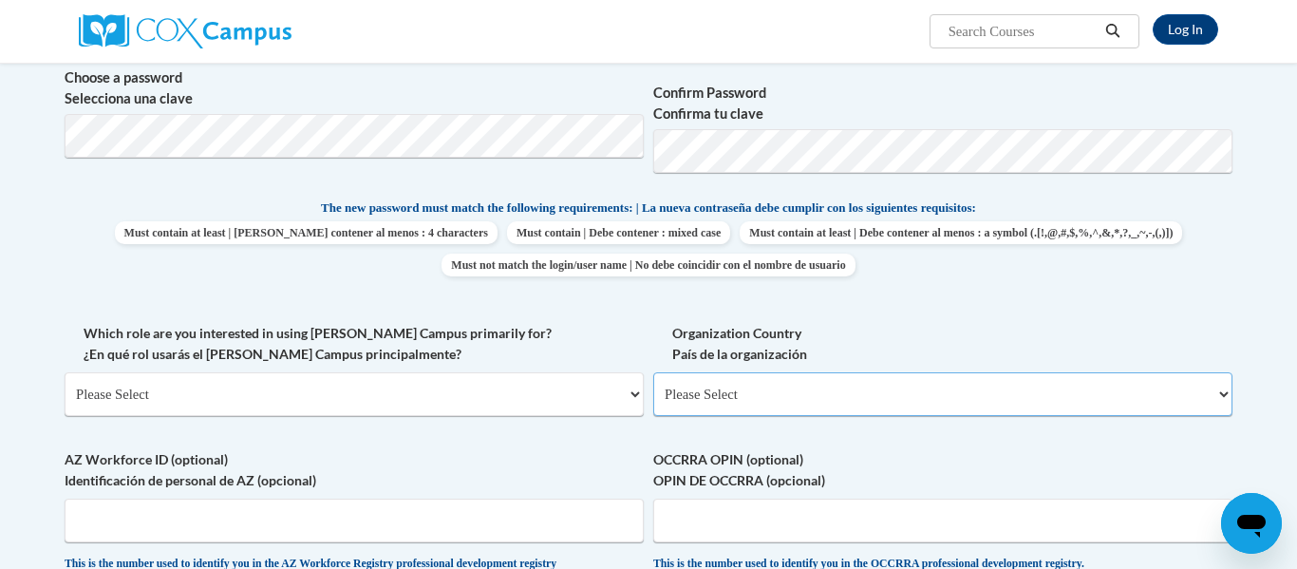
click at [891, 410] on select "Please Select United States | Estados Unidos Outside of the United States | Fue…" at bounding box center [942, 394] width 579 height 44
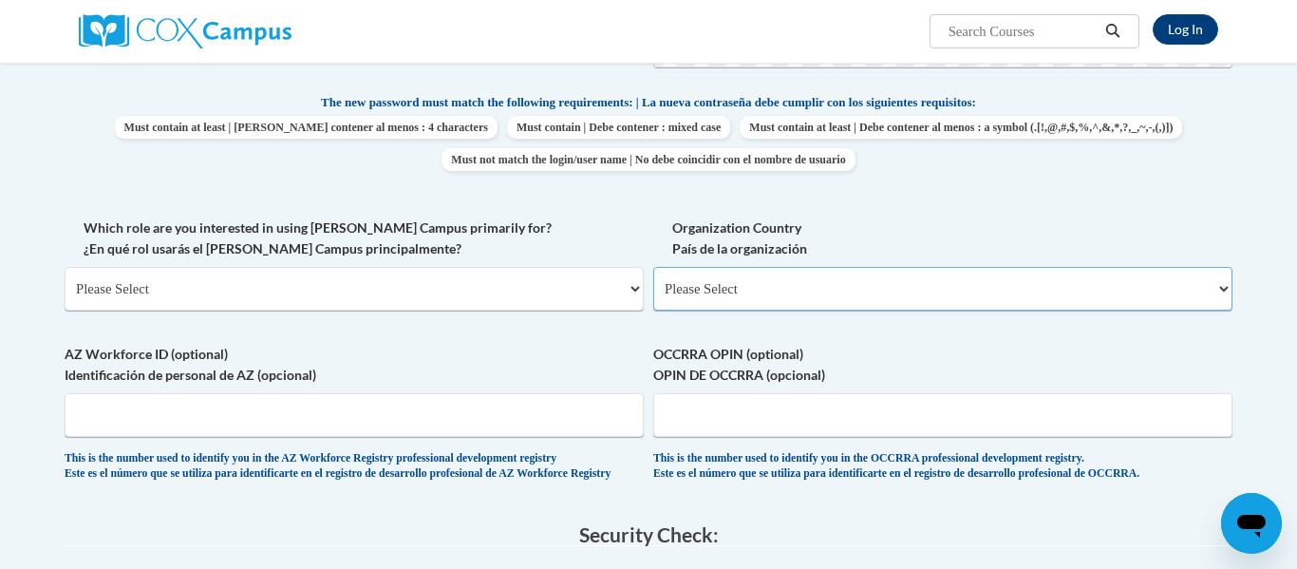
scroll to position [807, 0]
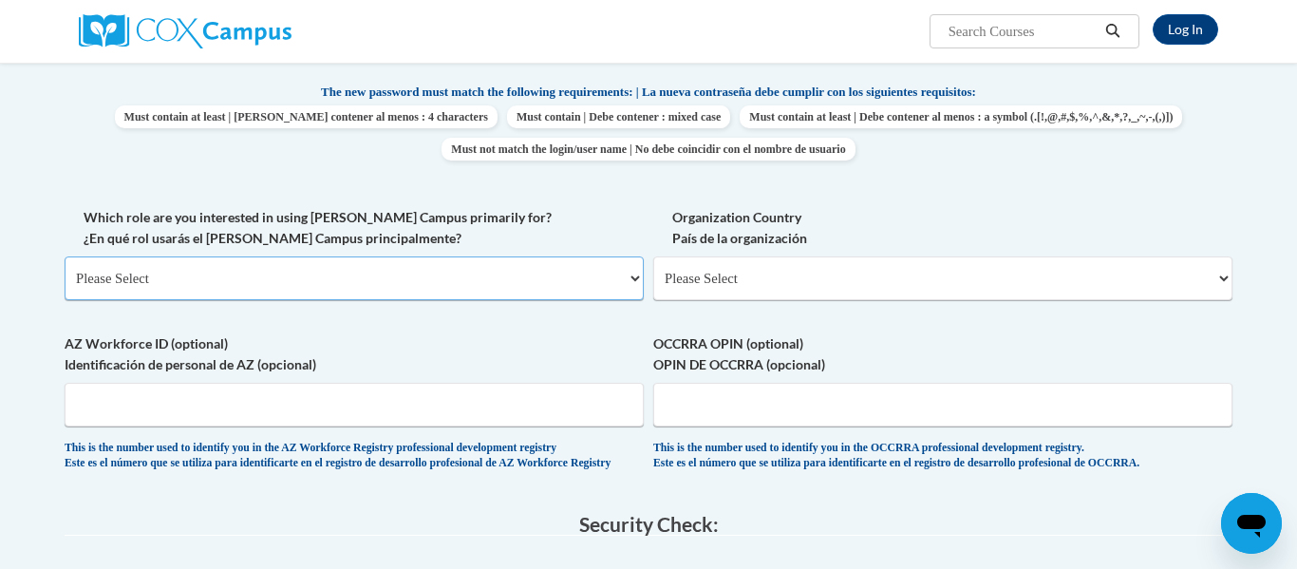
click at [599, 283] on select "Please Select College/University | Colegio/Universidad Community/Nonprofit Part…" at bounding box center [354, 278] width 579 height 44
select select "fbf2d438-af2f-41f8-98f1-81c410e29de3"
click at [65, 256] on select "Please Select College/University | Colegio/Universidad Community/Nonprofit Part…" at bounding box center [354, 278] width 579 height 44
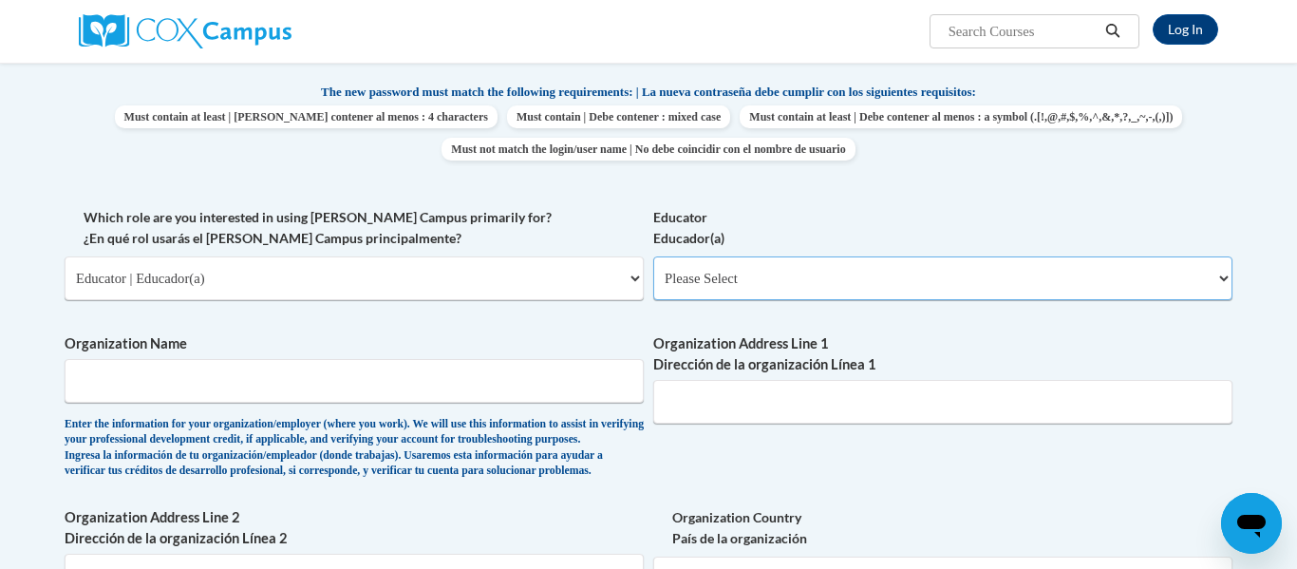
click at [815, 267] on select "Please Select Early Learning/Daycare Teacher/Family Home Care Provider | Maestr…" at bounding box center [942, 278] width 579 height 44
select select "8e40623d-54d0-45cd-9f92-5df65cd3f8cf"
click at [653, 256] on select "Please Select Early Learning/Daycare Teacher/Family Home Care Provider | Maestr…" at bounding box center [942, 278] width 579 height 44
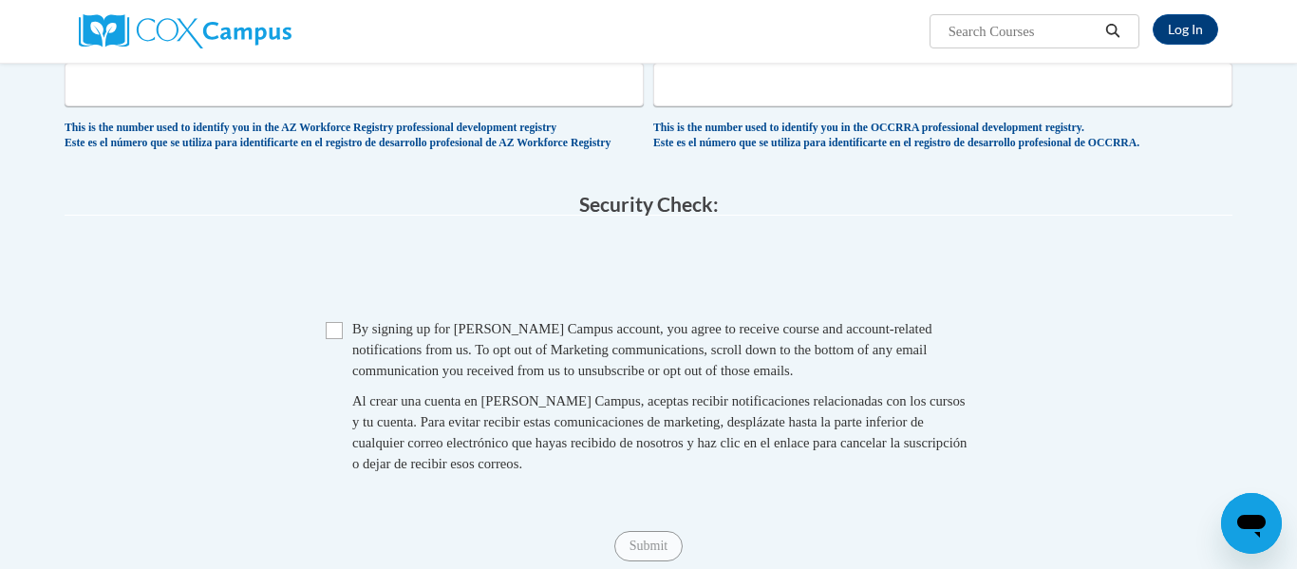
scroll to position [1433, 0]
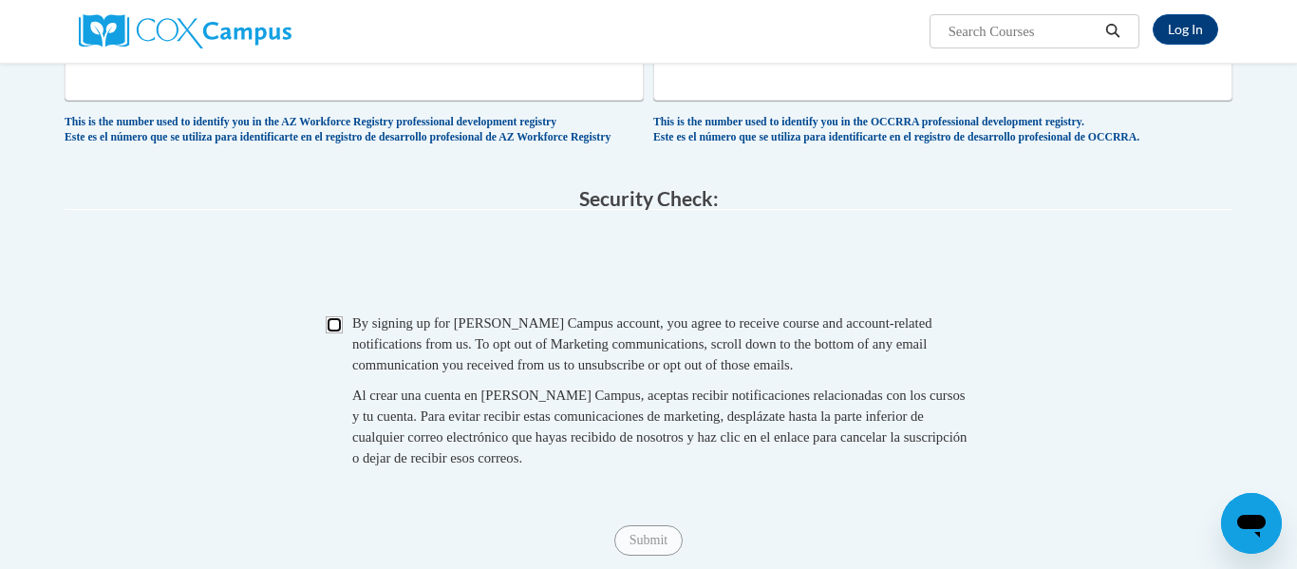
click at [333, 333] on input "Checkbox" at bounding box center [334, 324] width 17 height 17
checkbox input "true"
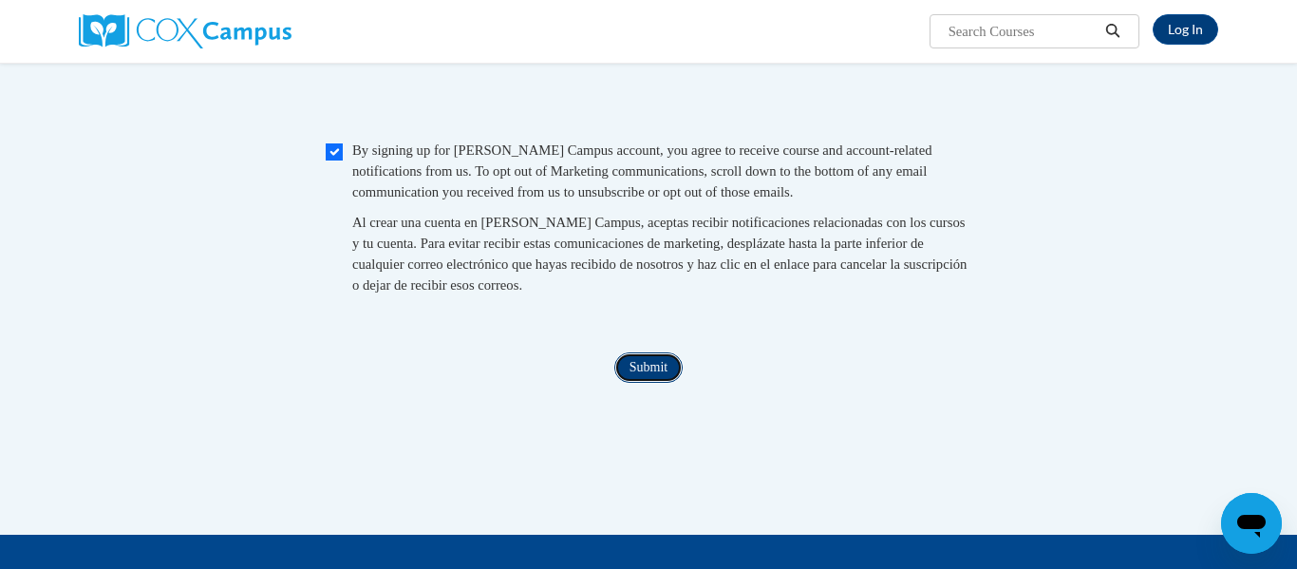
click at [623, 383] on input "Submit" at bounding box center [648, 367] width 68 height 30
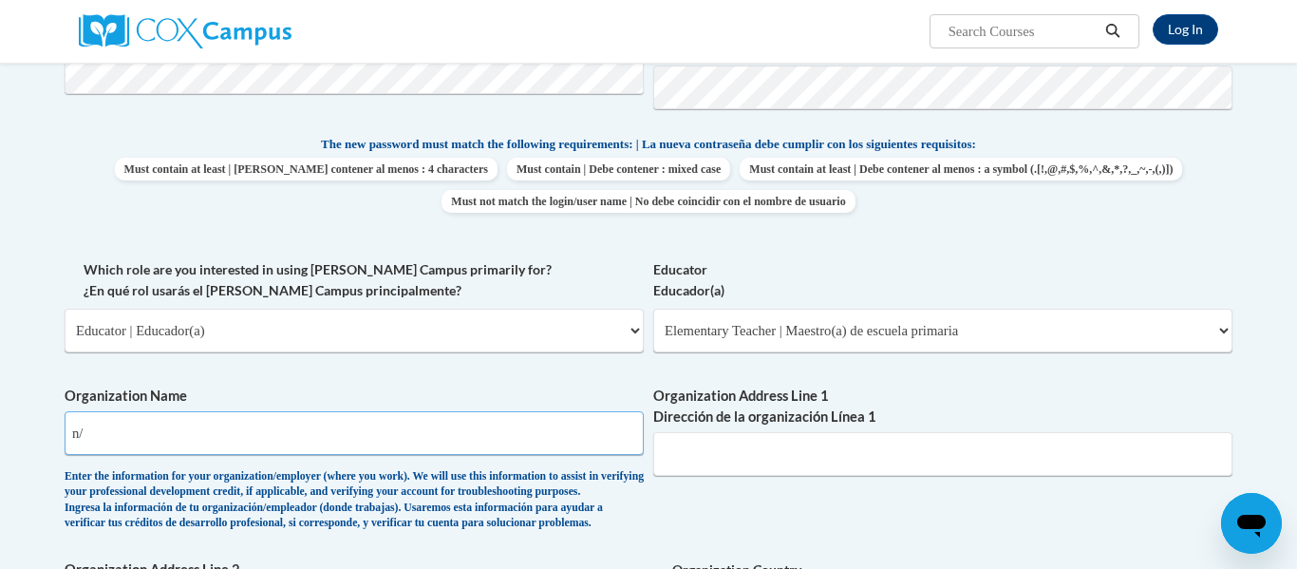
scroll to position [761, 0]
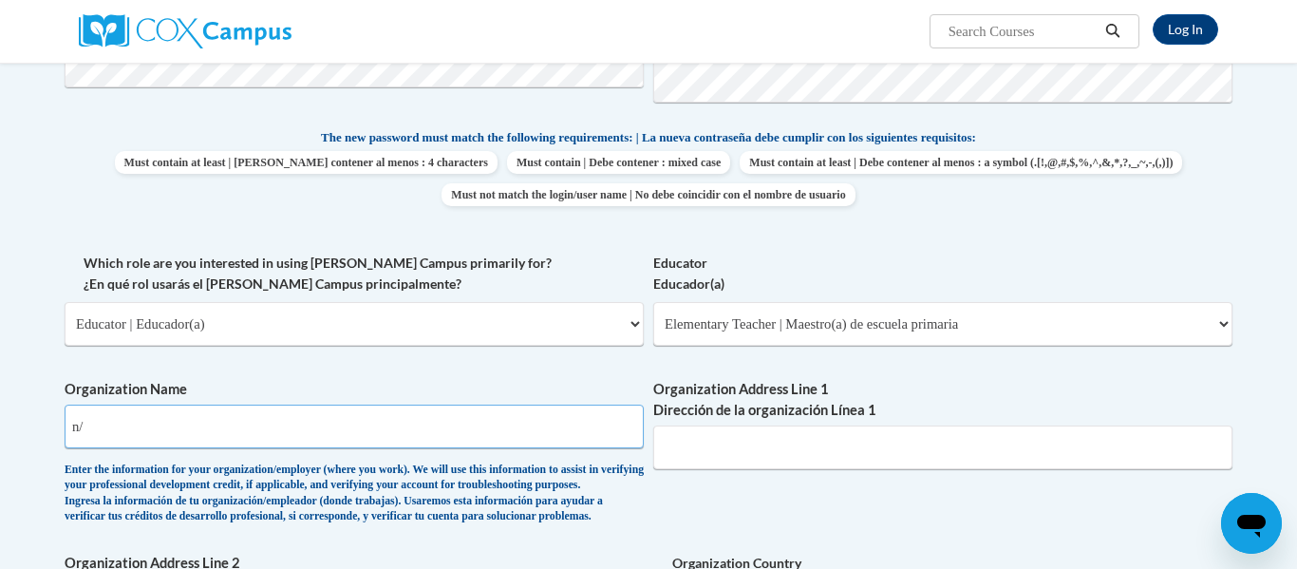
type input "n"
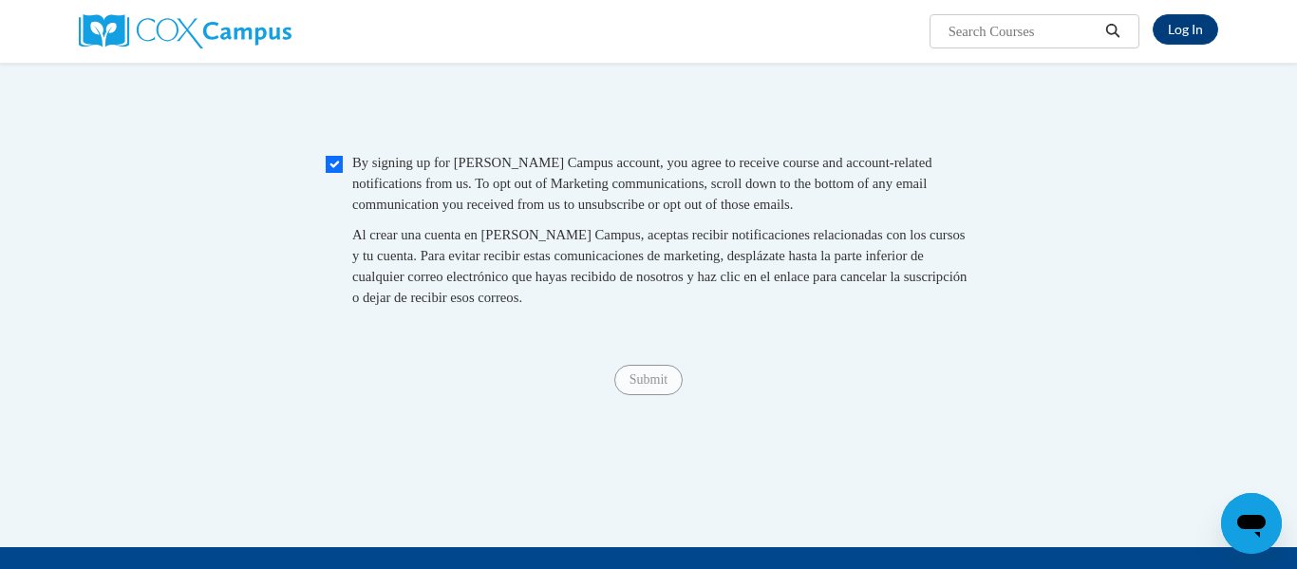
scroll to position [1614, 0]
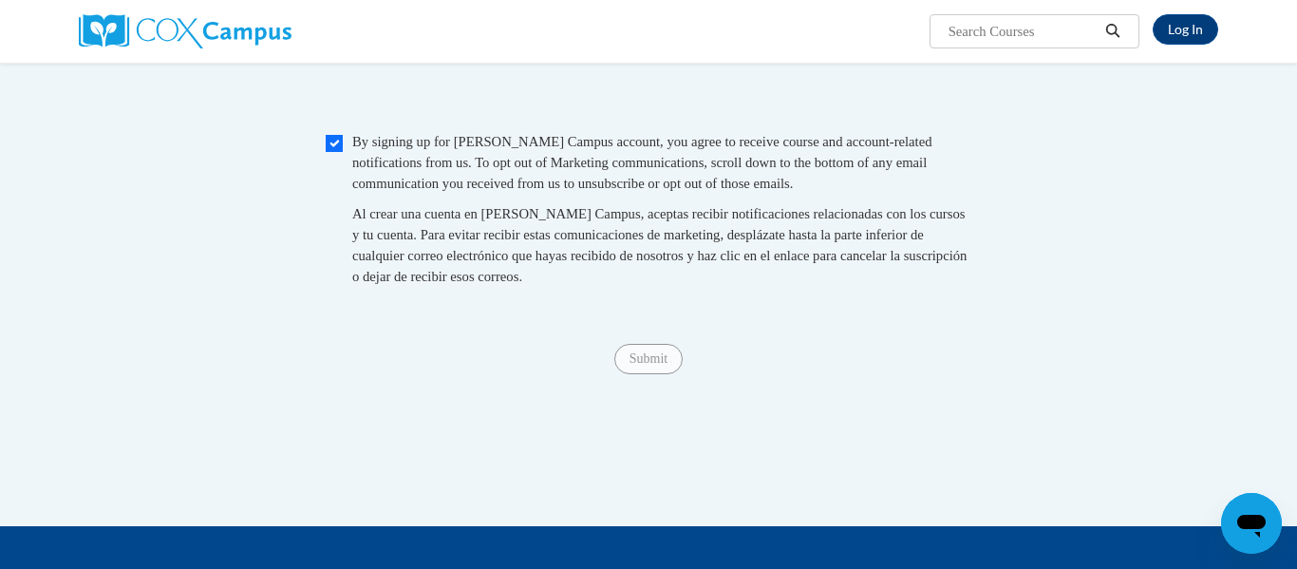
type input "GAPSC"
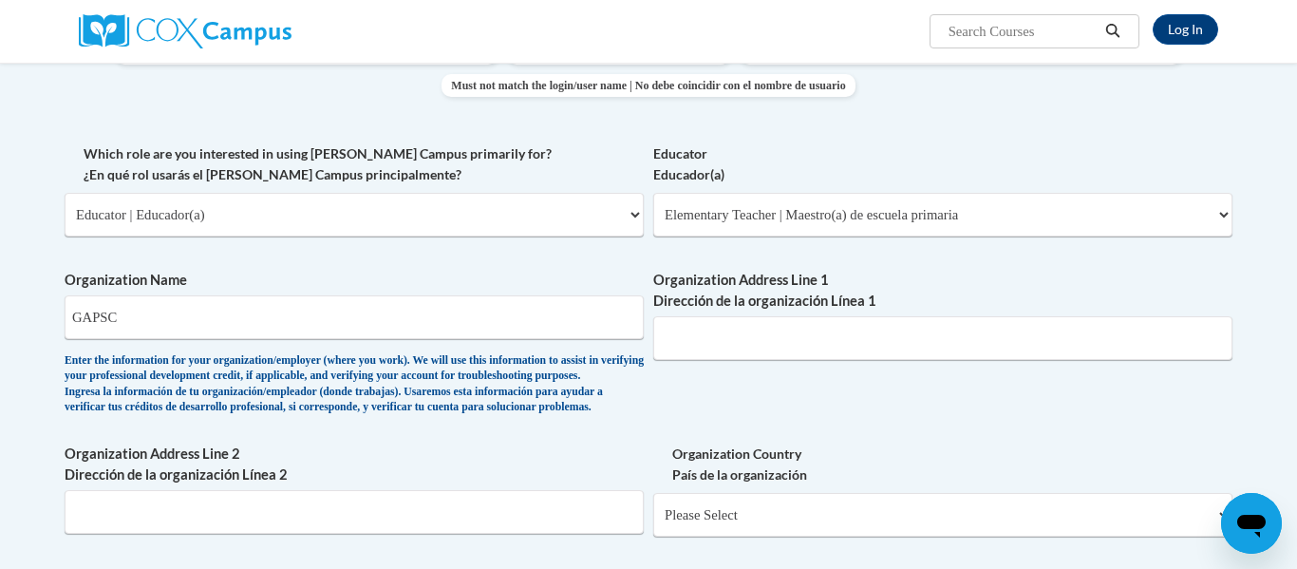
scroll to position [875, 0]
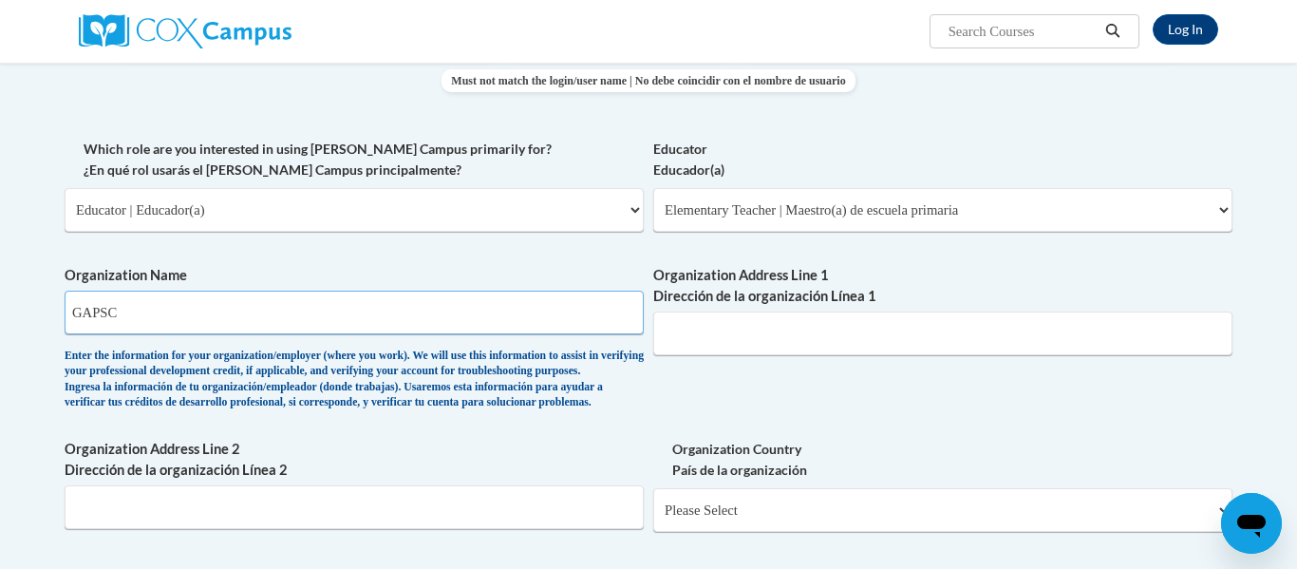
click at [143, 319] on input "GAPSC" at bounding box center [354, 313] width 579 height 44
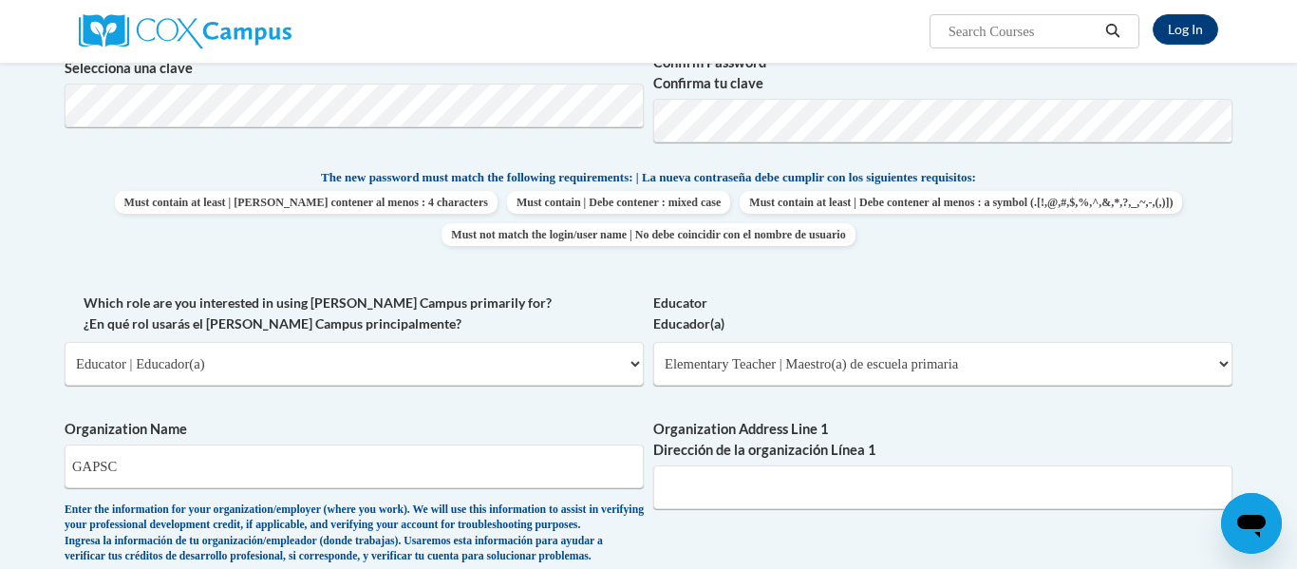
scroll to position [717, 0]
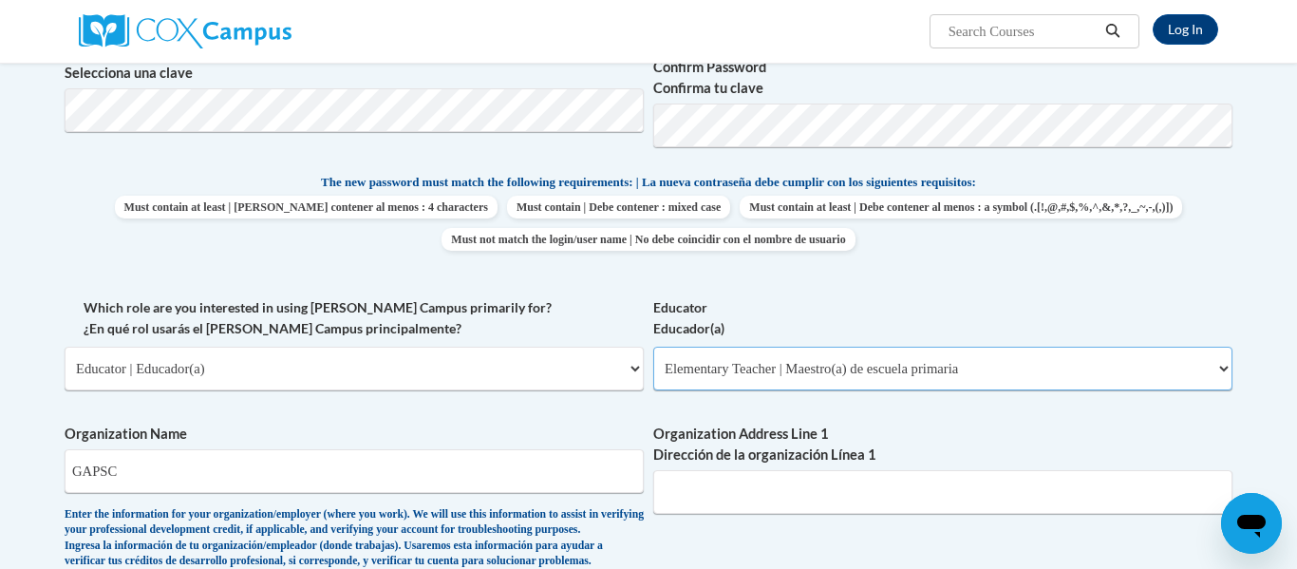
click at [1041, 368] on select "Please Select Early Learning/Daycare Teacher/Family Home Care Provider | Maestr…" at bounding box center [942, 369] width 579 height 44
click at [653, 347] on select "Please Select Early Learning/Daycare Teacher/Family Home Care Provider | Maestr…" at bounding box center [942, 369] width 579 height 44
click at [620, 368] on select "Please Select College/University | Colegio/Universidad Community/Nonprofit Part…" at bounding box center [354, 369] width 579 height 44
select select "3271ce3a-a928-4b91-bcec-7d68f79f4f34"
click at [65, 347] on select "Please Select College/University | Colegio/Universidad Community/Nonprofit Part…" at bounding box center [354, 369] width 579 height 44
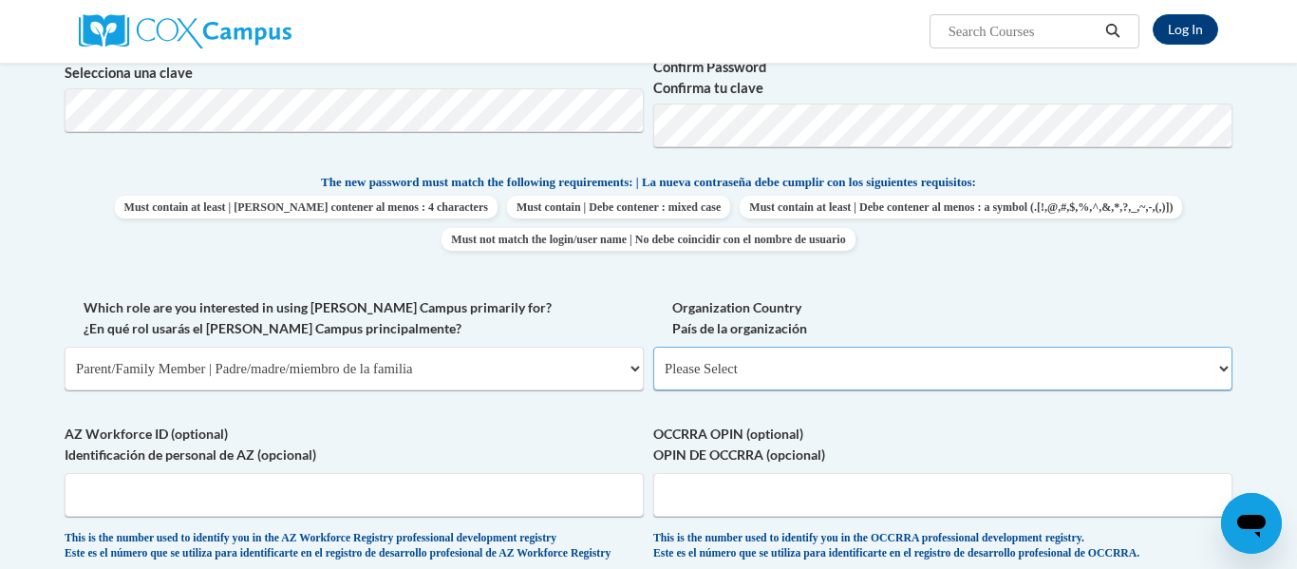
click at [882, 381] on select "Please Select United States | Estados Unidos Outside of the United States | Fue…" at bounding box center [942, 369] width 579 height 44
select select "ad49bcad-a171-4b2e-b99c-48b446064914"
click at [653, 347] on select "Please Select United States | Estados Unidos Outside of the United States | Fue…" at bounding box center [942, 369] width 579 height 44
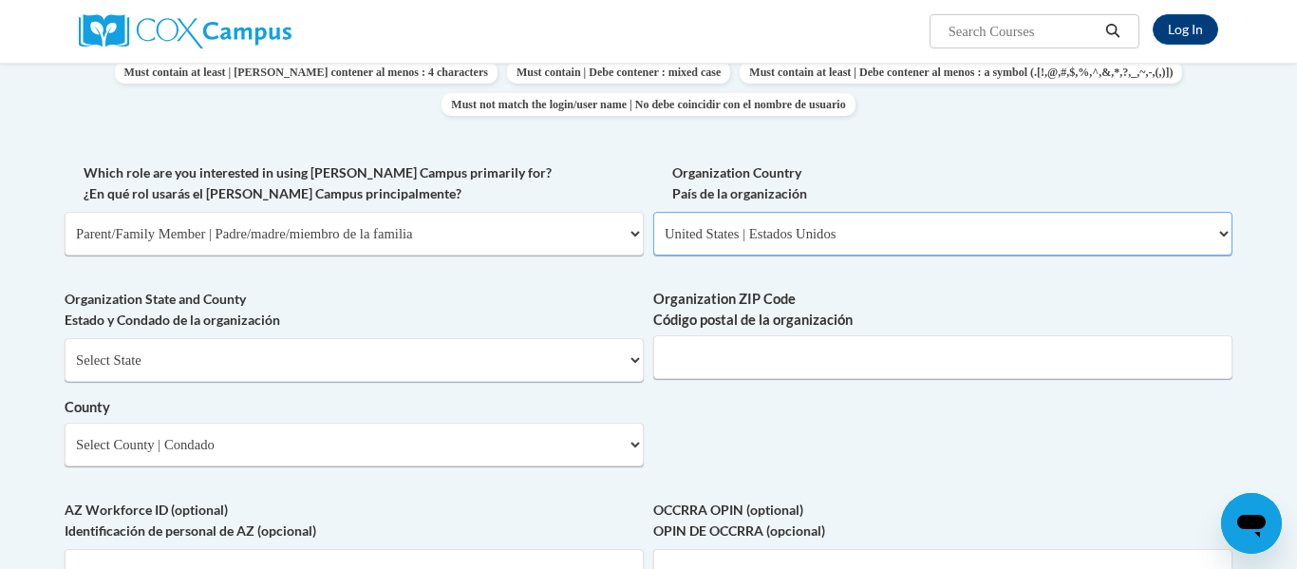
scroll to position [854, 0]
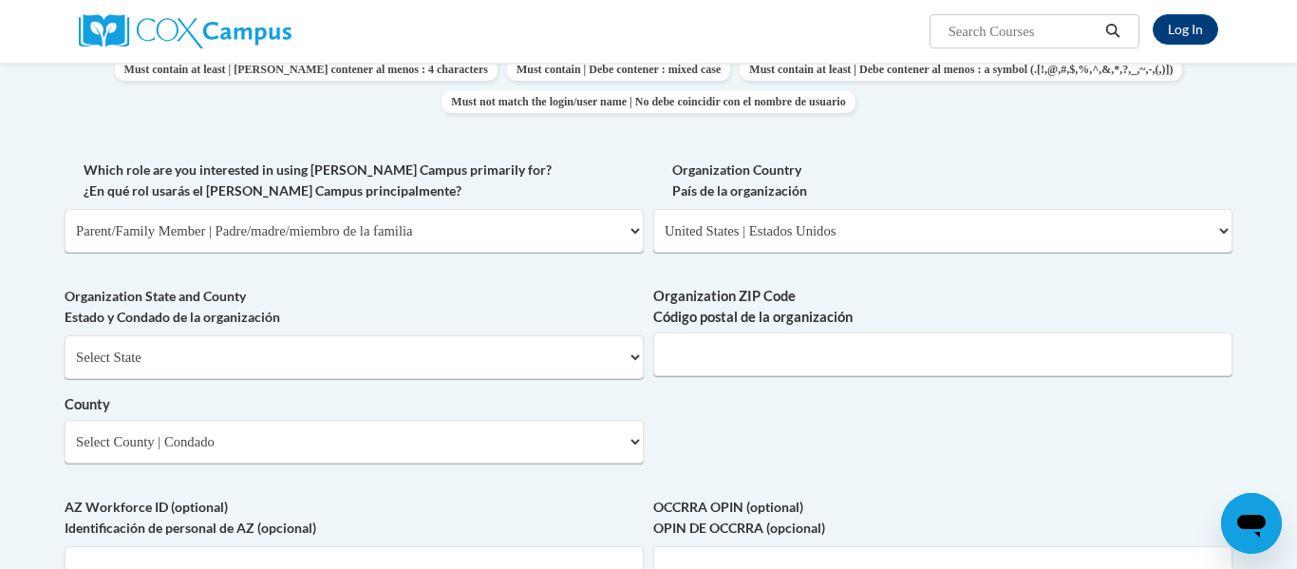
click at [1245, 532] on icon "Open messaging window" at bounding box center [1251, 523] width 34 height 34
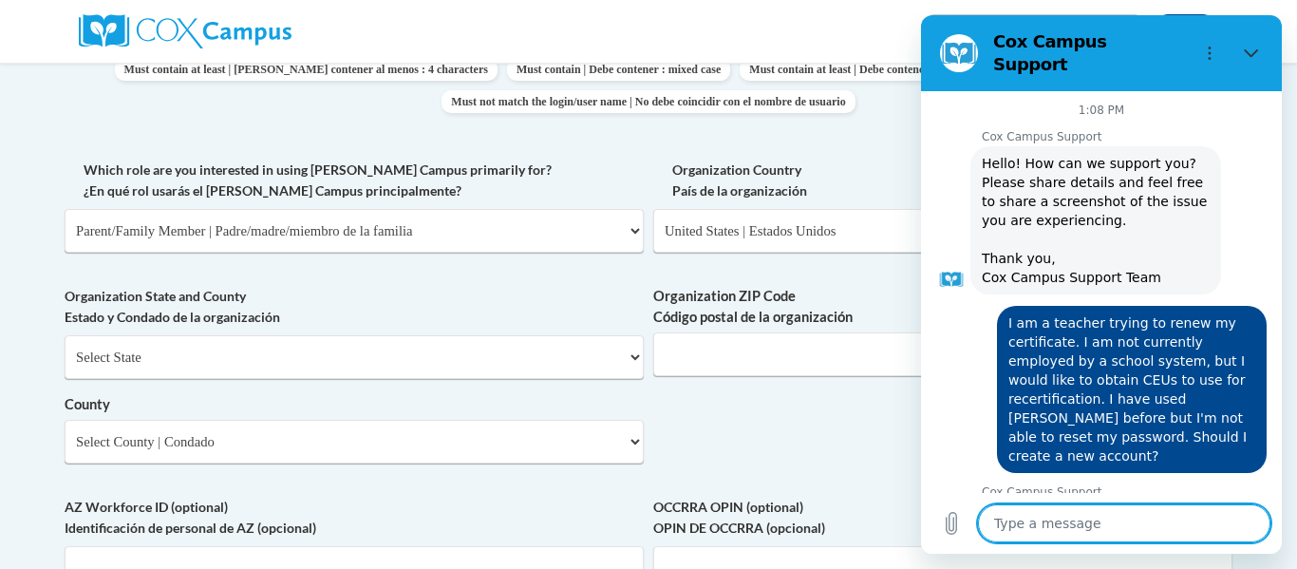
scroll to position [2008, 0]
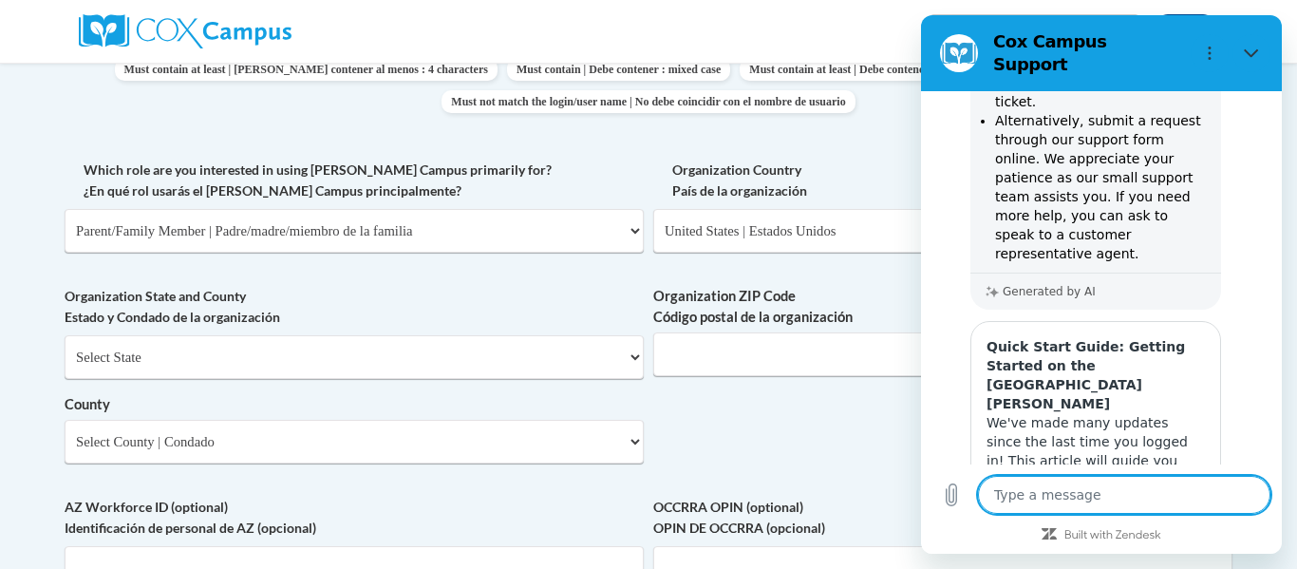
click at [1065, 499] on textarea at bounding box center [1124, 495] width 292 height 38
type textarea "I"
type textarea "x"
type textarea "I"
type textarea "x"
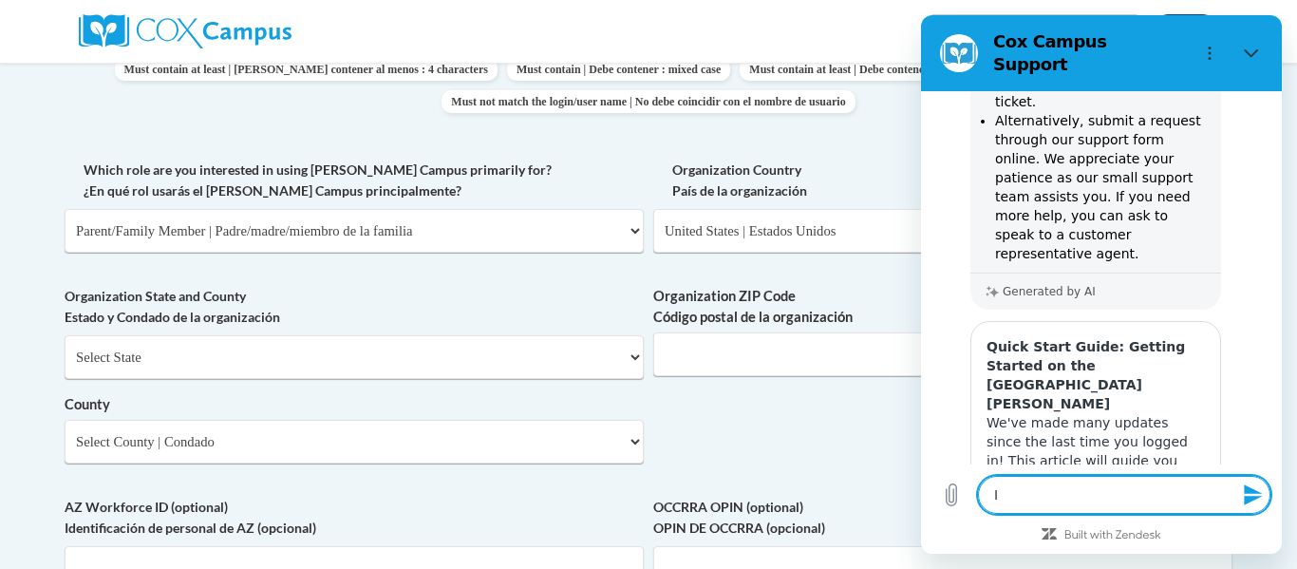
type textarea "I h"
type textarea "x"
type textarea "I ha"
type textarea "x"
type textarea "I hav"
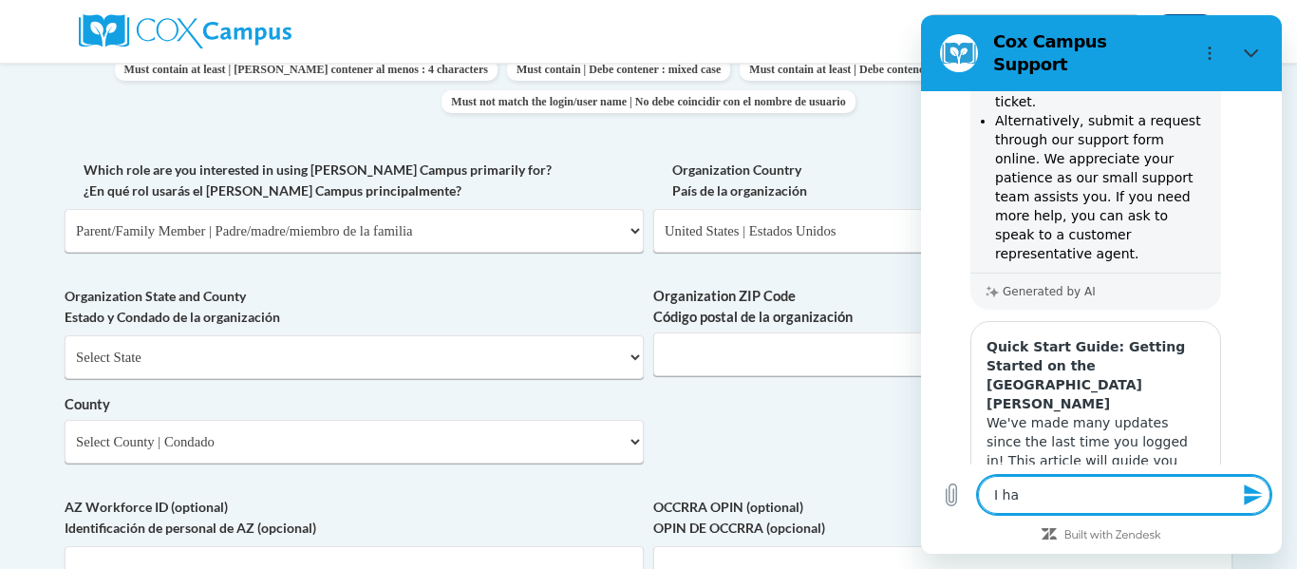
type textarea "x"
type textarea "I have"
type textarea "x"
type textarea "I have"
type textarea "x"
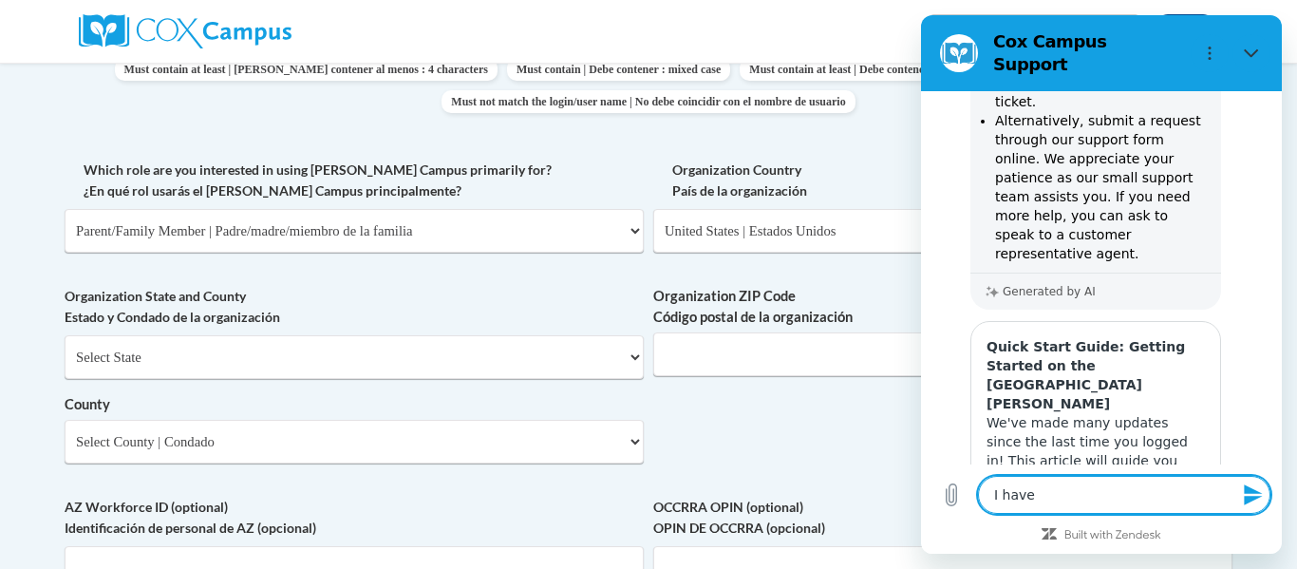
type textarea "I have"
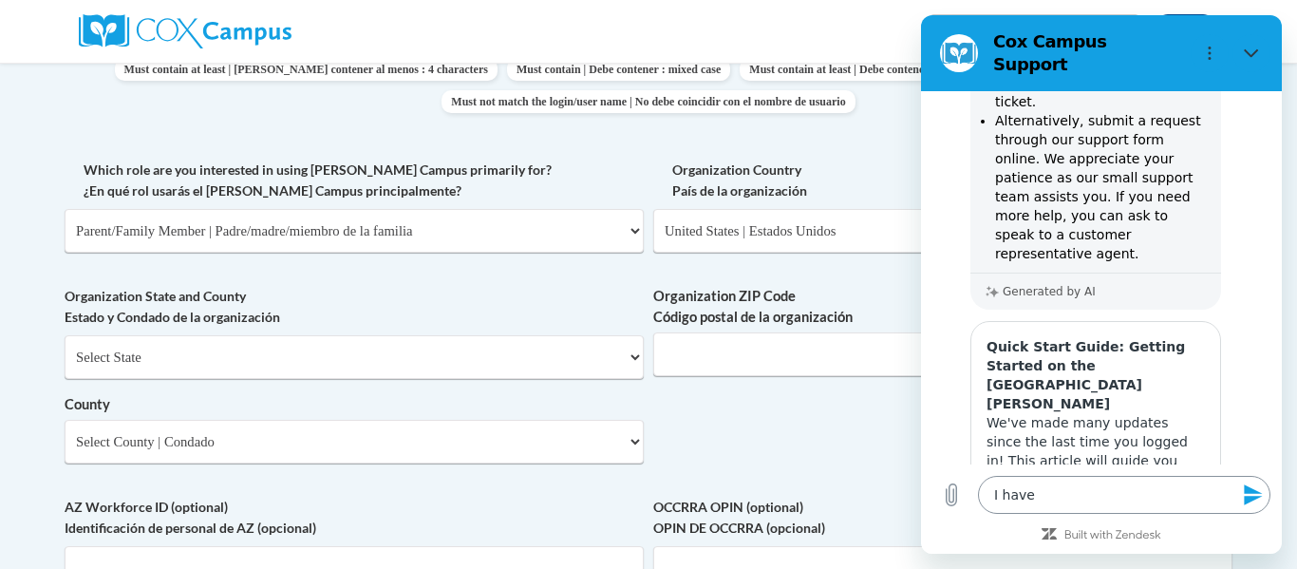
scroll to position [1348, 0]
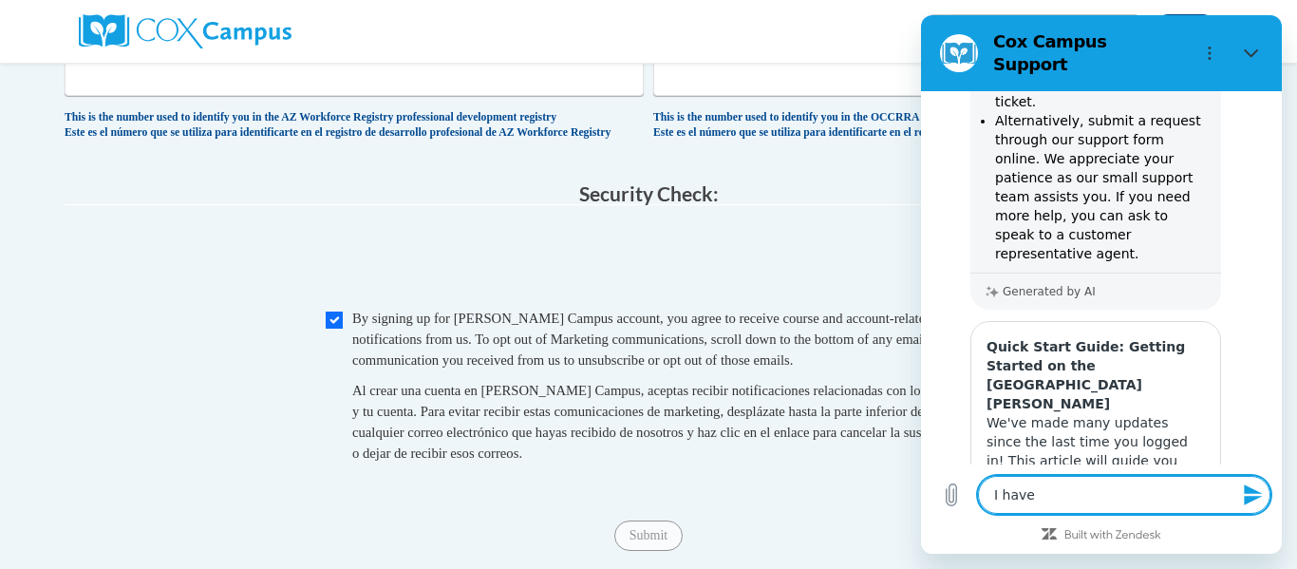
drag, startPoint x: 1080, startPoint y: 507, endPoint x: 984, endPoint y: 495, distance: 97.6
click at [984, 495] on textarea "I have" at bounding box center [1124, 495] width 292 height 38
type textarea "x"
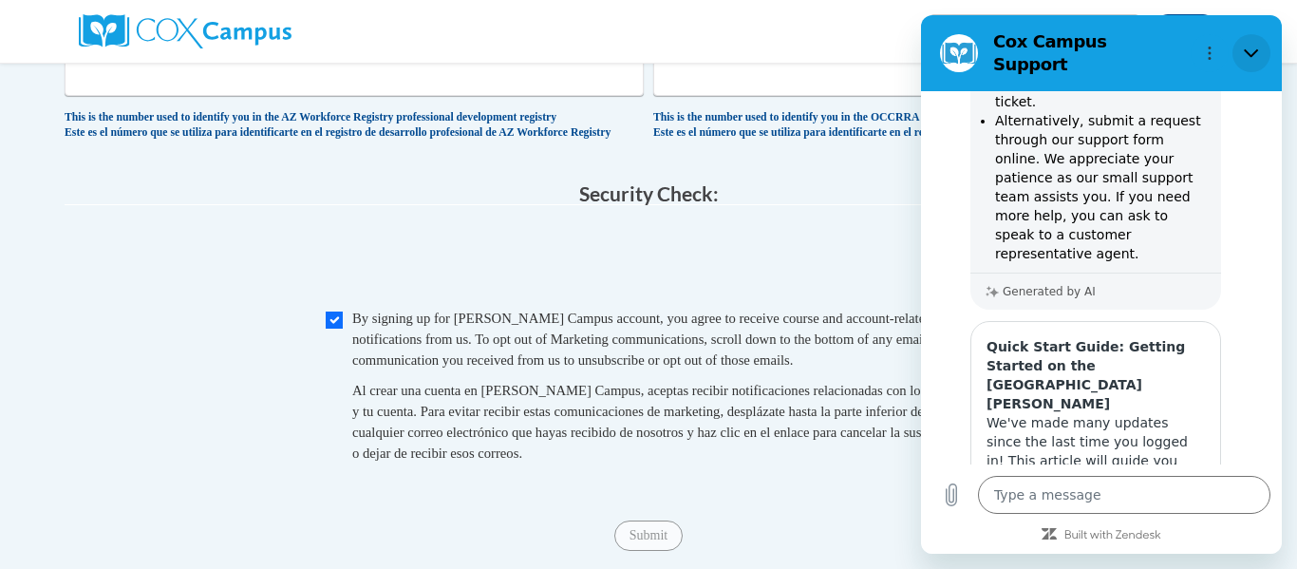
click at [1254, 46] on icon "Close" at bounding box center [1251, 53] width 15 height 15
type textarea "x"
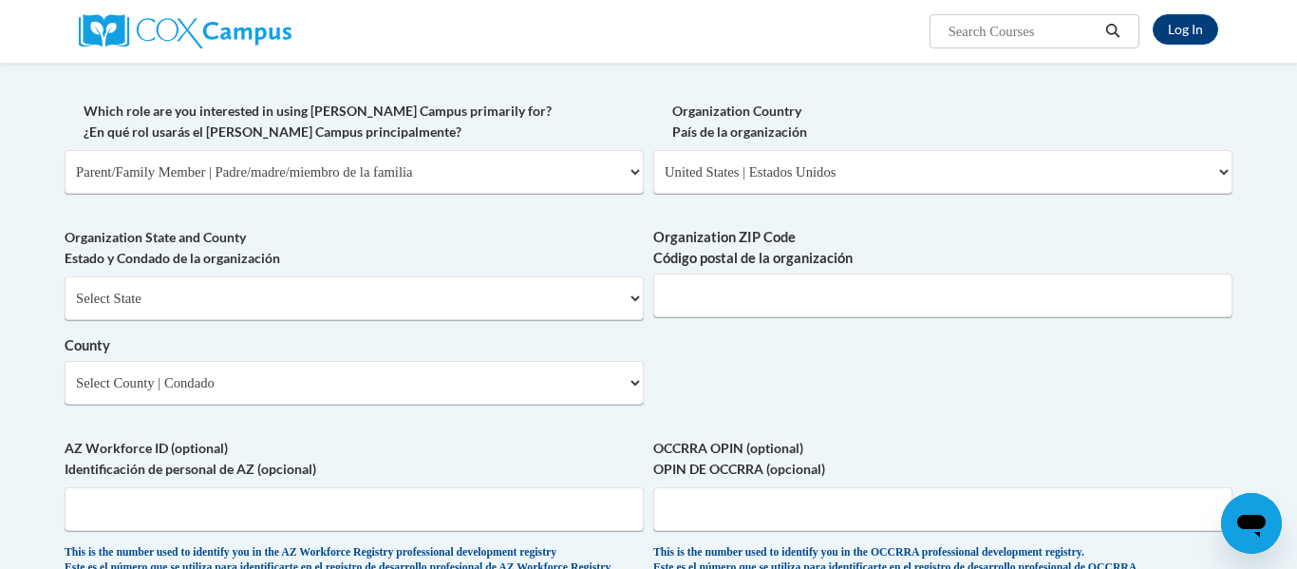
scroll to position [909, 0]
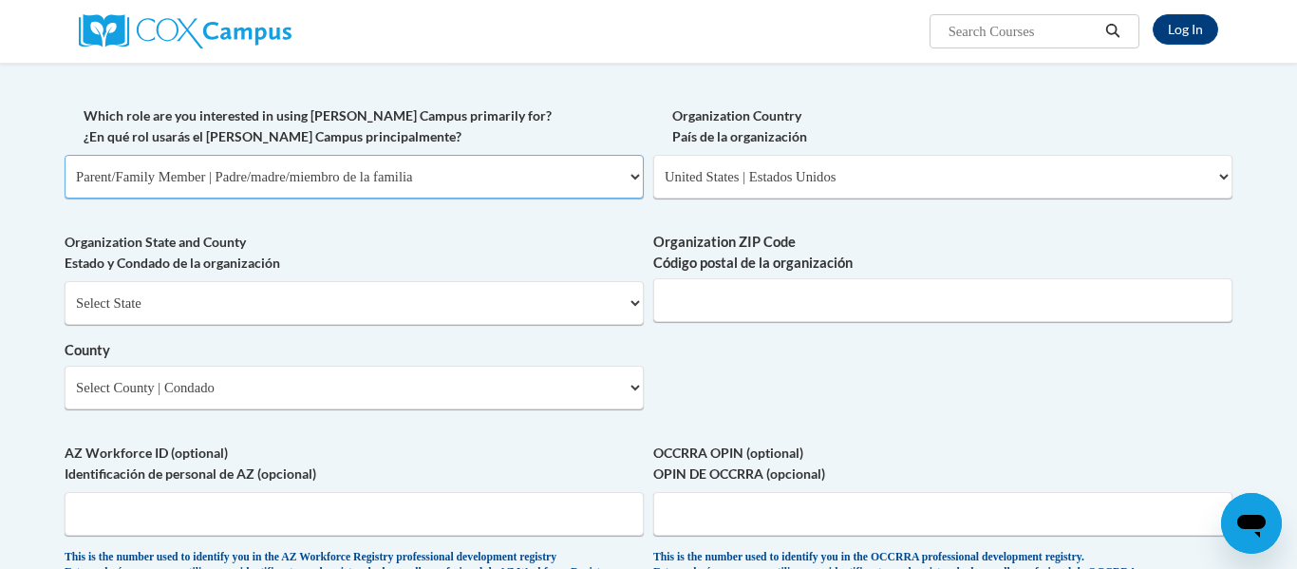
click at [628, 184] on select "Please Select College/University | Colegio/Universidad Community/Nonprofit Part…" at bounding box center [354, 177] width 579 height 44
click at [65, 155] on select "Please Select College/University | Colegio/Universidad Community/Nonprofit Part…" at bounding box center [354, 177] width 579 height 44
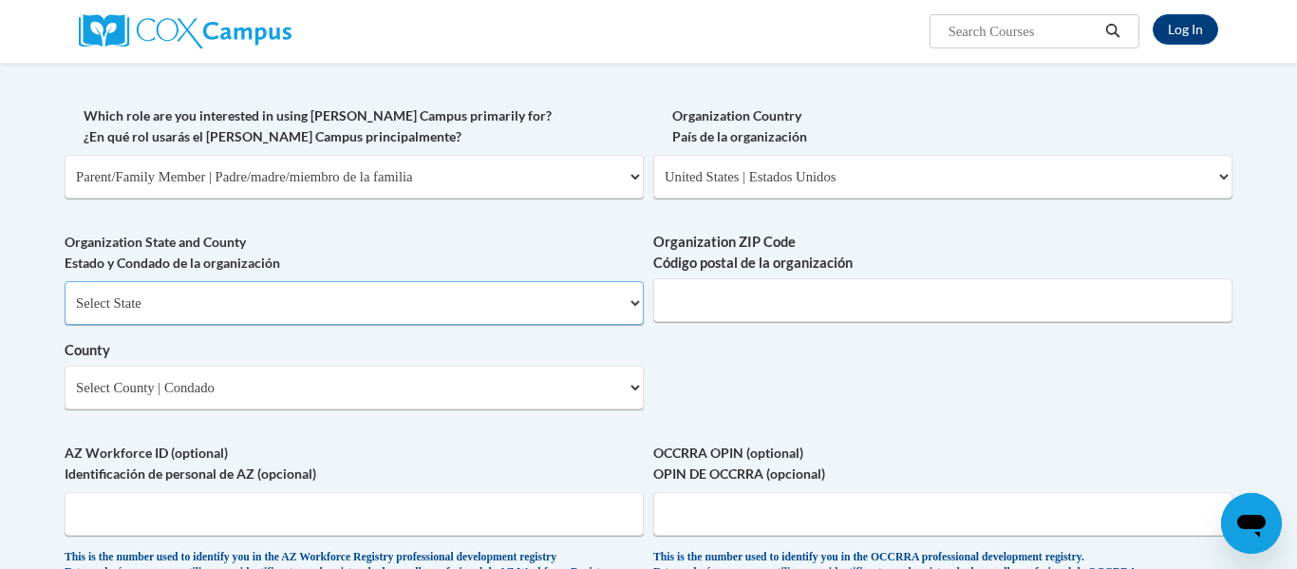
click at [484, 300] on select "Select State Alabama Alaska Arizona Arkansas California Colorado Connecticut De…" at bounding box center [354, 303] width 579 height 44
select select "Georgia"
click at [65, 281] on select "Select State Alabama Alaska Arizona Arkansas California Colorado Connecticut De…" at bounding box center [354, 303] width 579 height 44
click at [729, 314] on input "Organization ZIP Code Código postal de la organización" at bounding box center [942, 300] width 579 height 44
type input "30028"
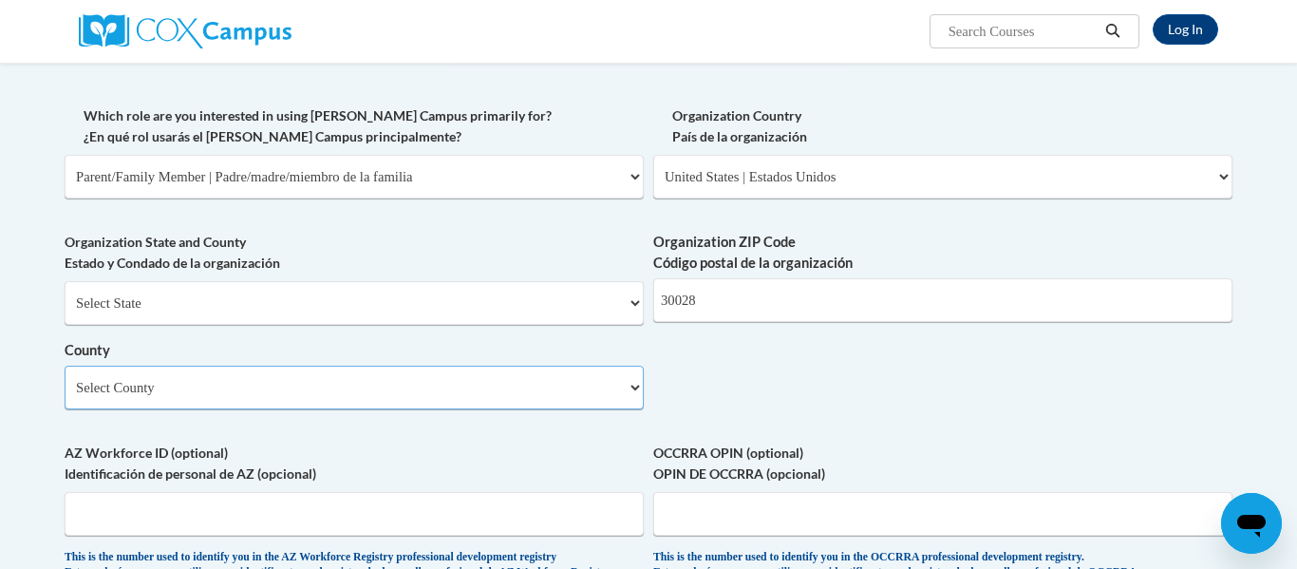
click at [434, 380] on select "Select County Appling Atkinson Bacon Baker Baldwin Banks Barrow Bartow Ben Hill…" at bounding box center [354, 388] width 579 height 44
select select "Forsyth"
click at [65, 366] on select "Select County Appling Atkinson Bacon Baker Baldwin Banks Barrow Bartow Ben Hill…" at bounding box center [354, 388] width 579 height 44
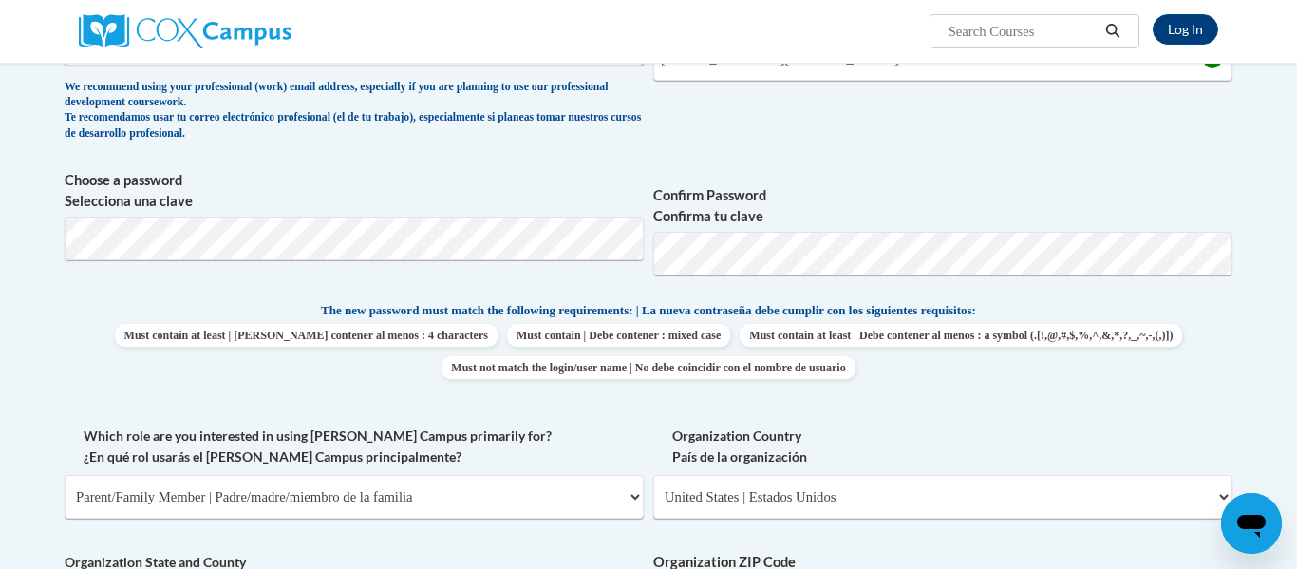
scroll to position [499, 0]
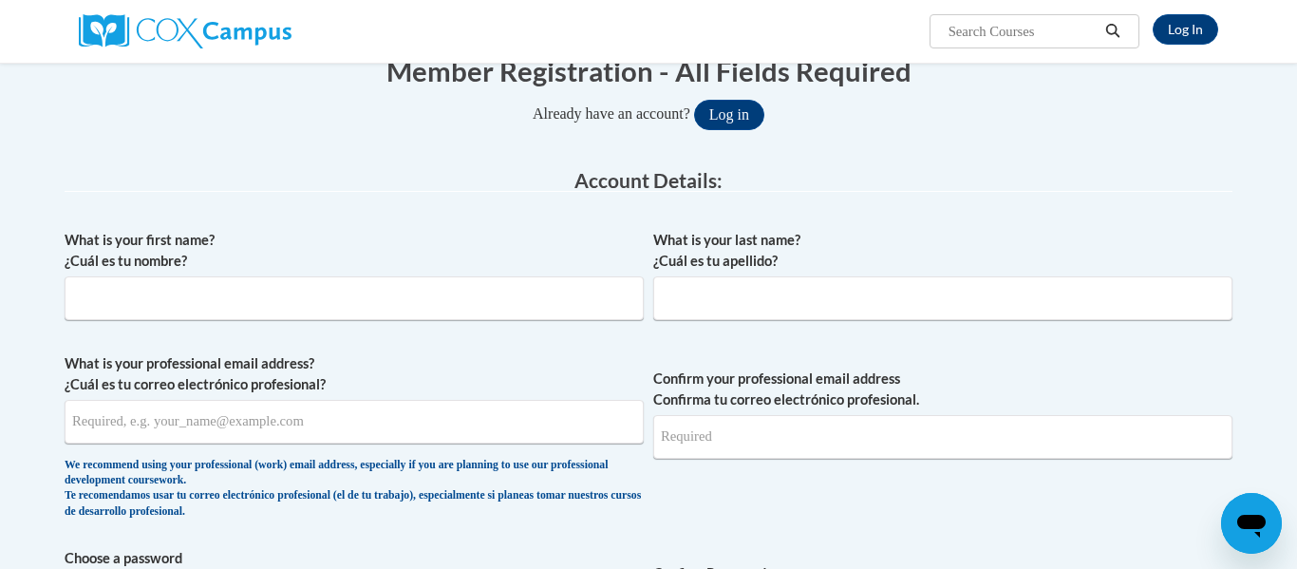
scroll to position [216, 0]
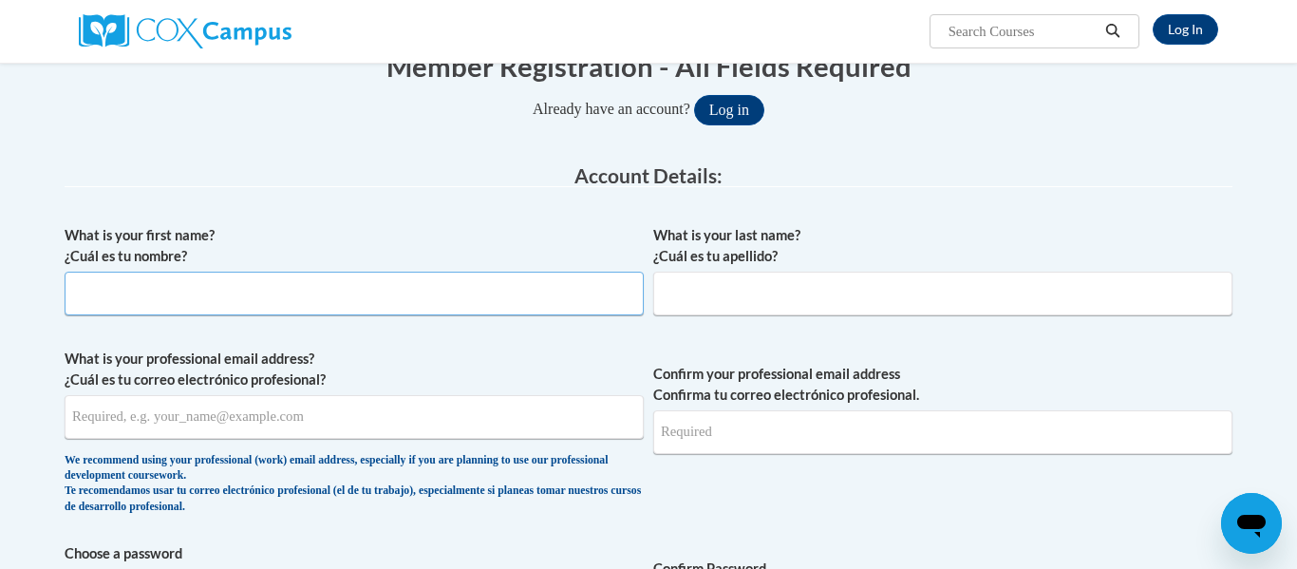
click at [207, 293] on input "What is your first name? ¿Cuál es tu nombre?" at bounding box center [354, 294] width 579 height 44
type input "[PERSON_NAME]"
type input "[EMAIL_ADDRESS][DOMAIN_NAME]"
type input "amandavfrancis@gmail.com"
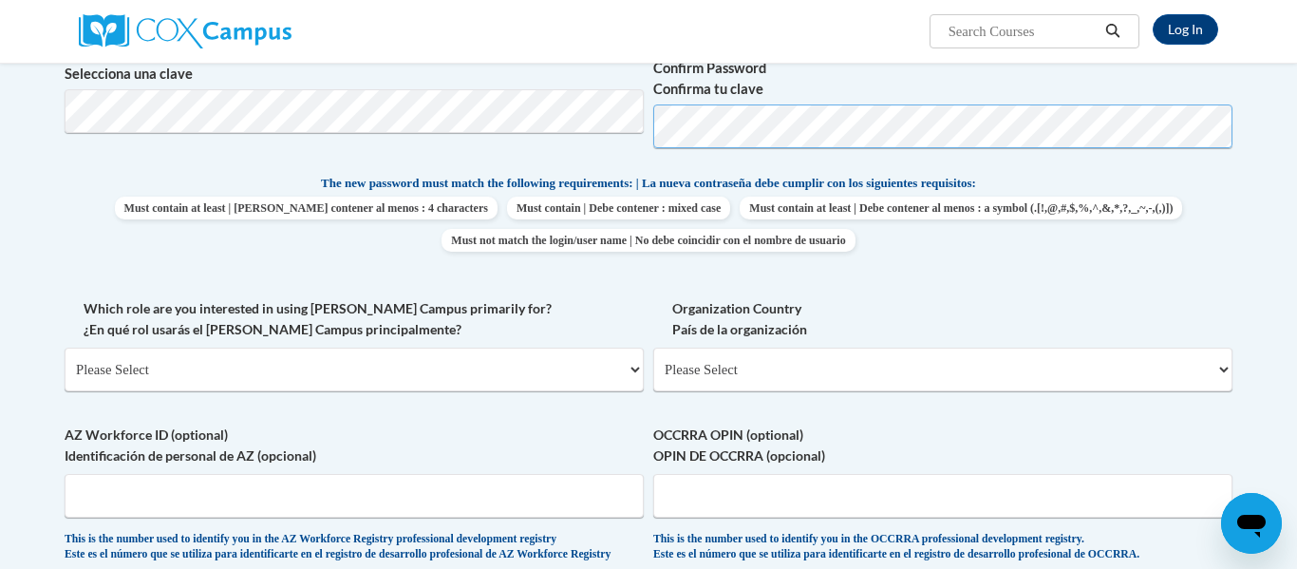
scroll to position [718, 0]
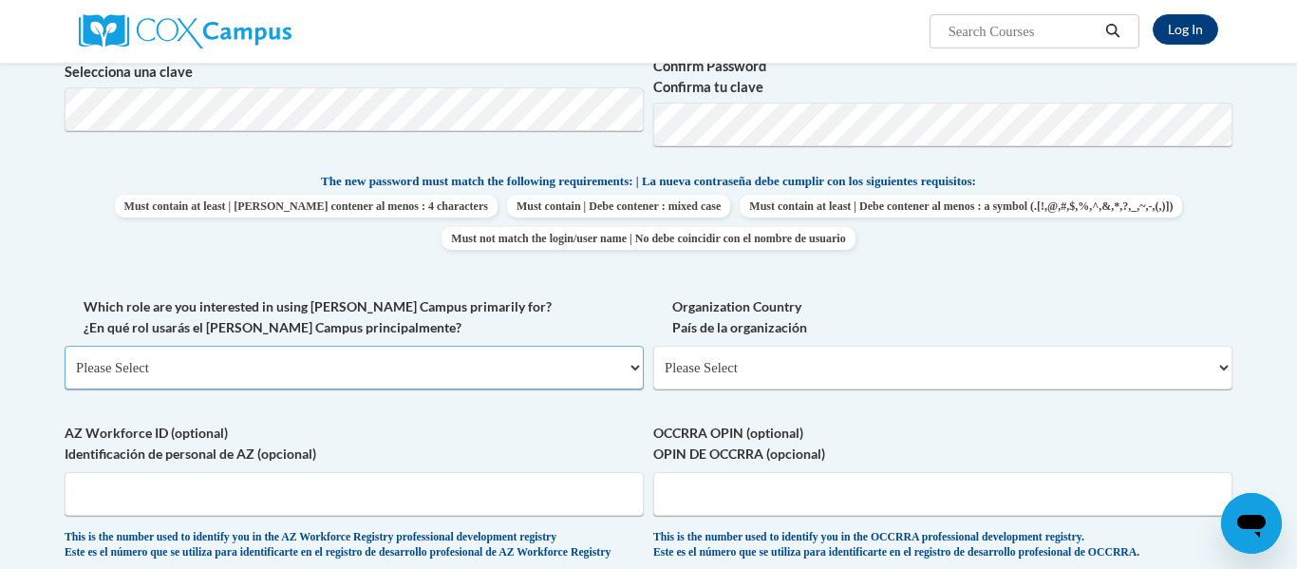
click at [507, 348] on select "Please Select College/University | Colegio/Universidad Community/Nonprofit Part…" at bounding box center [354, 368] width 579 height 44
select select "3271ce3a-a928-4b91-bcec-7d68f79f4f34"
click at [65, 346] on select "Please Select College/University | Colegio/Universidad Community/Nonprofit Part…" at bounding box center [354, 368] width 579 height 44
click at [760, 358] on select "Please Select United States | Estados Unidos Outside of the United States | Fue…" at bounding box center [942, 368] width 579 height 44
select select "ad49bcad-a171-4b2e-b99c-48b446064914"
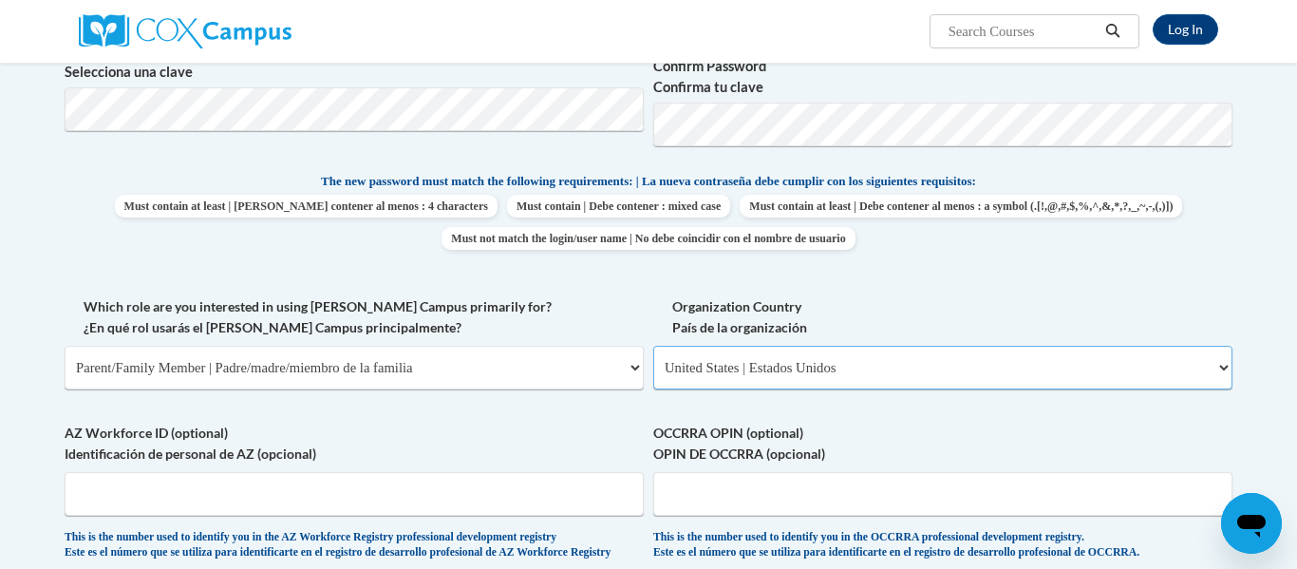
click at [653, 346] on select "Please Select United States | Estados Unidos Outside of the United States | Fue…" at bounding box center [942, 368] width 579 height 44
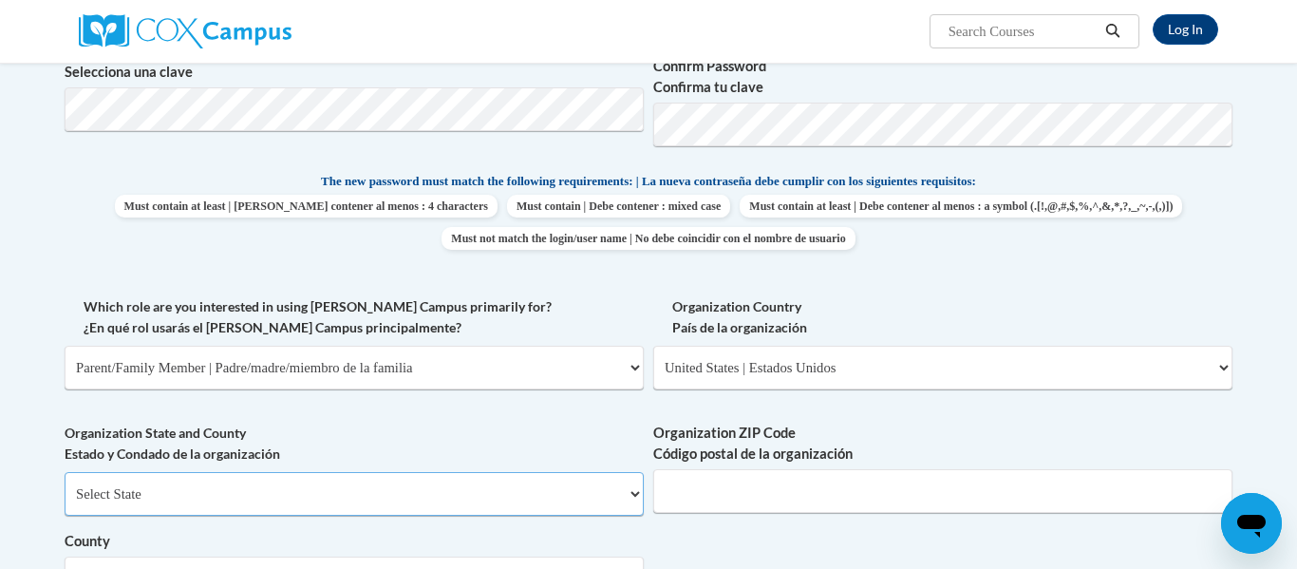
click at [488, 487] on select "Select State Alabama Alaska Arizona Arkansas California Colorado Connecticut De…" at bounding box center [354, 494] width 579 height 44
select select "Georgia"
click at [65, 472] on select "Select State Alabama Alaska Arizona Arkansas California Colorado Connecticut De…" at bounding box center [354, 494] width 579 height 44
click at [807, 506] on input "Organization ZIP Code Código postal de la organización" at bounding box center [942, 491] width 579 height 44
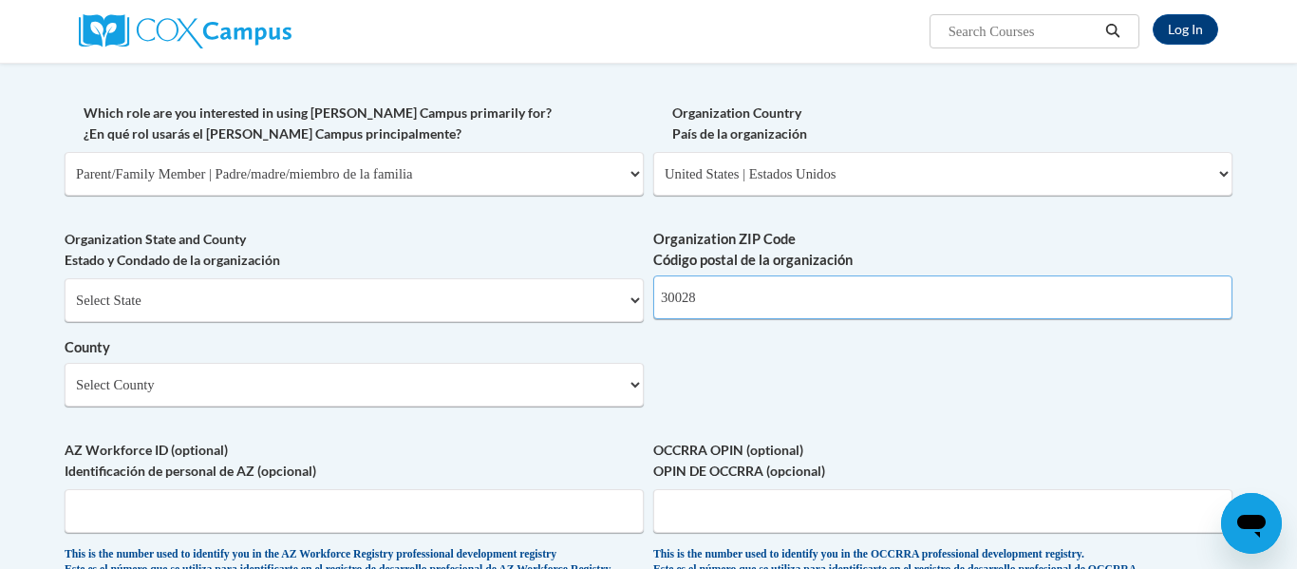
scroll to position [932, 0]
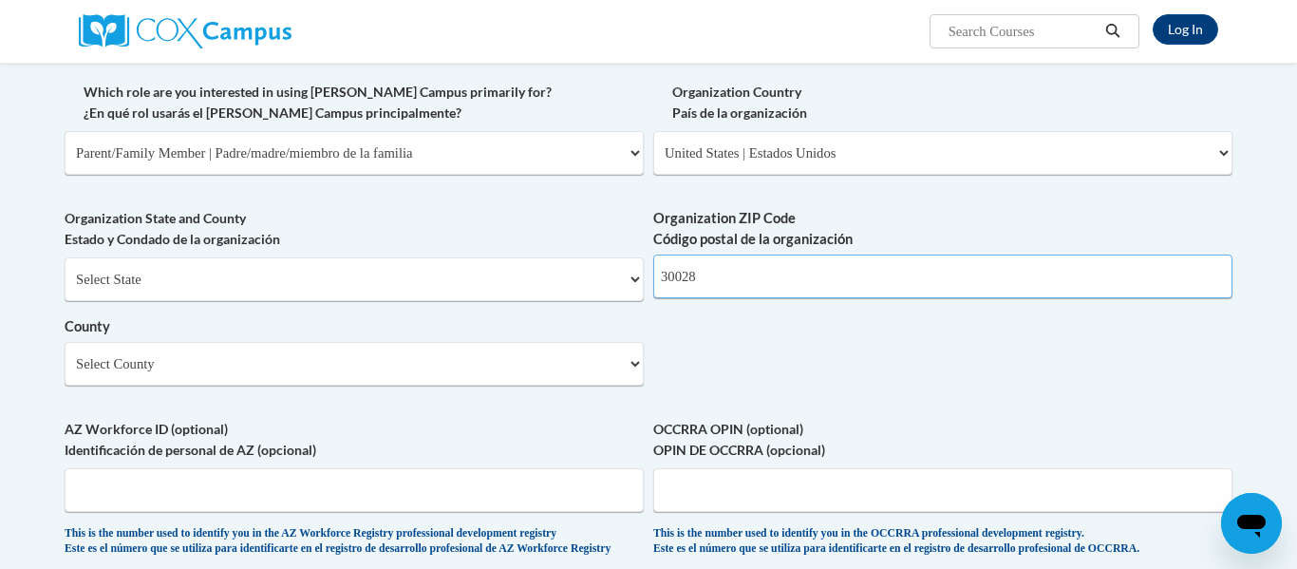
type input "30028"
click at [621, 350] on select "Select County Appling Atkinson Bacon Baker Baldwin Banks Barrow Bartow Ben Hill…" at bounding box center [354, 364] width 579 height 44
select select "Forsyth"
click at [65, 342] on select "Select County Appling Atkinson Bacon Baker Baldwin Banks Barrow Bartow Ben Hill…" at bounding box center [354, 364] width 579 height 44
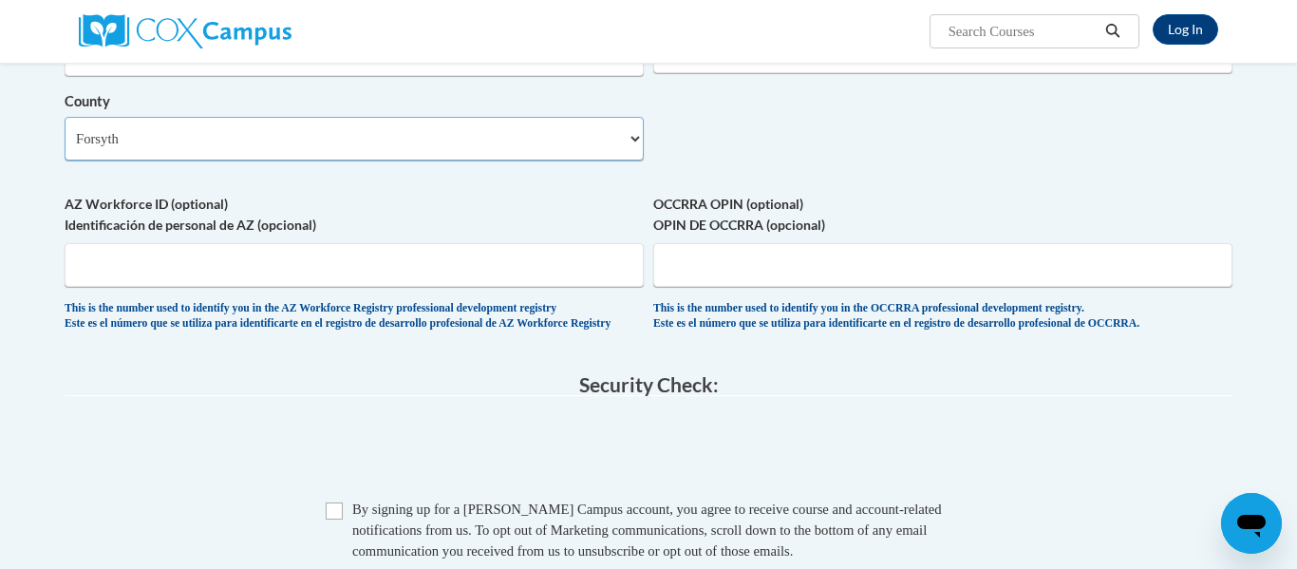
scroll to position [1159, 0]
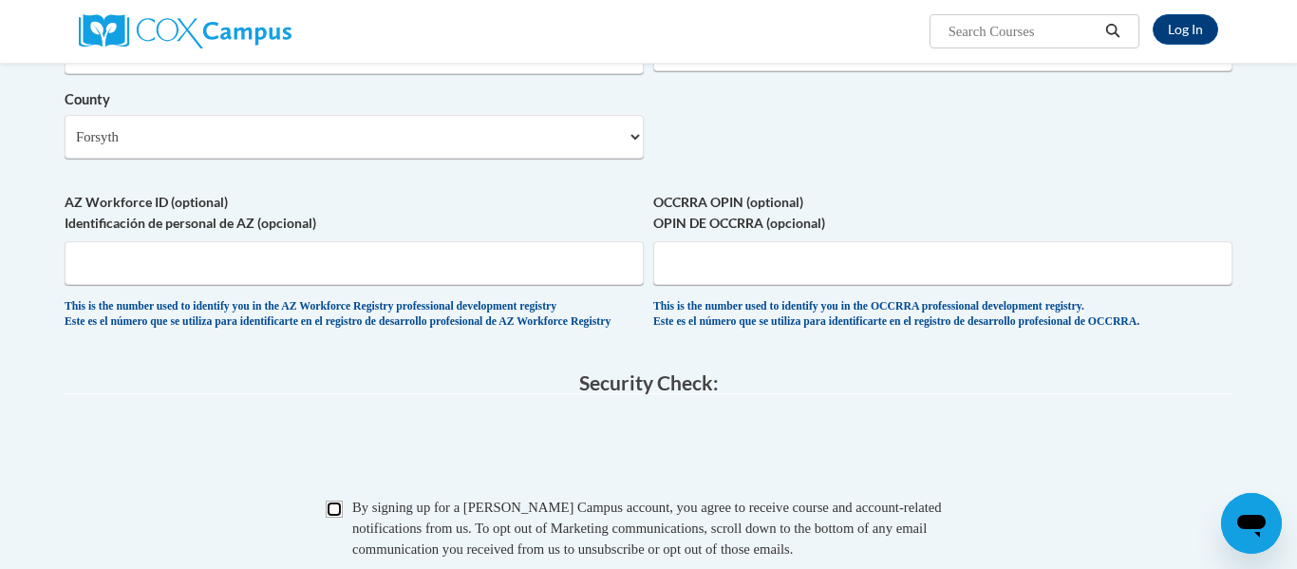
click at [338, 517] on input "Checkbox" at bounding box center [334, 508] width 17 height 17
checkbox input "true"
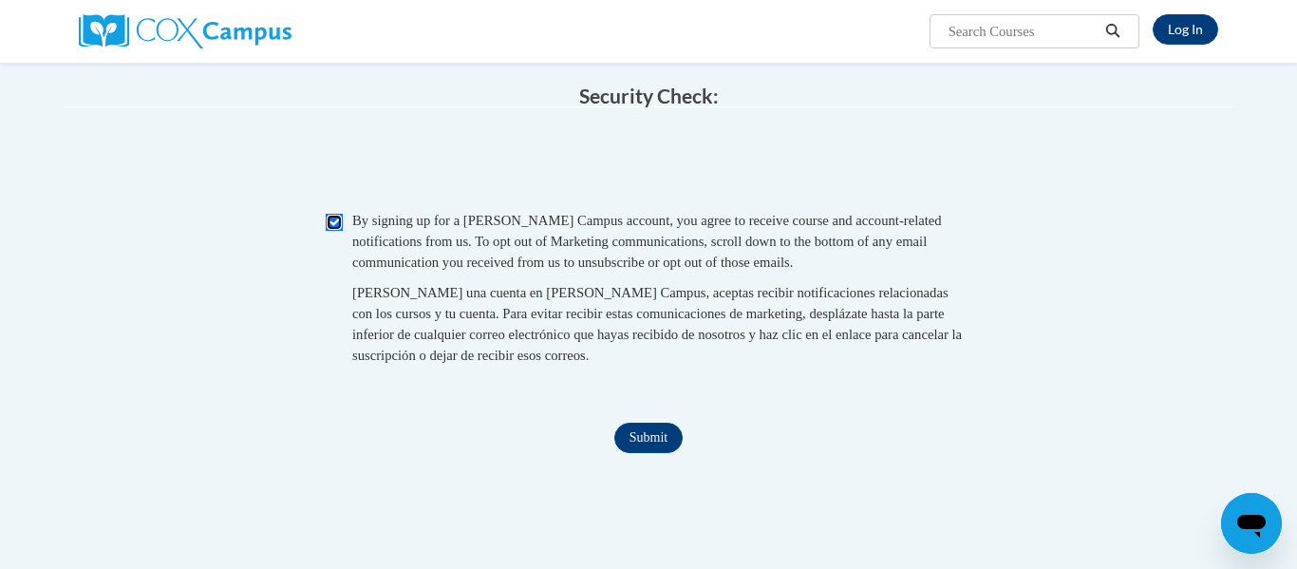
scroll to position [1452, 0]
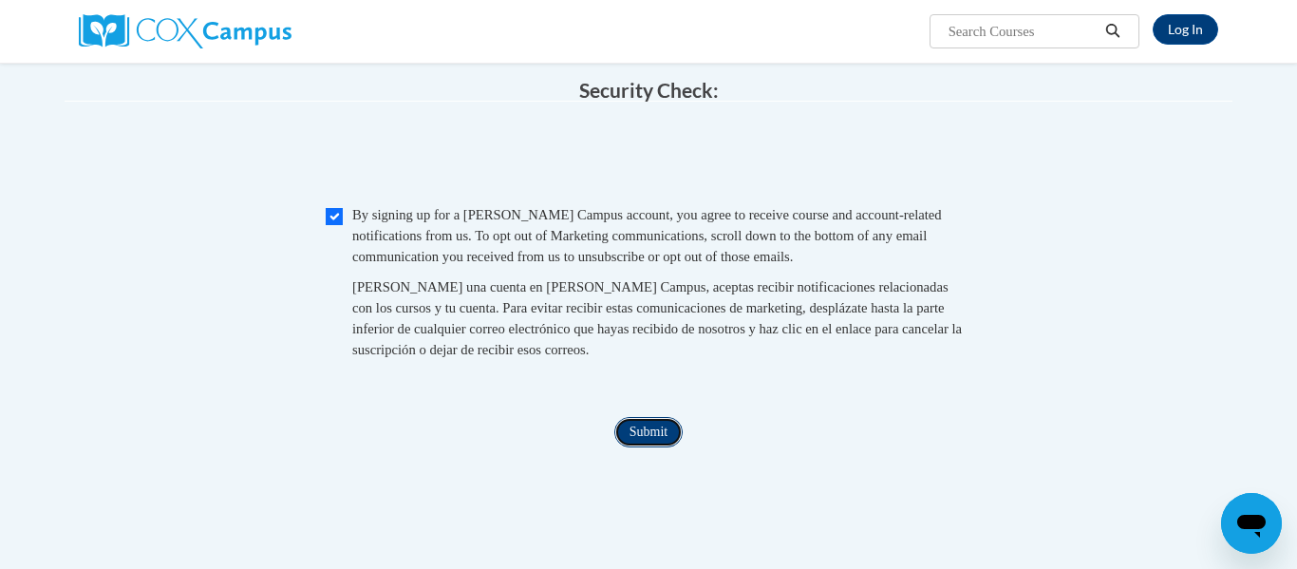
click at [640, 447] on input "Submit" at bounding box center [648, 432] width 68 height 30
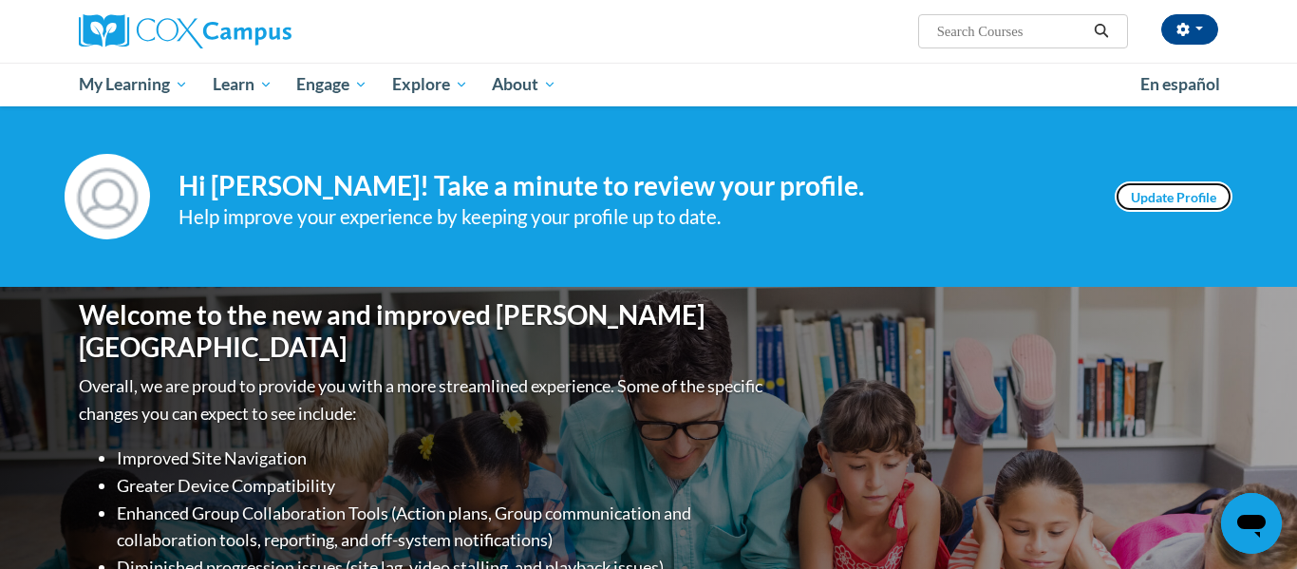
click at [1141, 201] on link "Update Profile" at bounding box center [1174, 196] width 118 height 30
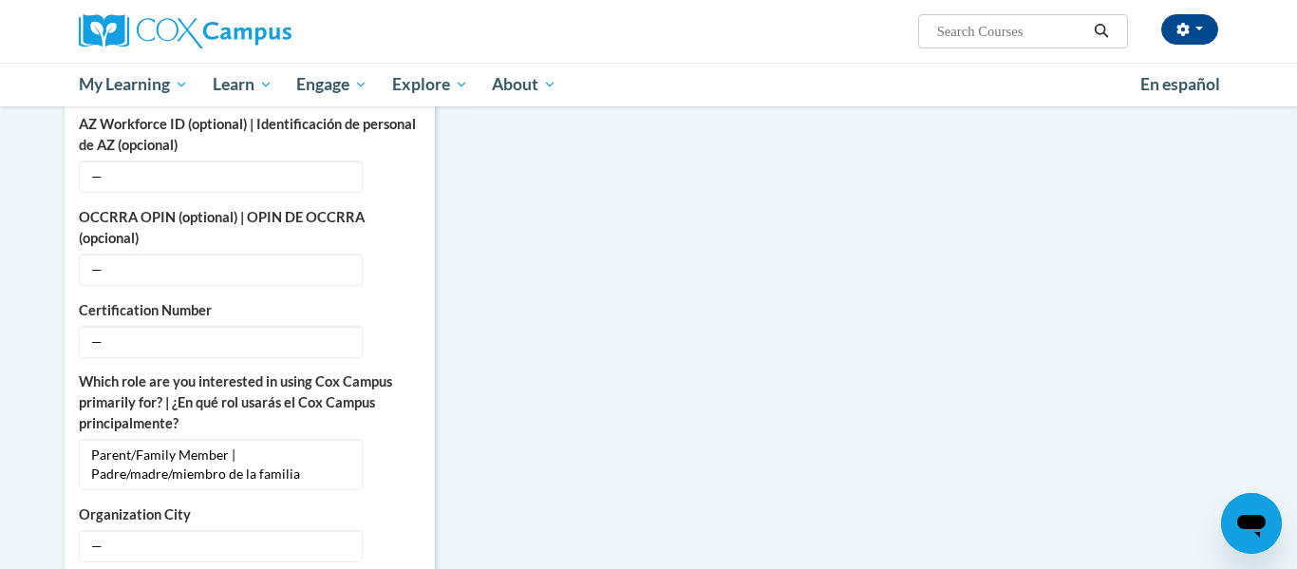
scroll to position [697, 0]
click at [398, 333] on icon "Custom profile fields" at bounding box center [398, 339] width 13 height 13
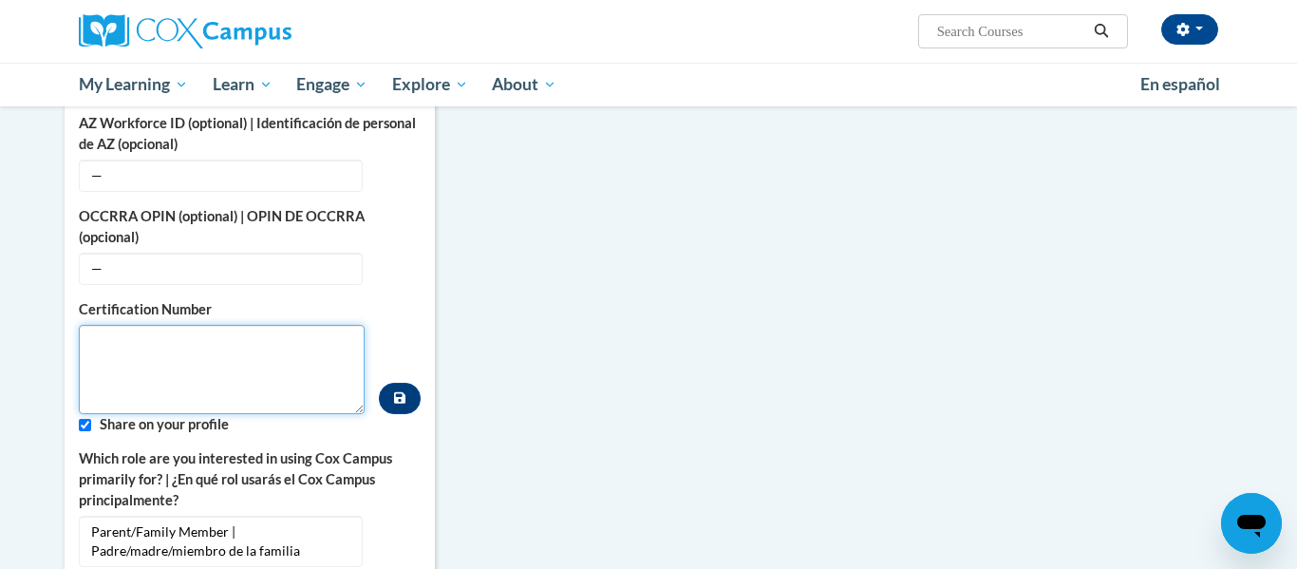
click at [250, 325] on textarea "Custom profile fields" at bounding box center [222, 369] width 286 height 89
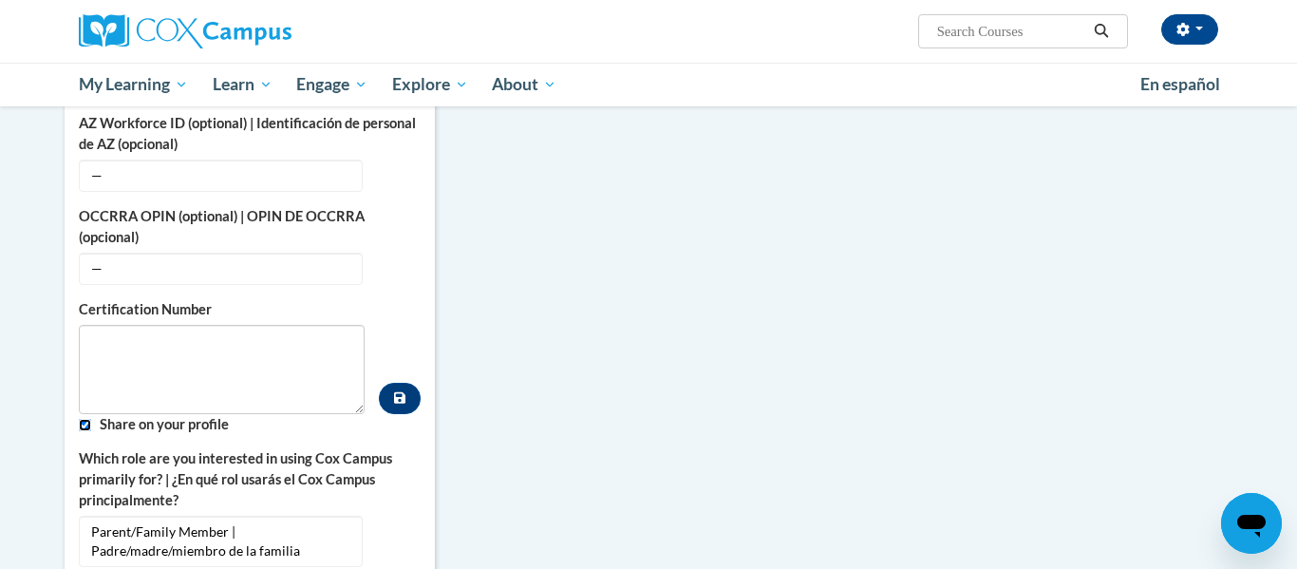
click at [83, 419] on input "Custom profile fields" at bounding box center [85, 425] width 12 height 12
checkbox input "false"
click at [131, 363] on textarea "Custom profile fields" at bounding box center [222, 369] width 286 height 89
paste textarea "1088106"
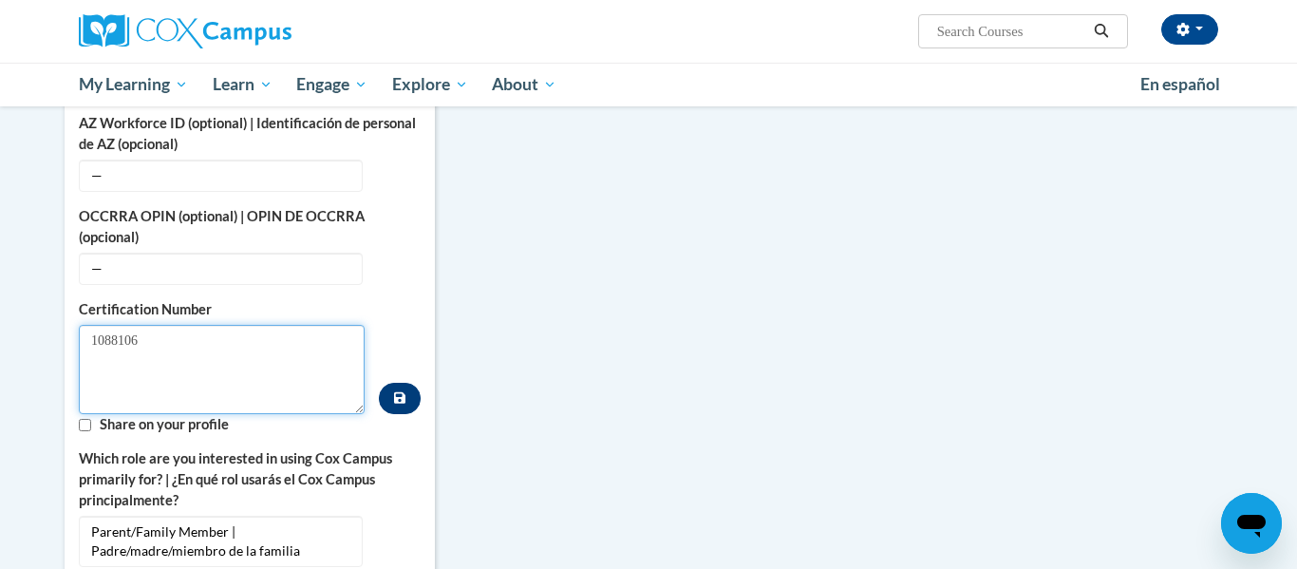
type textarea "1088106"
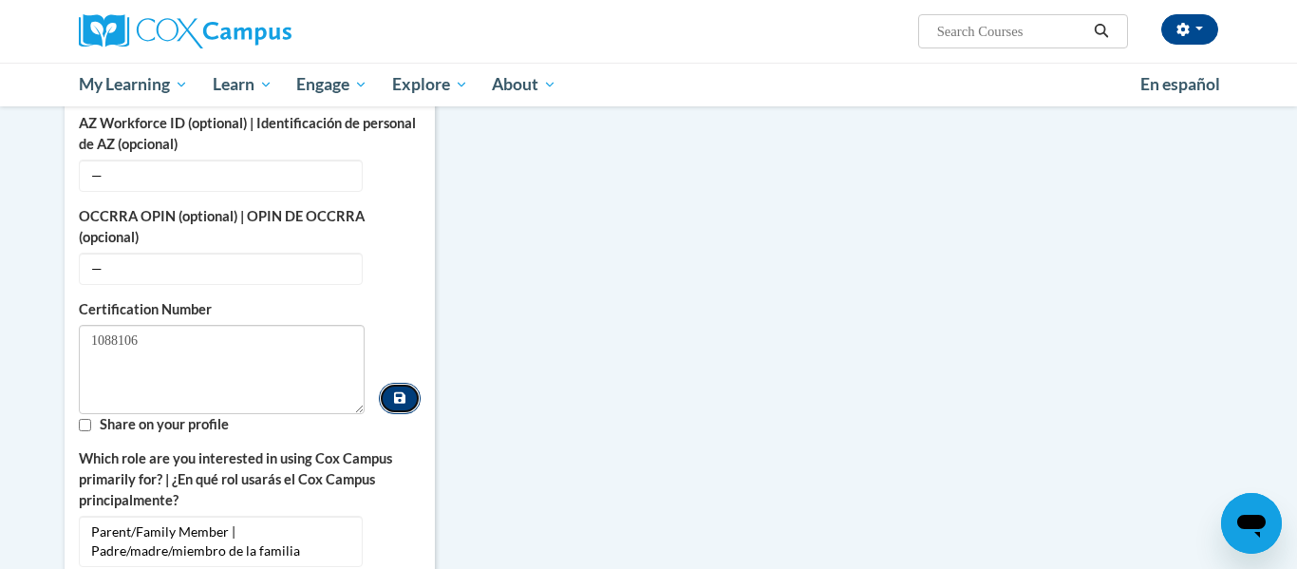
click at [395, 392] on icon "Custom profile fields" at bounding box center [399, 397] width 11 height 11
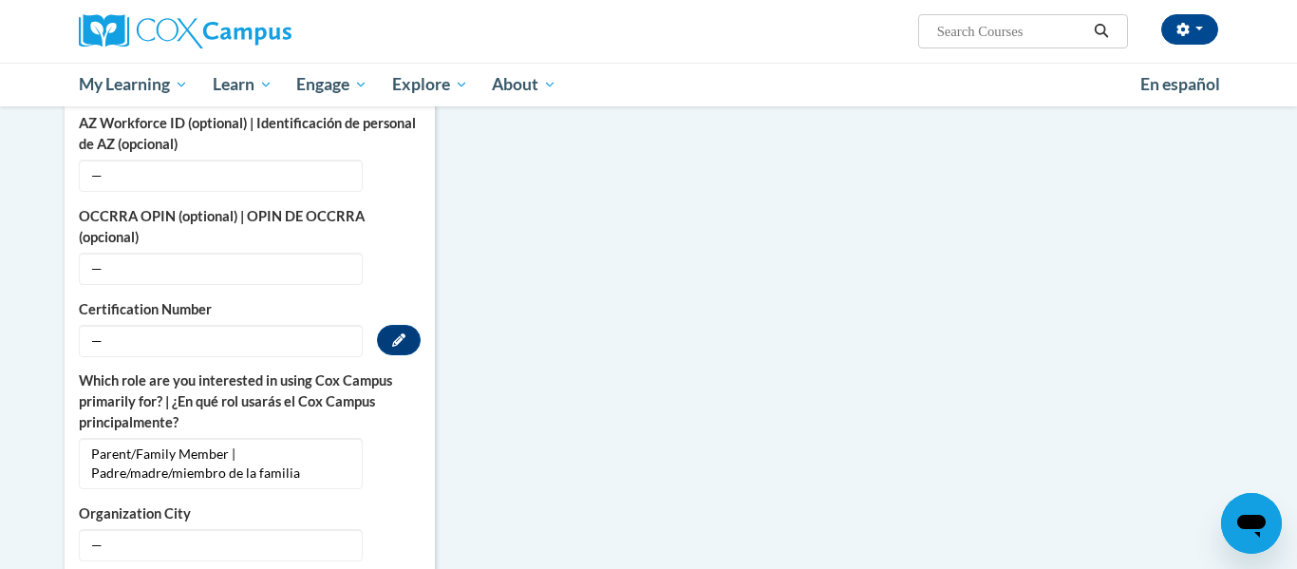
click at [226, 325] on span "—" at bounding box center [221, 341] width 284 height 32
click at [390, 325] on button "Edit" at bounding box center [399, 340] width 44 height 30
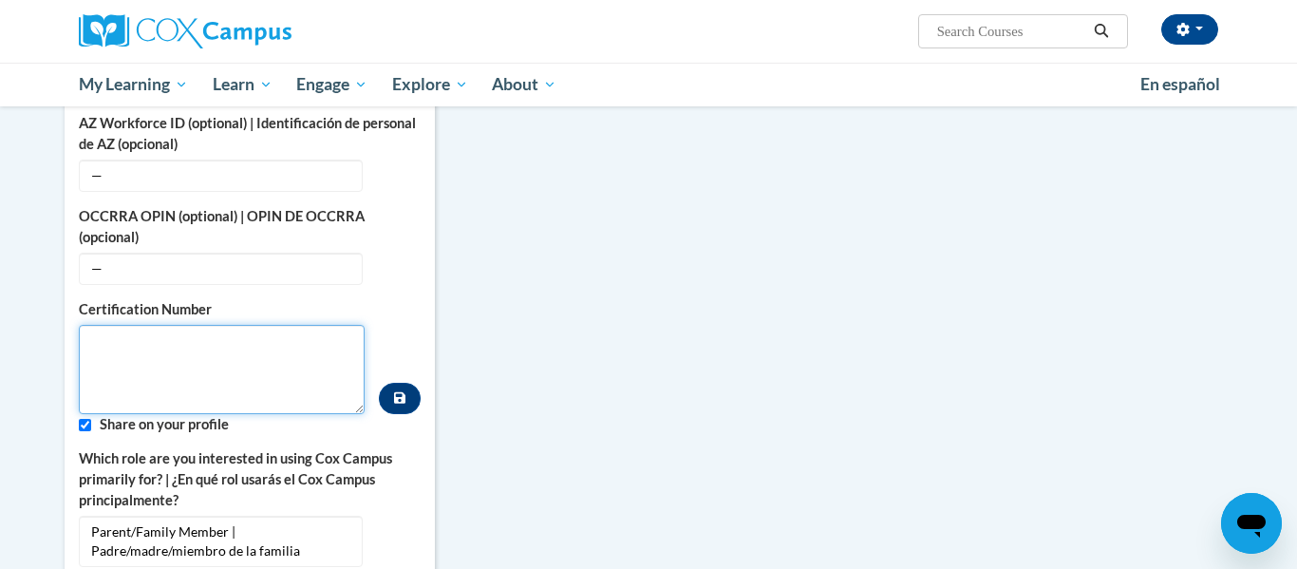
click at [226, 325] on textarea "Custom profile fields" at bounding box center [222, 369] width 286 height 89
paste textarea "1088106"
type textarea "1088106"
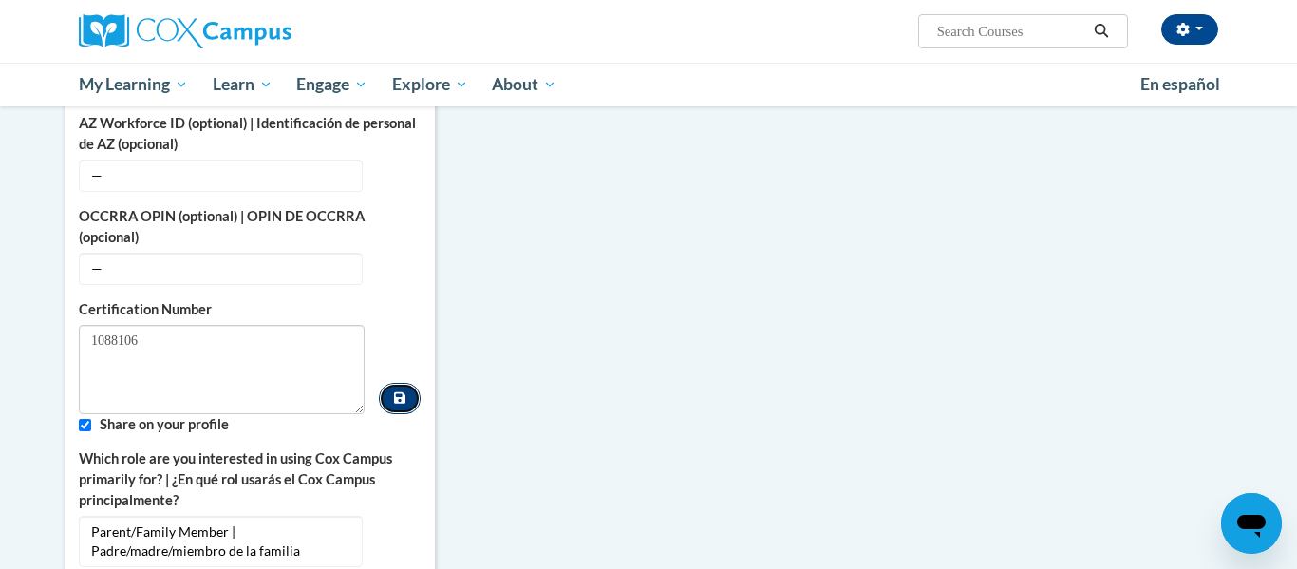
click at [401, 391] on icon "Custom profile fields" at bounding box center [399, 397] width 11 height 13
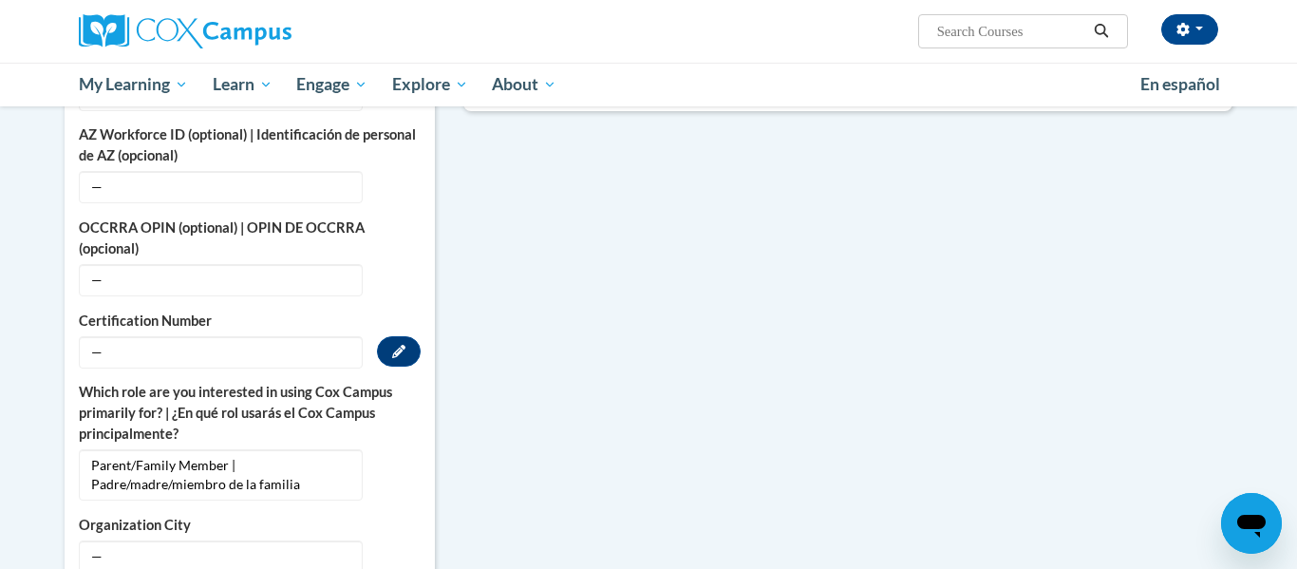
scroll to position [705, 0]
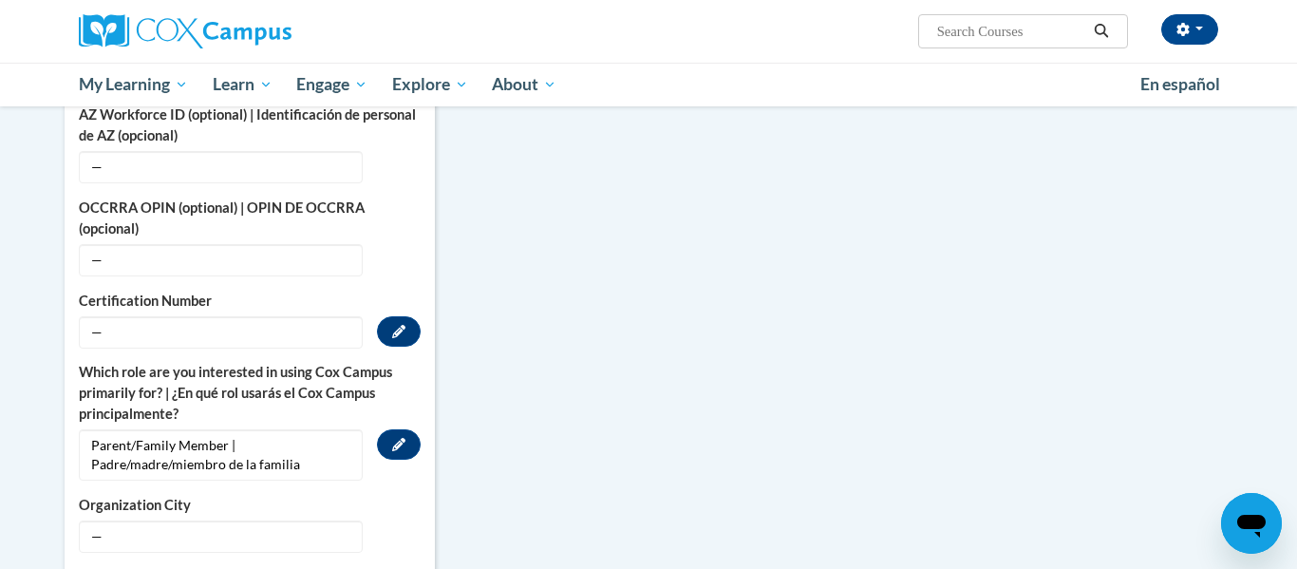
click at [320, 434] on span "Parent/Family Member | Padre/madre/miembro de la familia" at bounding box center [221, 454] width 284 height 51
click at [399, 438] on icon "Custom profile fields" at bounding box center [398, 444] width 13 height 13
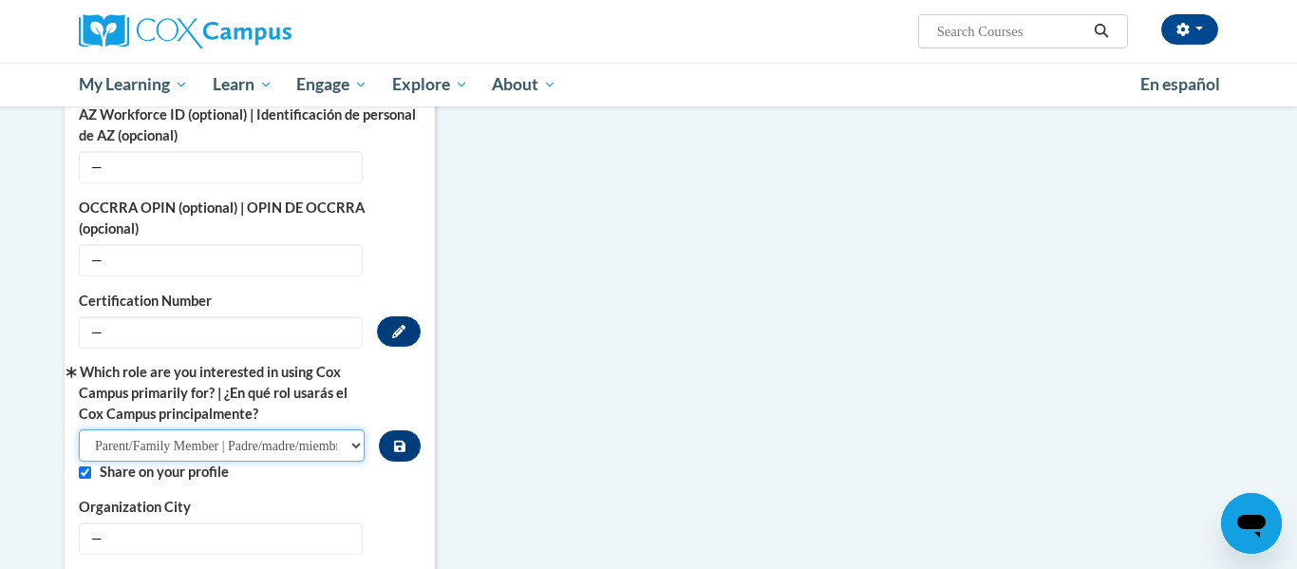
click at [351, 429] on select "Please Select College/University | Colegio/Universidad Community/Nonprofit Part…" at bounding box center [222, 445] width 286 height 32
select select "fbf2d438-af2f-41f8-98f1-81c410e29de3"
click at [79, 429] on select "Please Select College/University | Colegio/Universidad Community/Nonprofit Part…" at bounding box center [222, 445] width 286 height 32
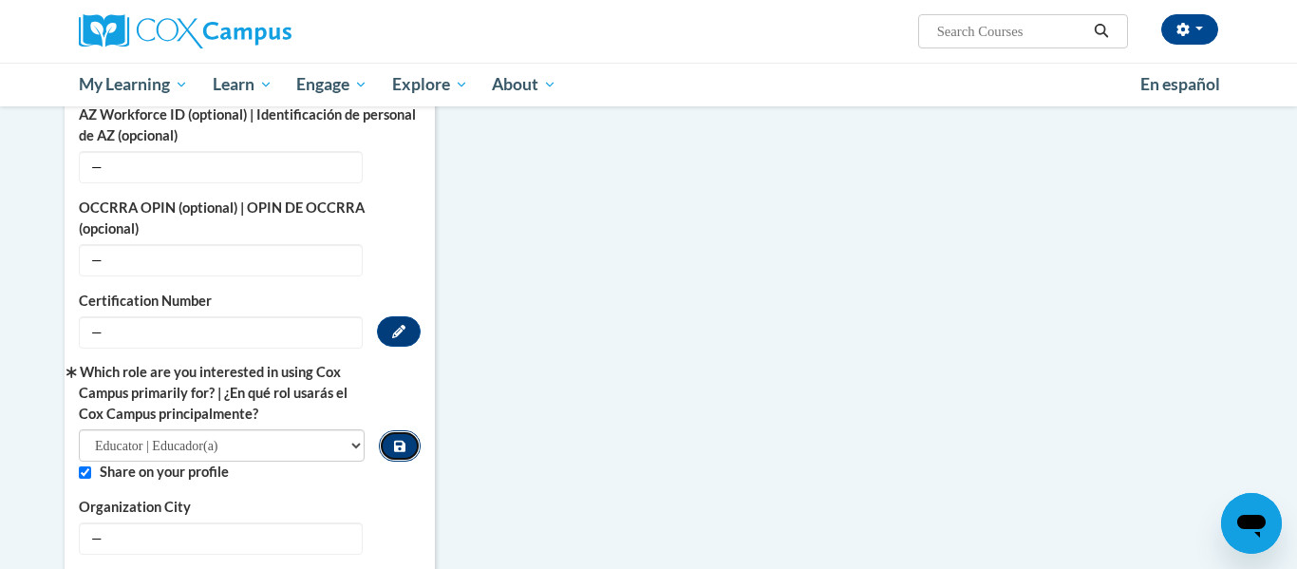
click at [403, 441] on icon "Custom profile fields" at bounding box center [399, 446] width 11 height 11
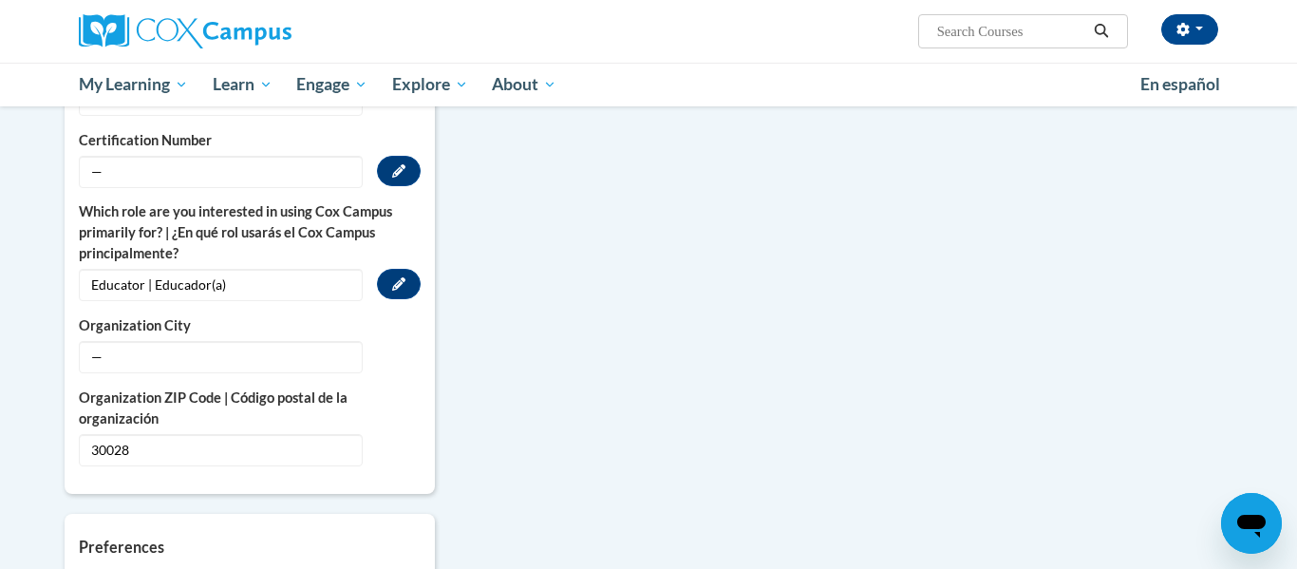
scroll to position [870, 0]
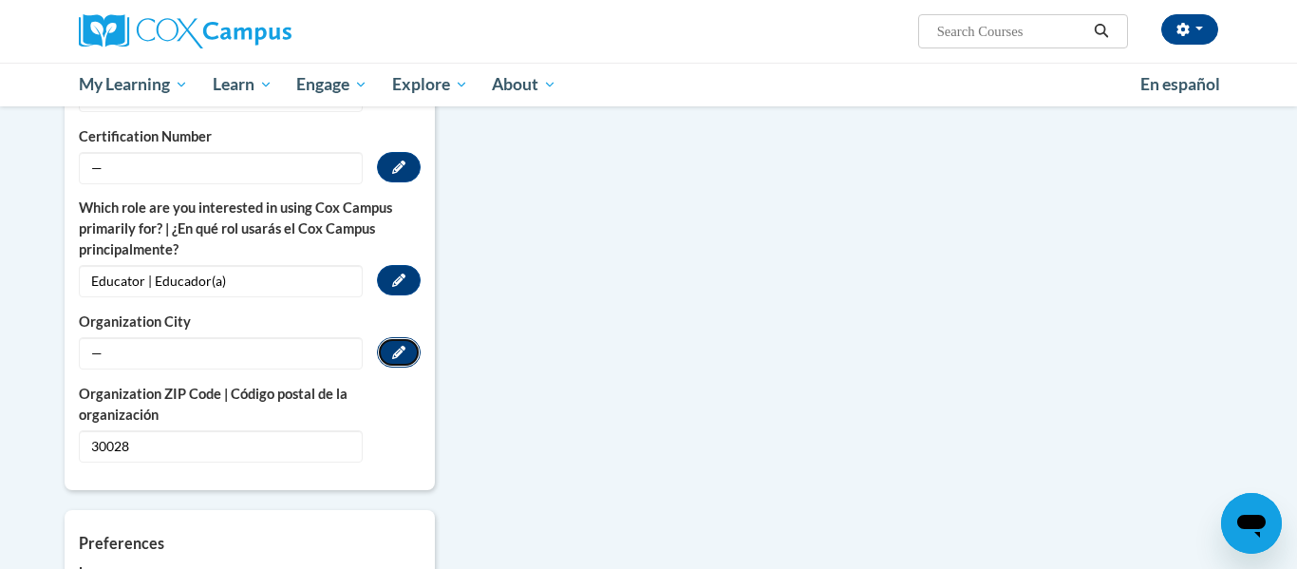
click at [403, 346] on icon "Custom profile fields" at bounding box center [398, 352] width 13 height 13
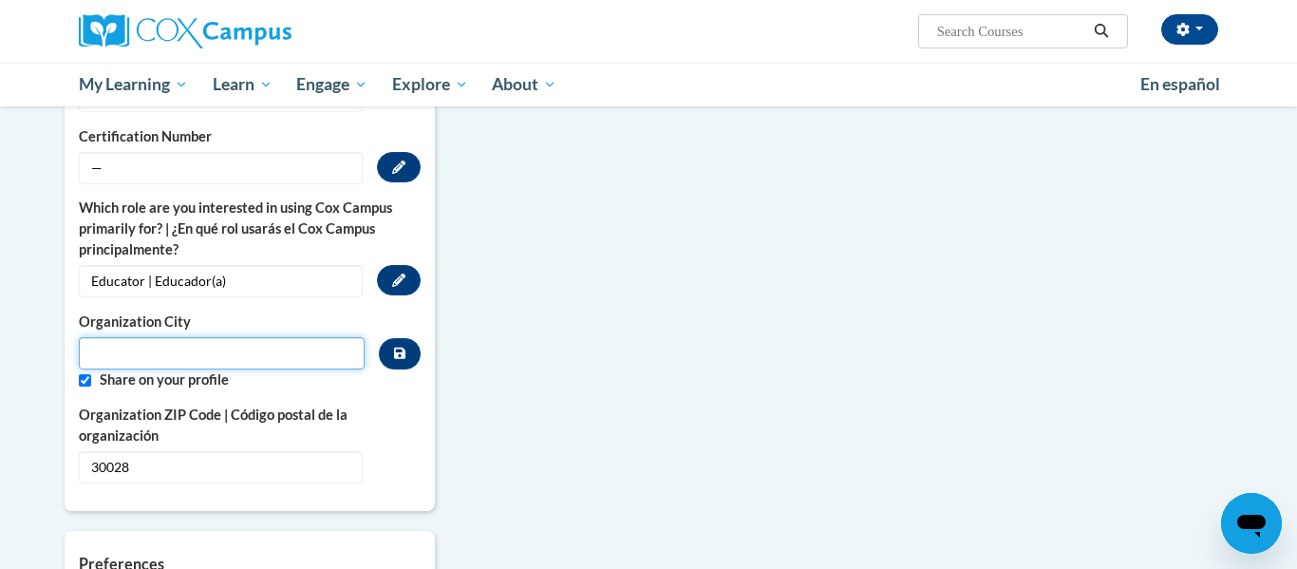
click at [286, 337] on input "Metadata input" at bounding box center [222, 353] width 286 height 32
type input "F"
type input "Cumming"
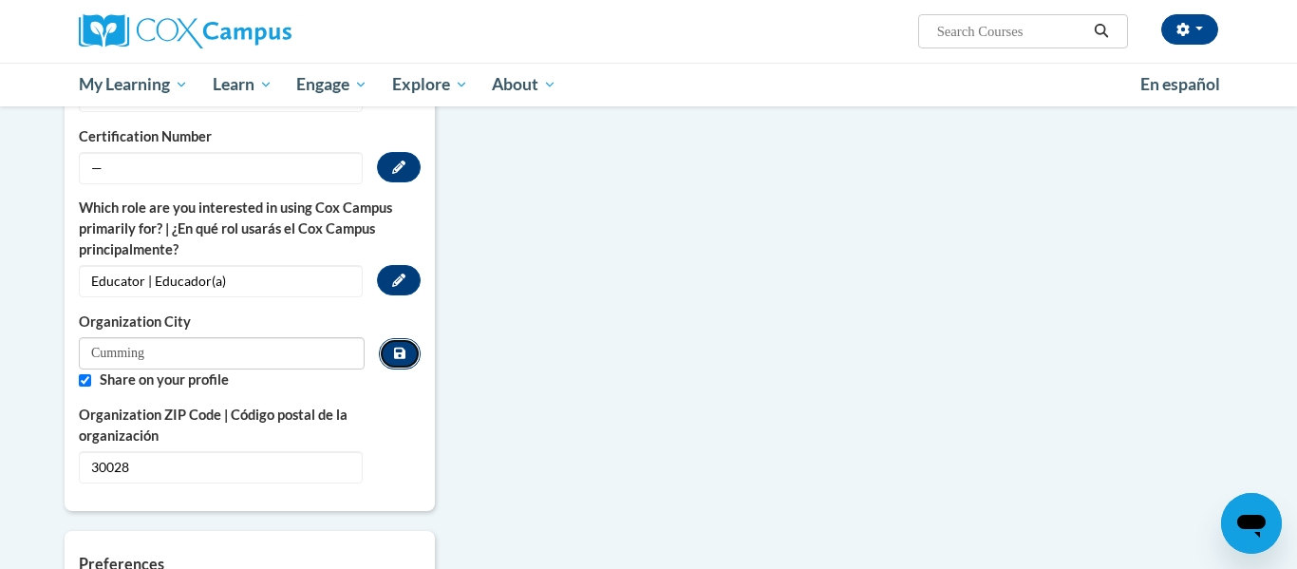
click at [407, 339] on button "Custom profile fields" at bounding box center [400, 353] width 42 height 31
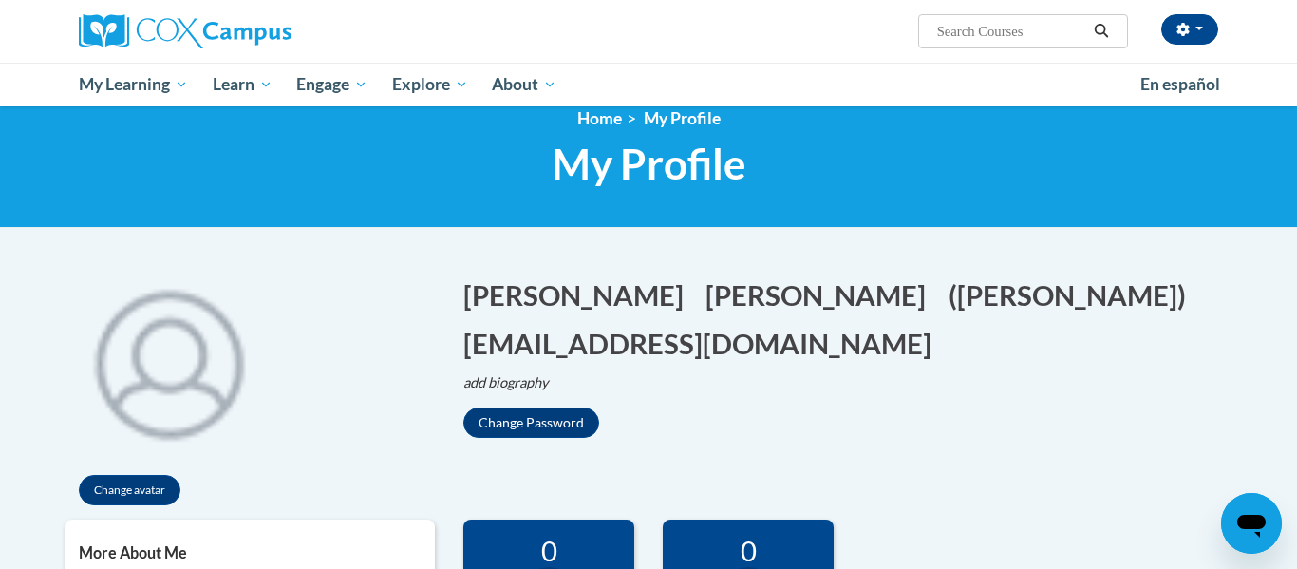
scroll to position [0, 0]
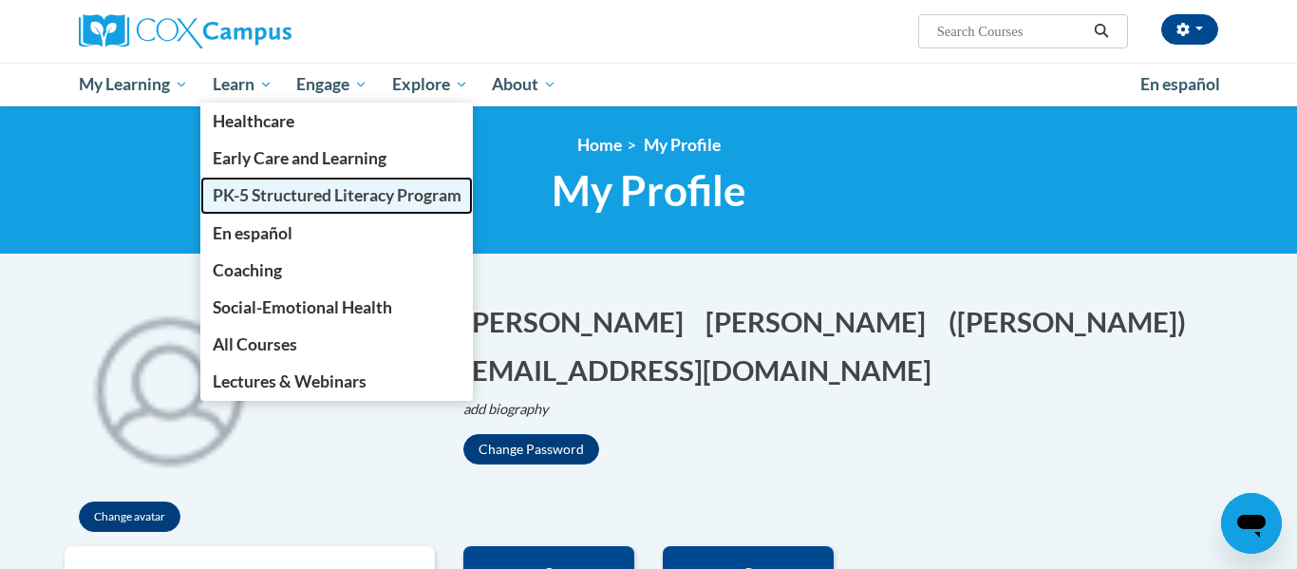
click at [275, 191] on span "PK-5 Structured Literacy Program" at bounding box center [337, 195] width 249 height 20
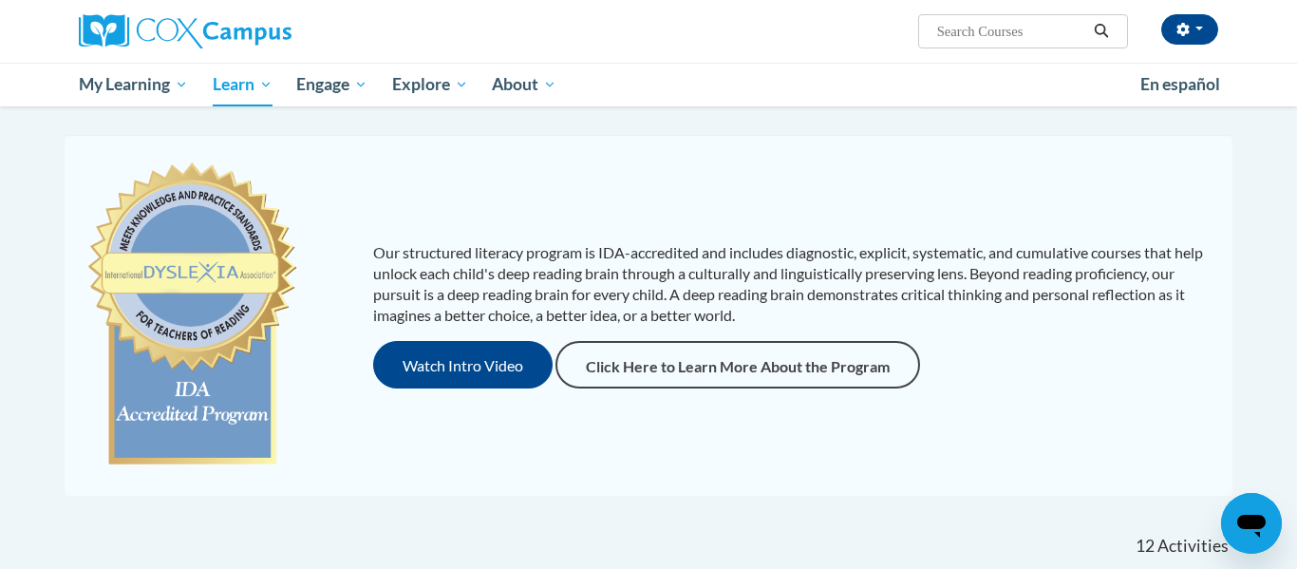
scroll to position [152, 0]
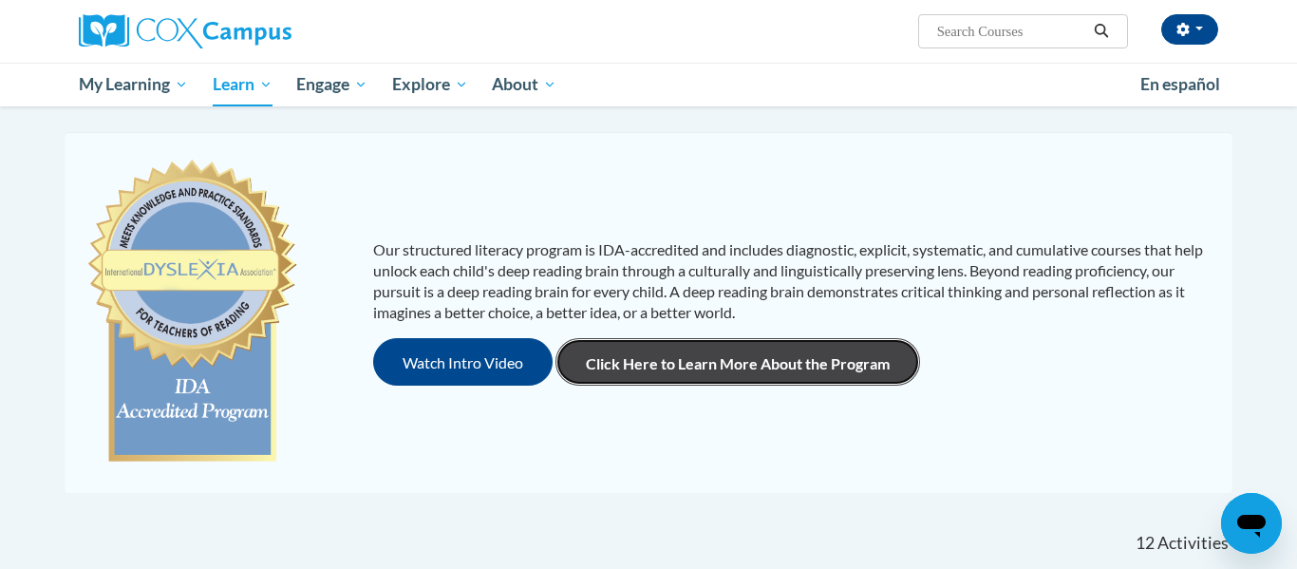
click at [775, 350] on link "Click Here to Learn More About the Program" at bounding box center [737, 361] width 365 height 47
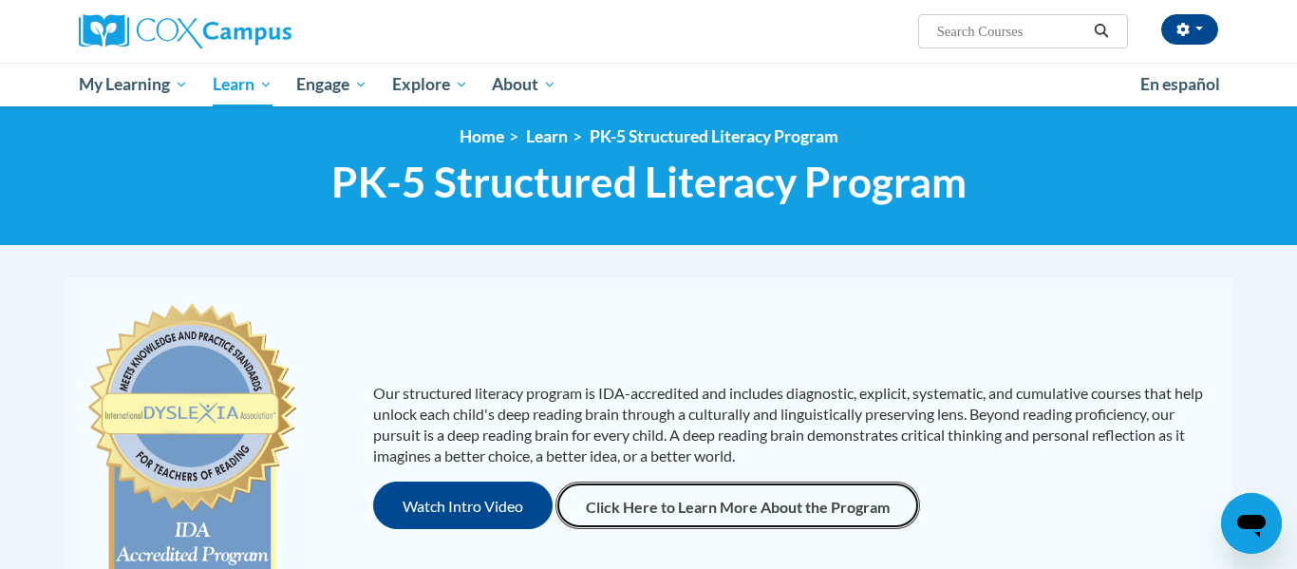
scroll to position [0, 0]
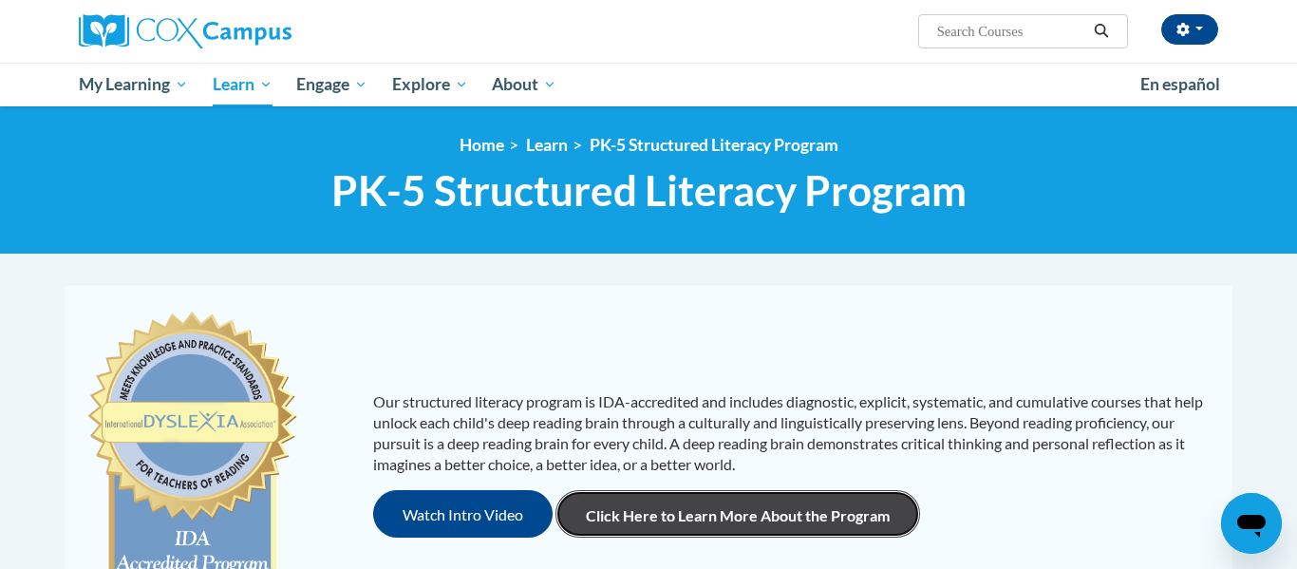
click at [808, 503] on link "Click Here to Learn More About the Program" at bounding box center [737, 513] width 365 height 47
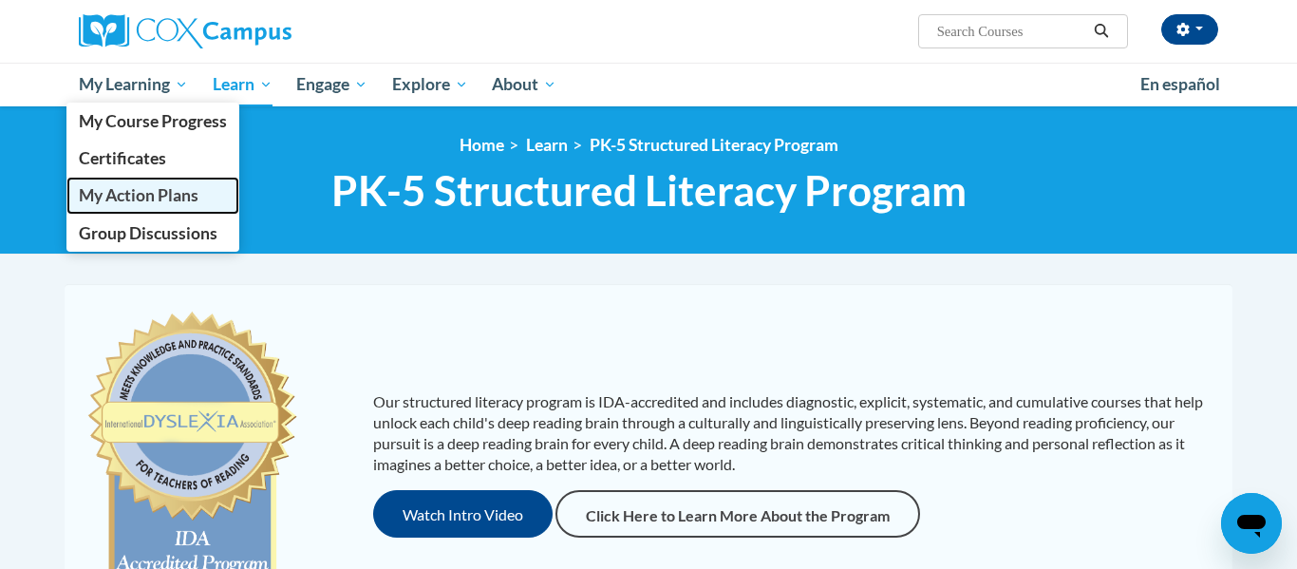
click at [182, 195] on span "My Action Plans" at bounding box center [139, 195] width 120 height 20
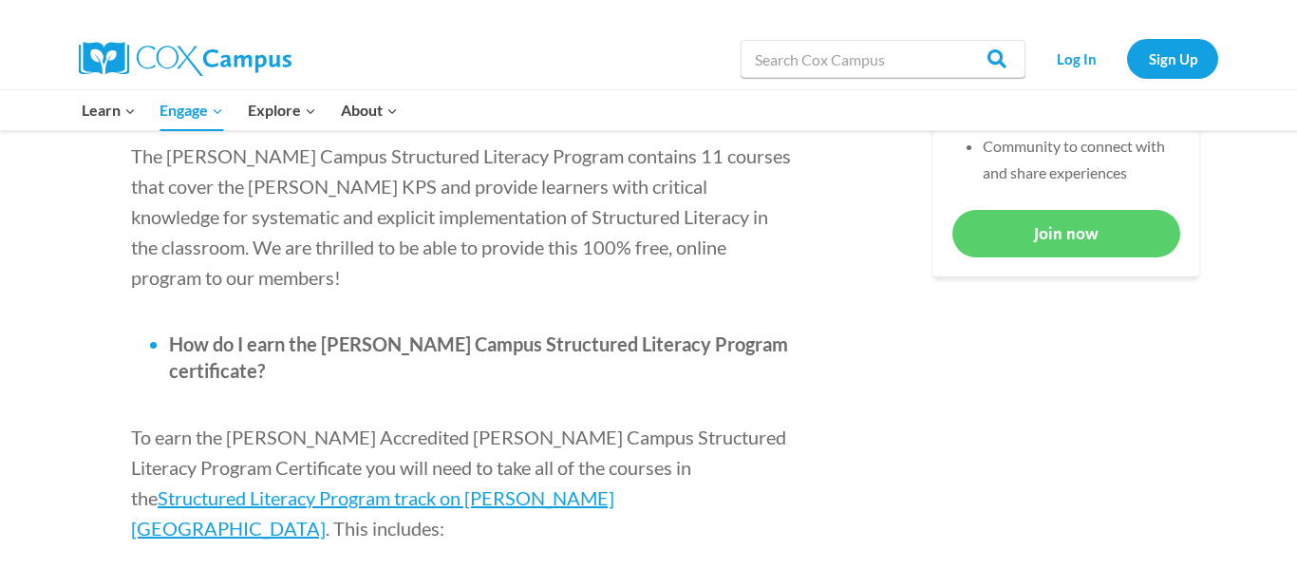
scroll to position [1017, 0]
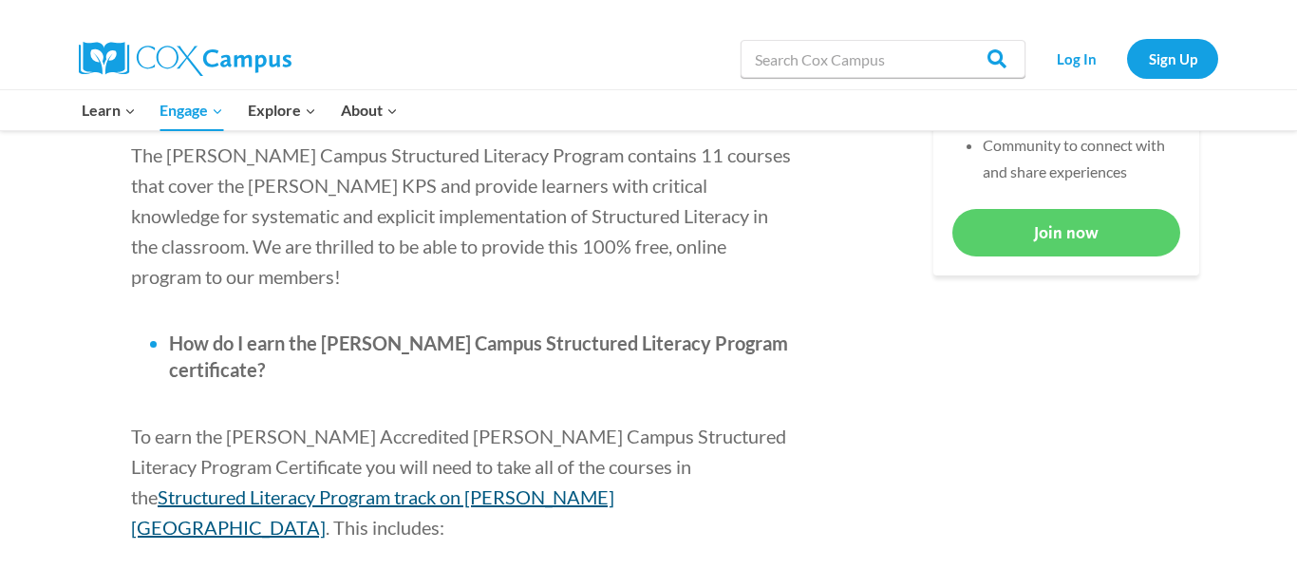
click at [614, 485] on span "Structured Literacy Program track on [PERSON_NAME][GEOGRAPHIC_DATA]" at bounding box center [372, 511] width 483 height 53
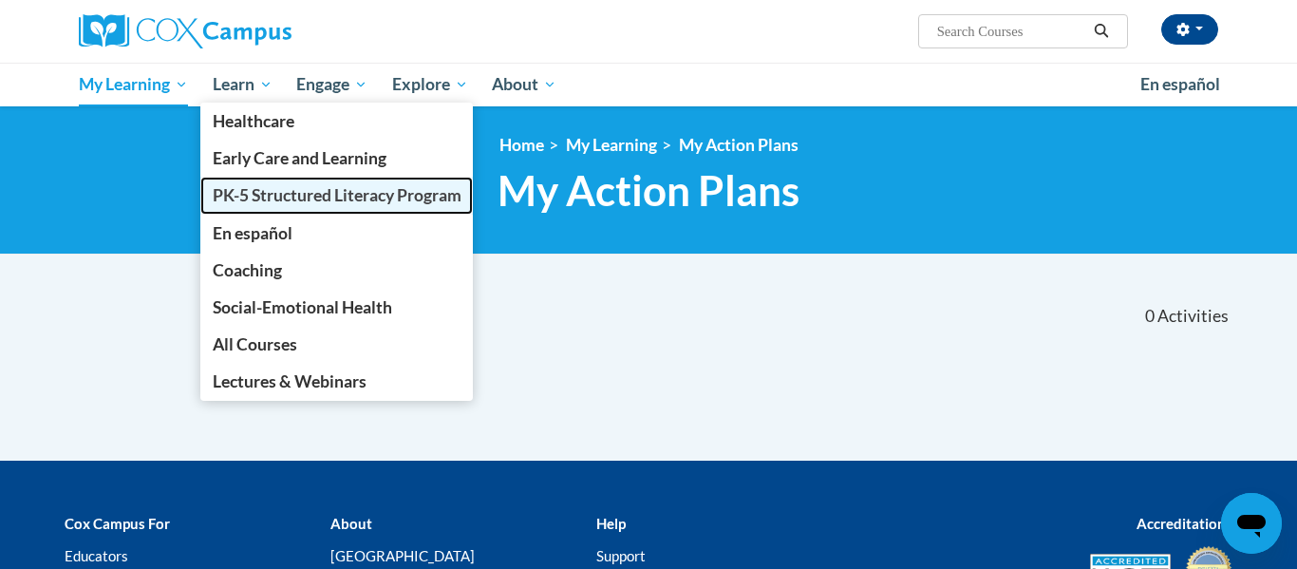
click at [273, 195] on span "PK-5 Structured Literacy Program" at bounding box center [337, 195] width 249 height 20
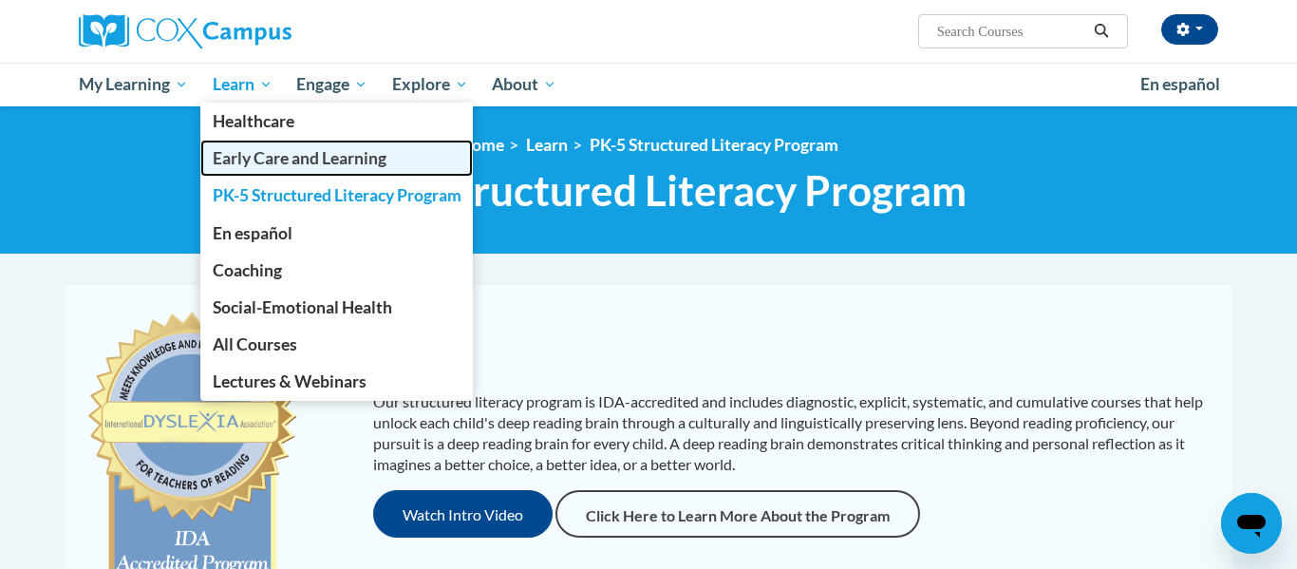
click at [264, 172] on link "Early Care and Learning" at bounding box center [336, 158] width 273 height 37
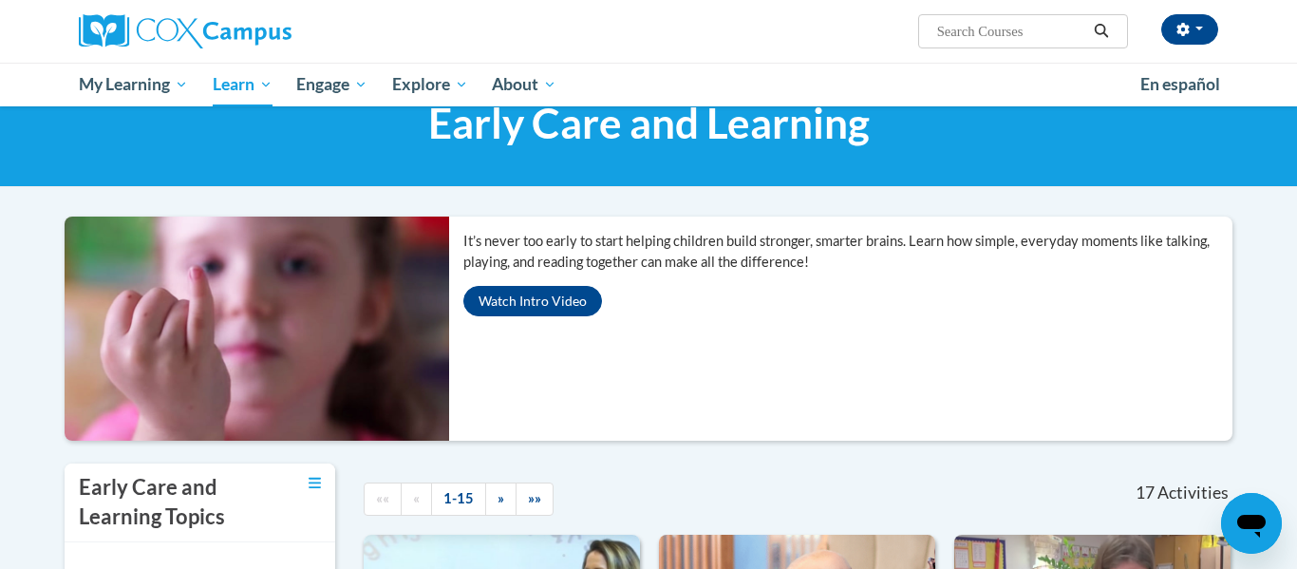
scroll to position [64, 0]
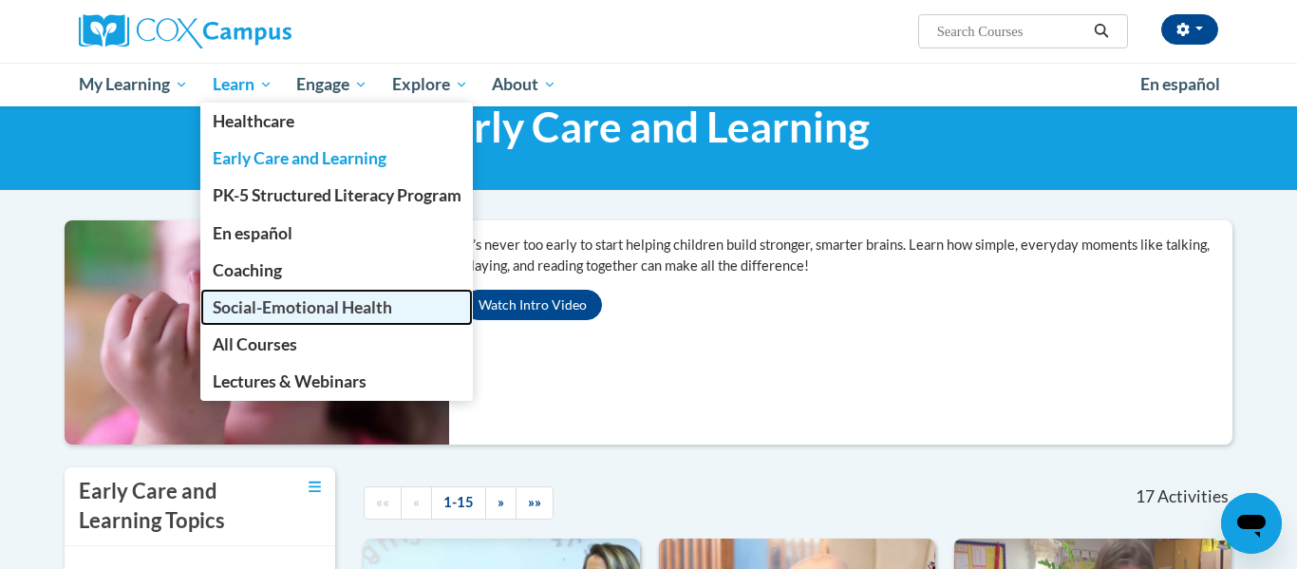
click at [309, 317] on link "Social-Emotional Health" at bounding box center [336, 307] width 273 height 37
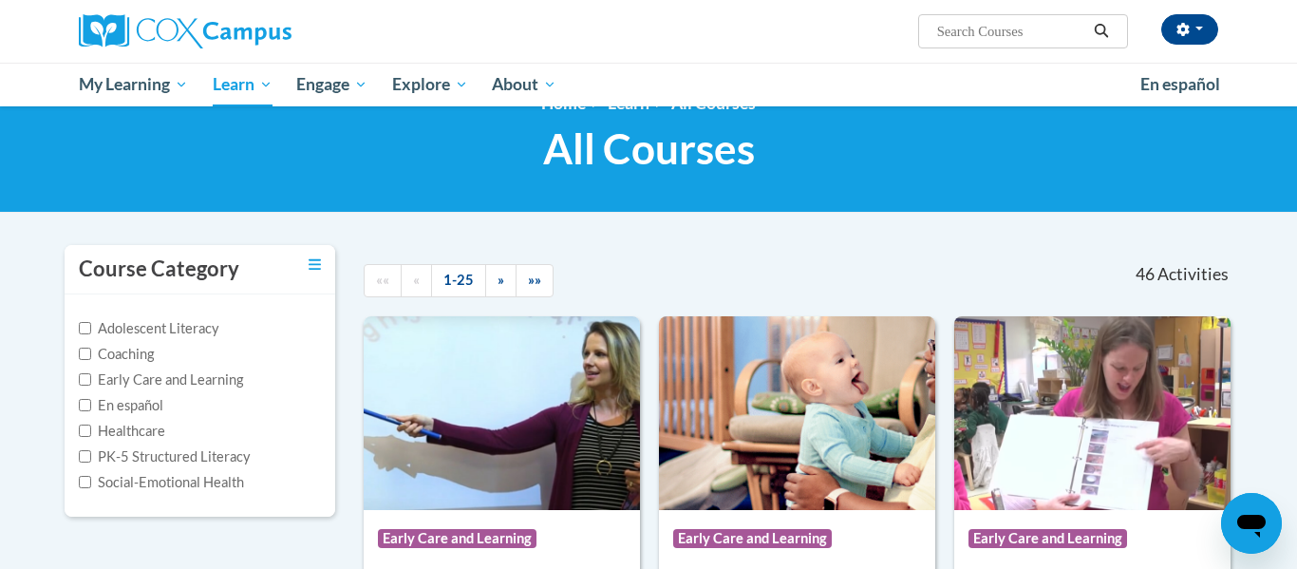
scroll to position [91, 0]
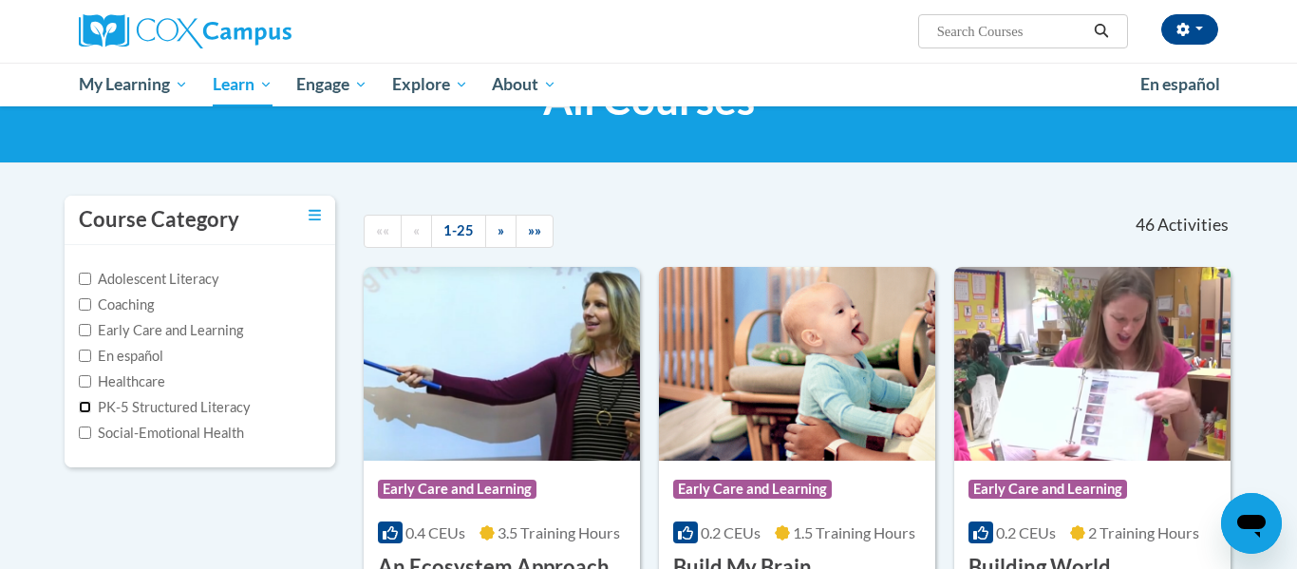
click at [84, 406] on input "PK-5 Structured Literacy" at bounding box center [85, 407] width 12 height 12
checkbox input "true"
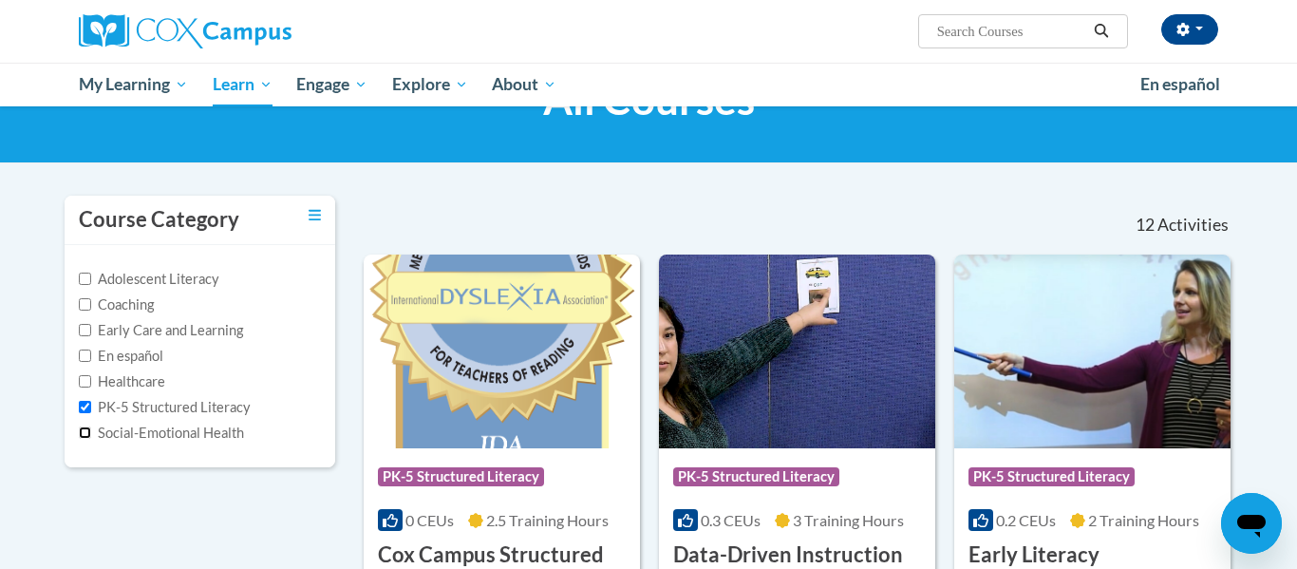
click at [86, 436] on input "Social-Emotional Health" at bounding box center [85, 432] width 12 height 12
checkbox input "true"
click at [86, 326] on input "Early Care and Learning" at bounding box center [85, 330] width 12 height 12
checkbox input "true"
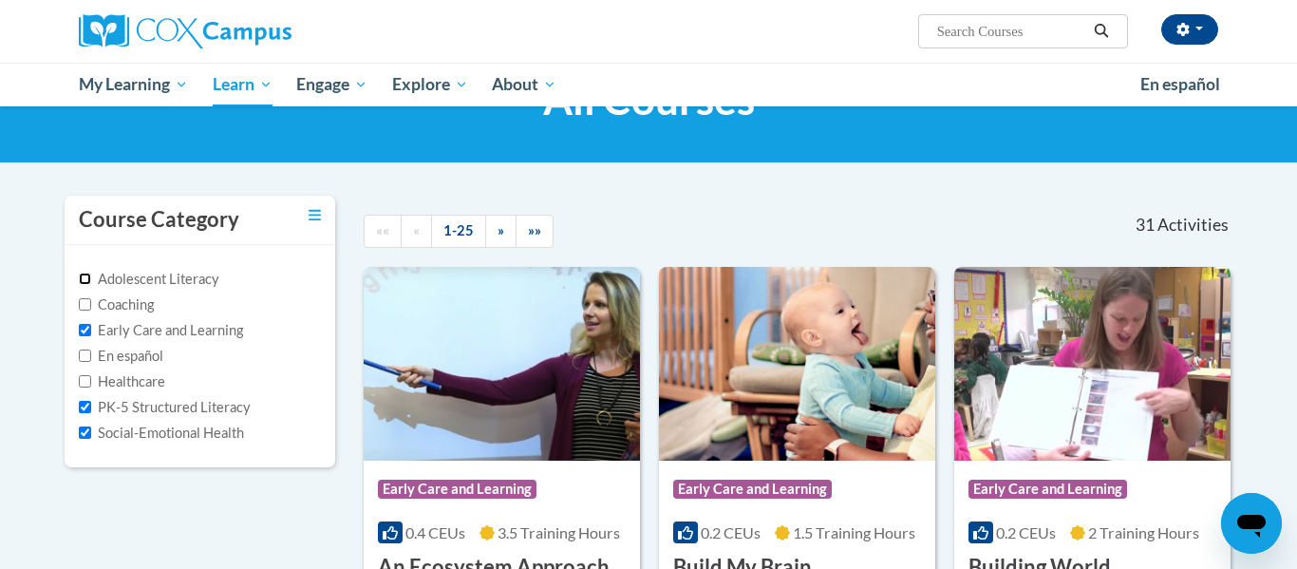
click at [88, 282] on input "Adolescent Literacy" at bounding box center [85, 278] width 12 height 12
checkbox input "true"
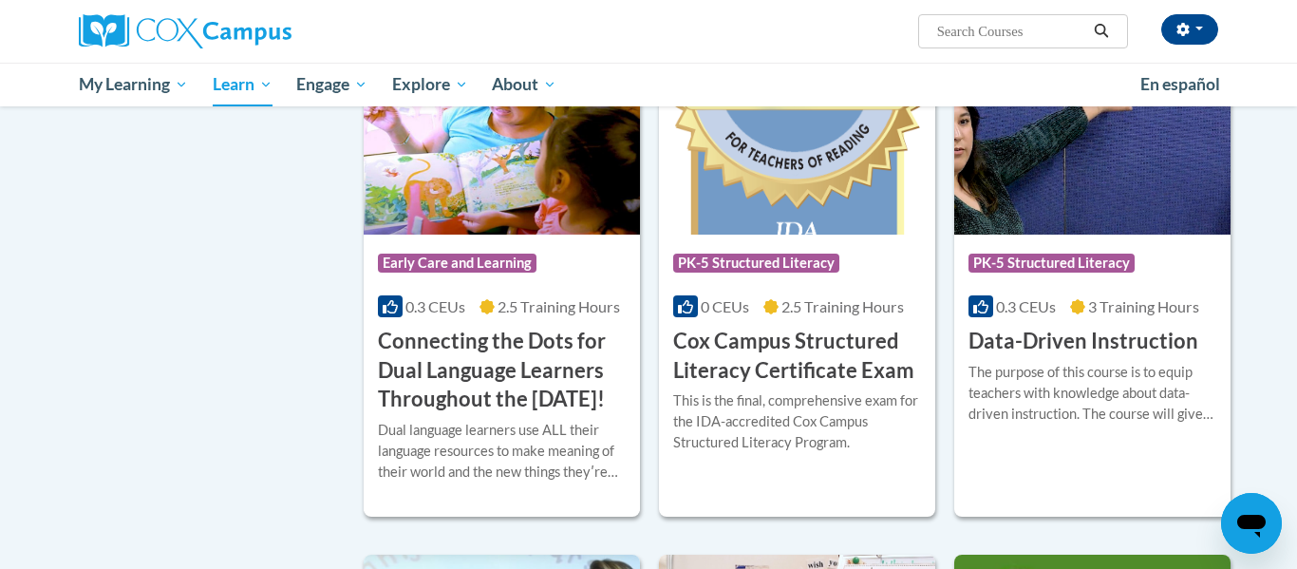
scroll to position [0, 0]
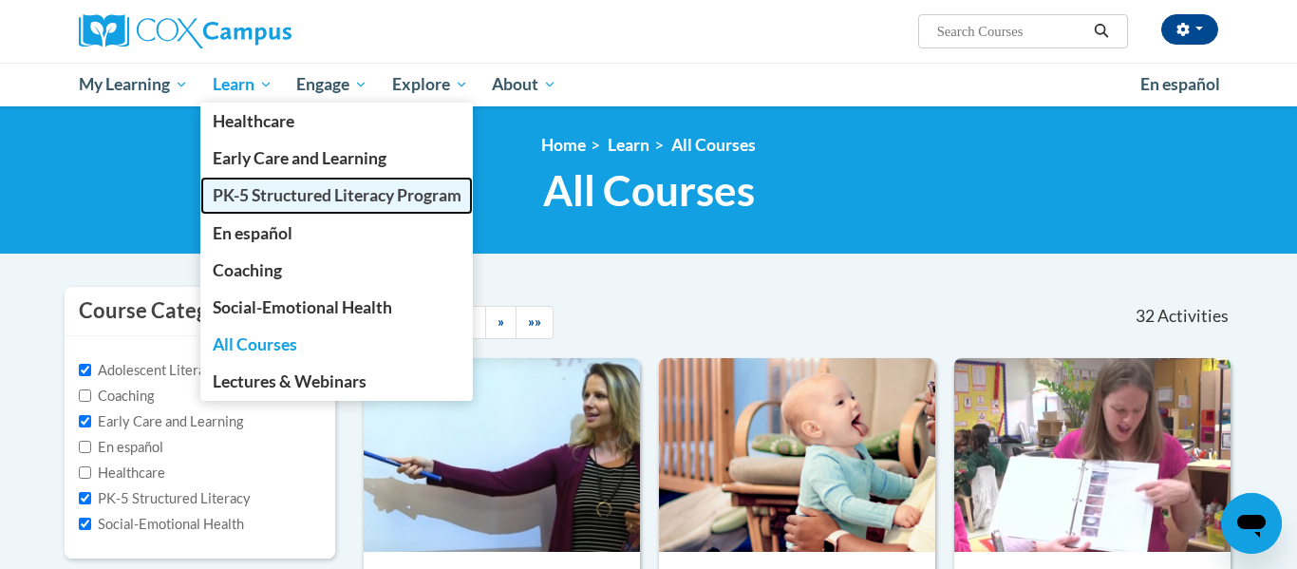
click at [274, 202] on span "PK-5 Structured Literacy Program" at bounding box center [337, 195] width 249 height 20
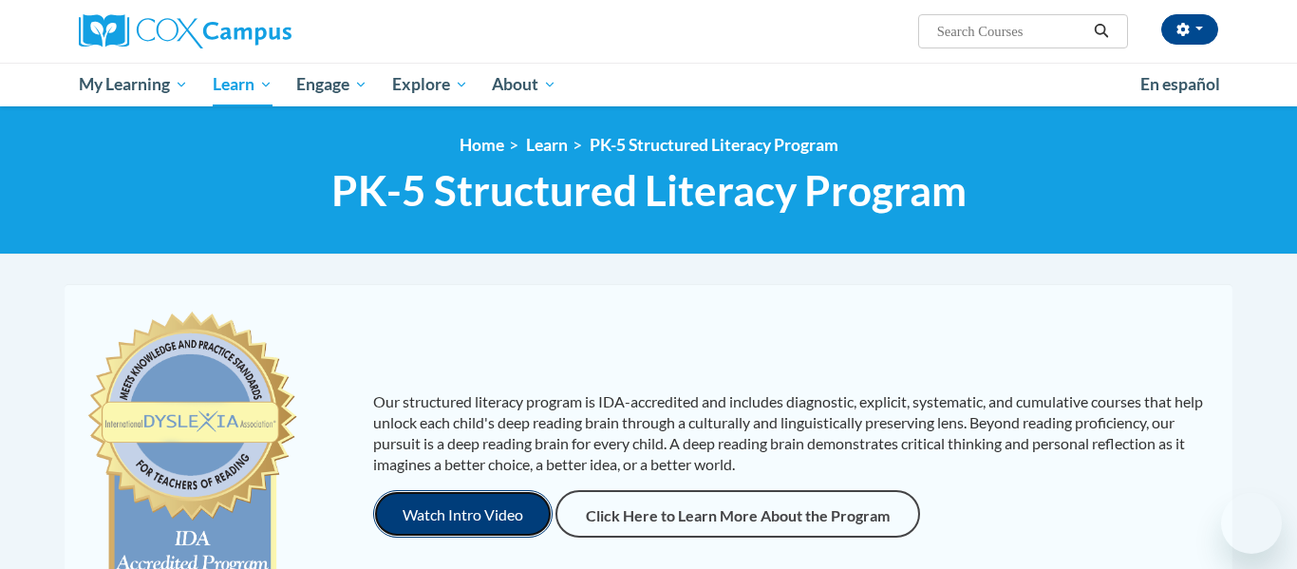
click at [484, 523] on button "Watch Intro Video" at bounding box center [462, 513] width 179 height 47
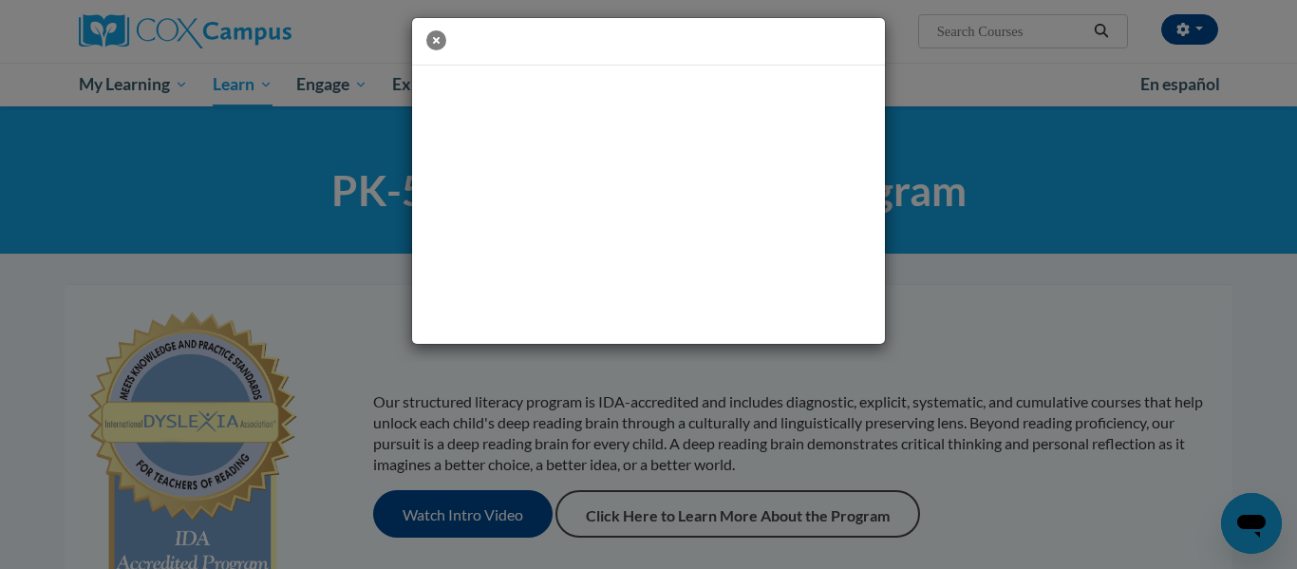
click at [432, 34] on icon "button" at bounding box center [436, 40] width 20 height 20
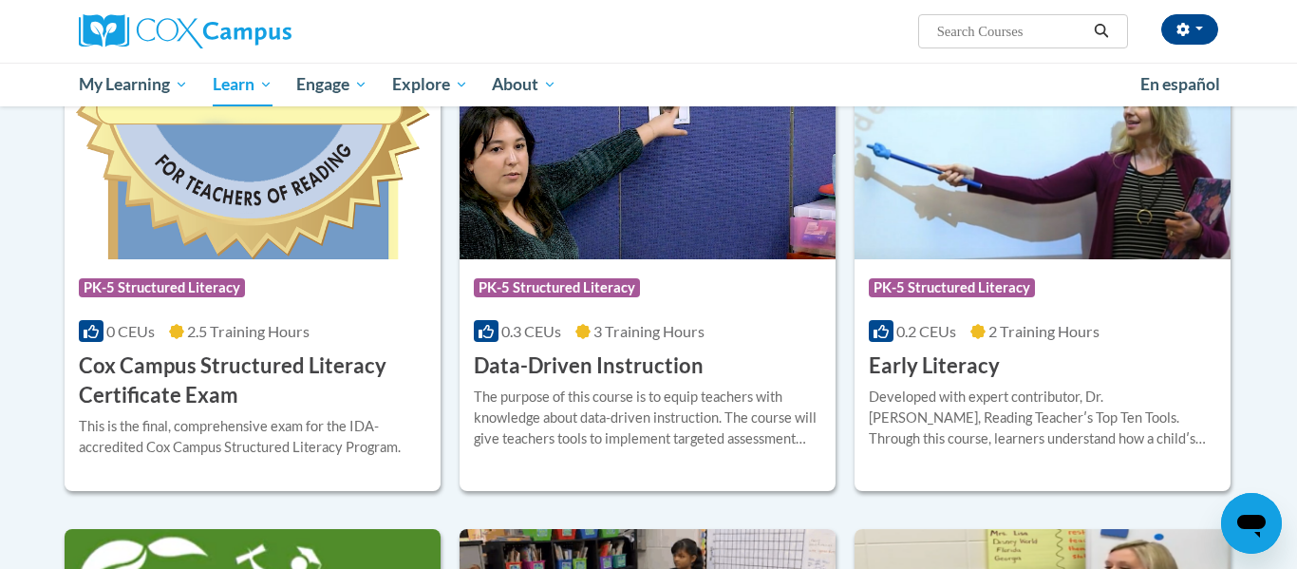
scroll to position [658, 0]
